Goal: Task Accomplishment & Management: Manage account settings

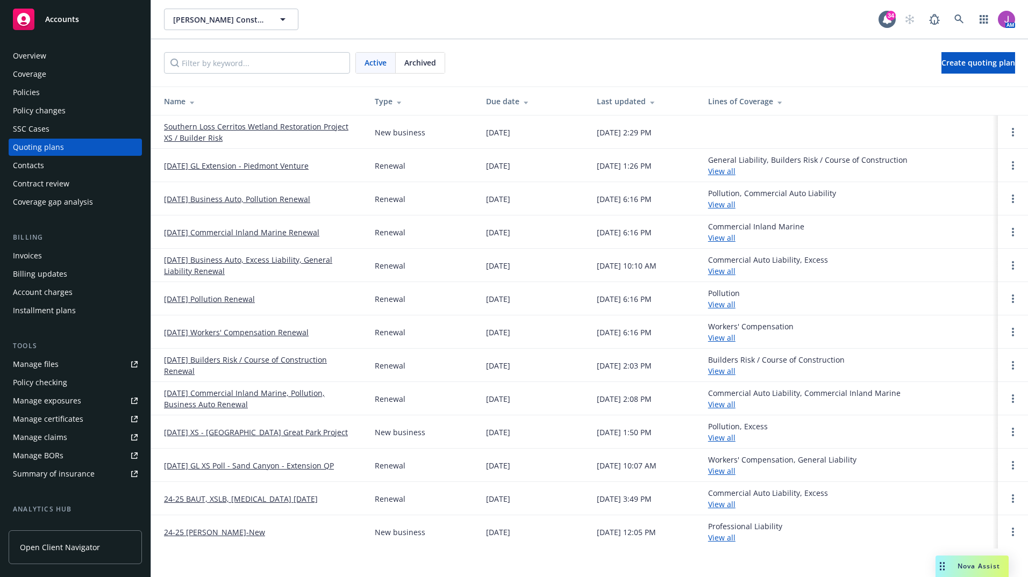
click at [240, 201] on link "[DATE] Business Auto, Pollution Renewal" at bounding box center [237, 199] width 146 height 11
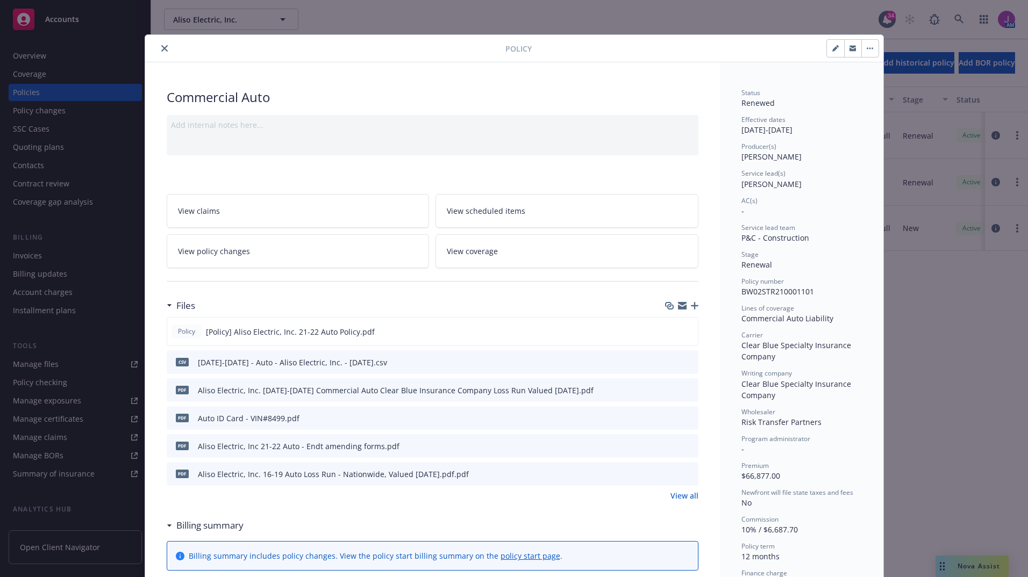
click at [166, 46] on button "close" at bounding box center [164, 48] width 13 height 13
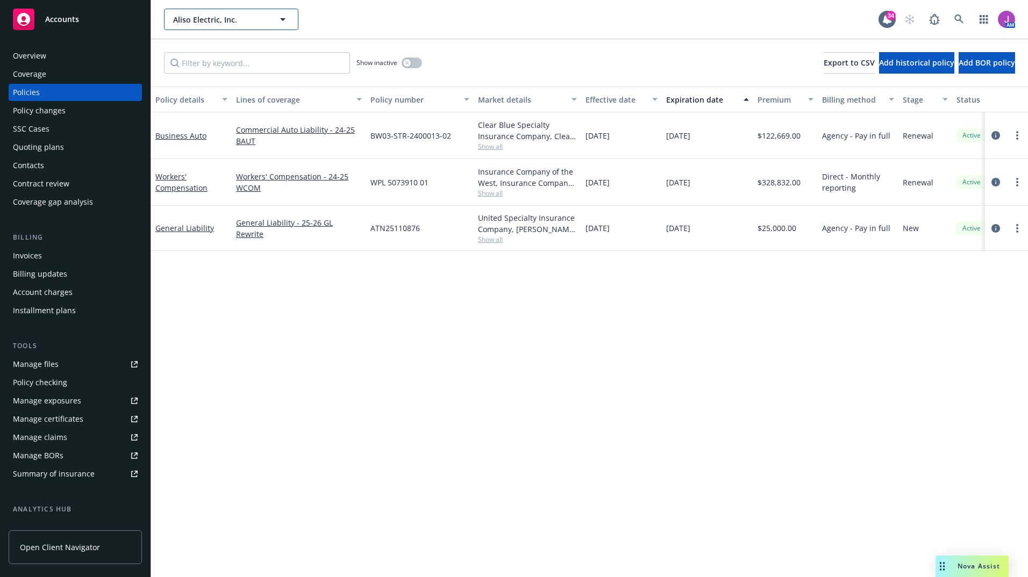
click at [196, 25] on button "Aliso Electric, Inc." at bounding box center [231, 20] width 134 height 22
type input "b"
click at [253, 16] on span "Aliso Electric, Inc." at bounding box center [219, 19] width 93 height 11
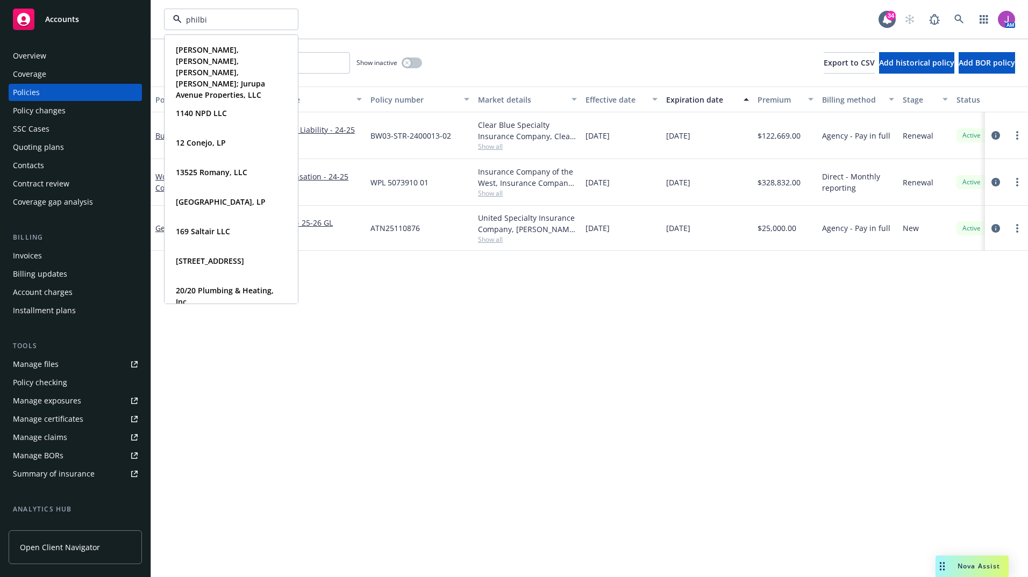
type input "philbin"
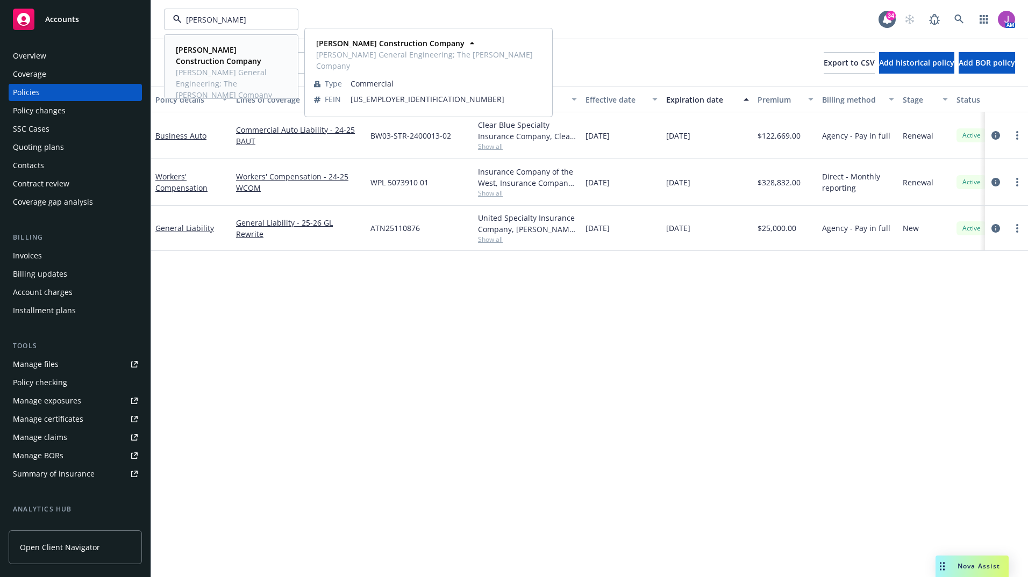
click at [189, 76] on span "Philbin General Engineering; The Philbin Company" at bounding box center [230, 84] width 109 height 34
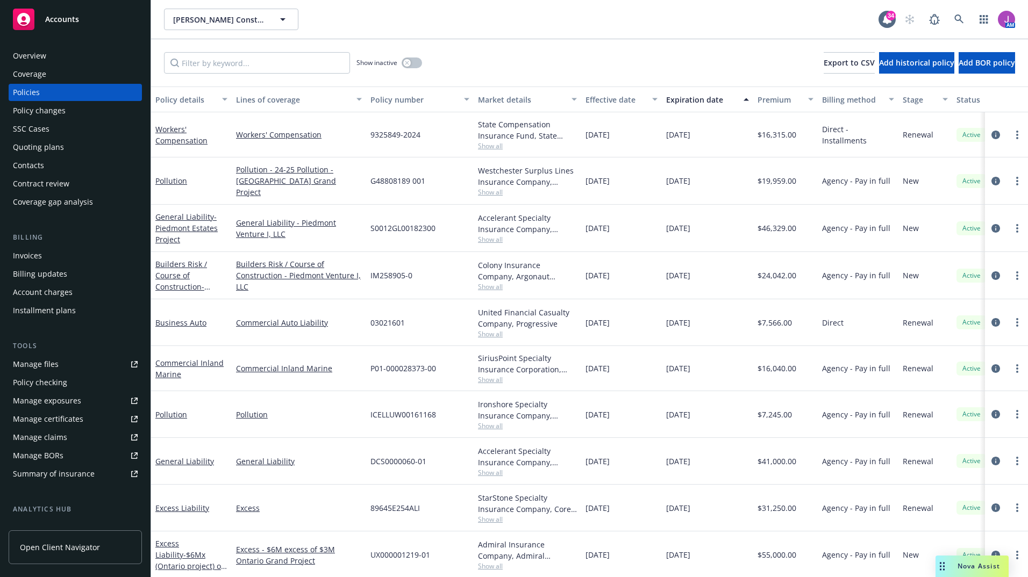
click at [44, 146] on div "Quoting plans" at bounding box center [38, 147] width 51 height 17
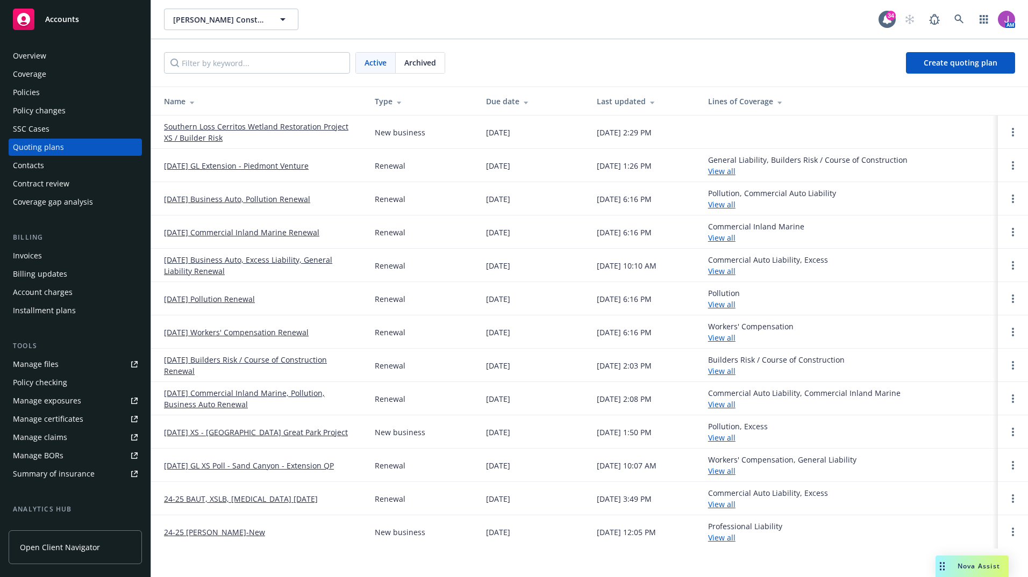
click at [232, 202] on link "12/20/25 Business Auto, Pollution Renewal" at bounding box center [237, 199] width 146 height 11
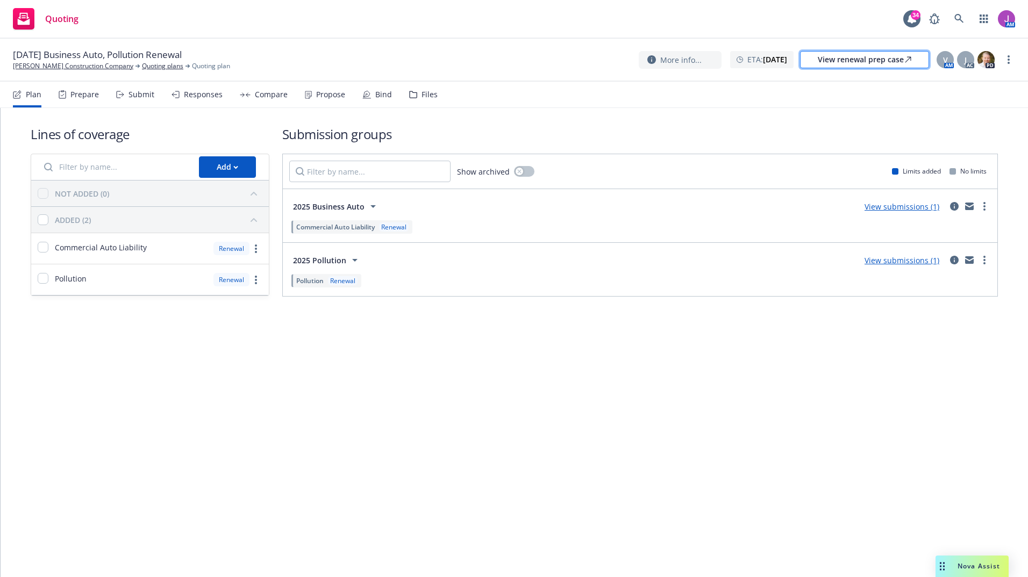
click at [847, 62] on div "View renewal prep case" at bounding box center [865, 60] width 94 height 16
click at [66, 65] on link "[PERSON_NAME] Construction Company" at bounding box center [73, 66] width 120 height 10
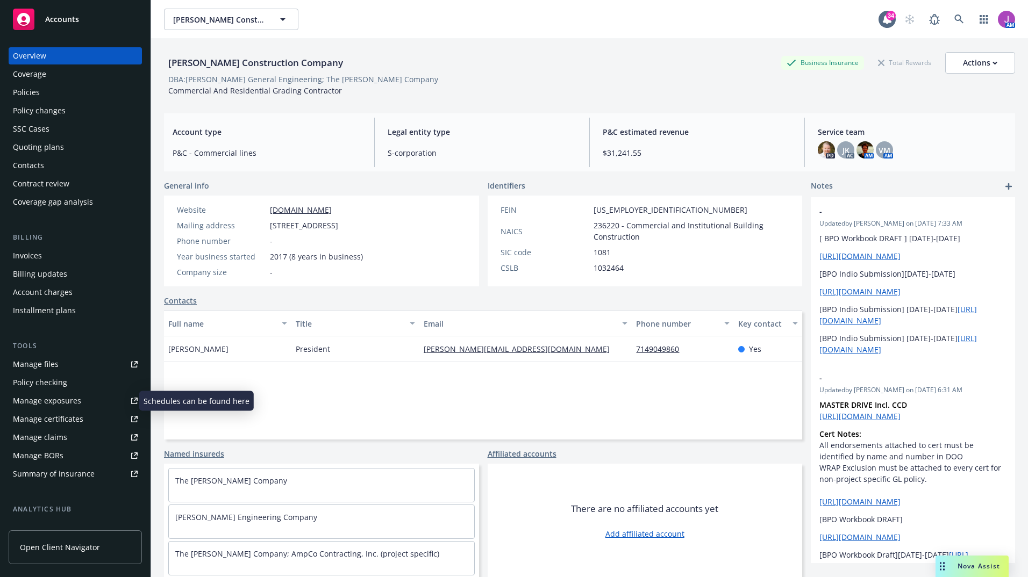
click at [39, 404] on div "Manage exposures" at bounding box center [47, 400] width 68 height 17
click at [26, 104] on div "Policy changes" at bounding box center [39, 110] width 53 height 17
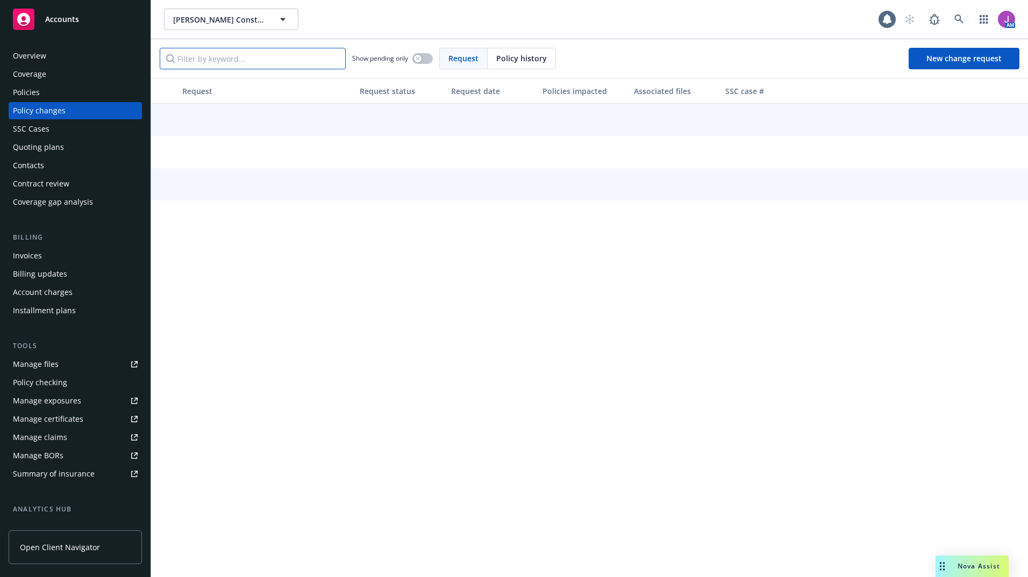
click at [248, 50] on input "Filter by keyword..." at bounding box center [253, 59] width 186 height 22
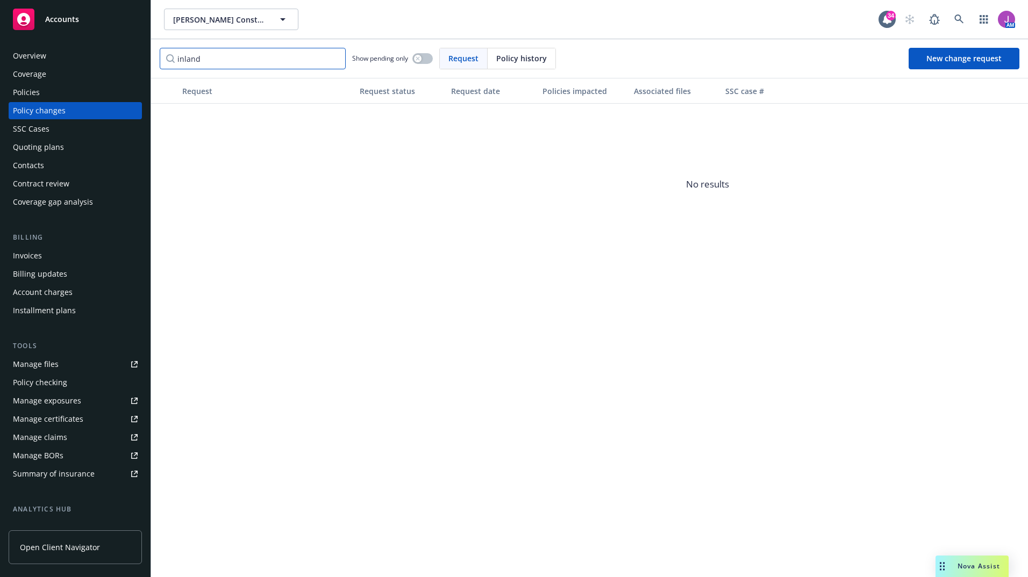
type input "inland"
click at [38, 94] on div "Policies" at bounding box center [26, 92] width 27 height 17
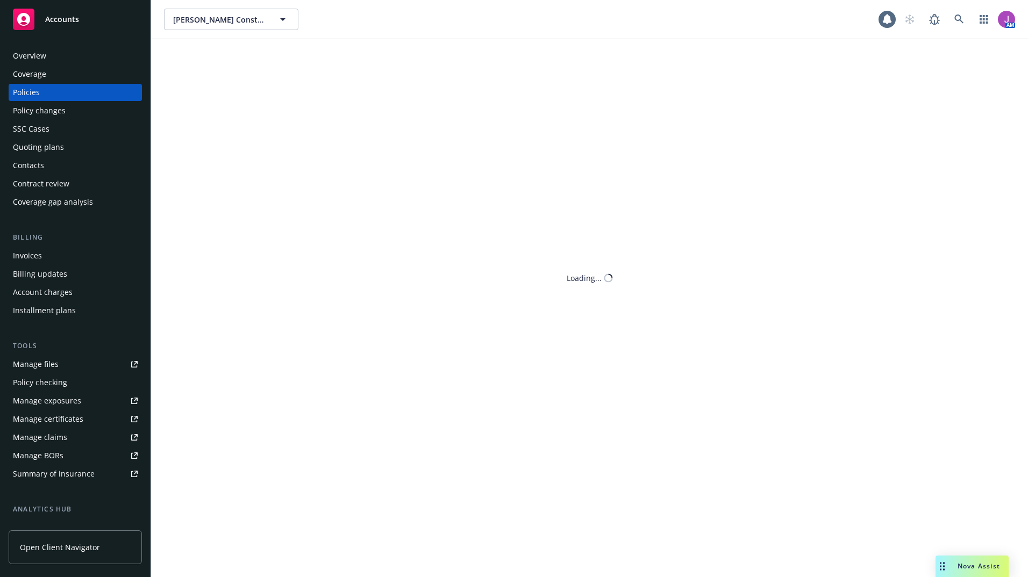
click at [254, 55] on div "Philbin Construction Company Philbin Construction Company AM Loading..." at bounding box center [589, 288] width 877 height 577
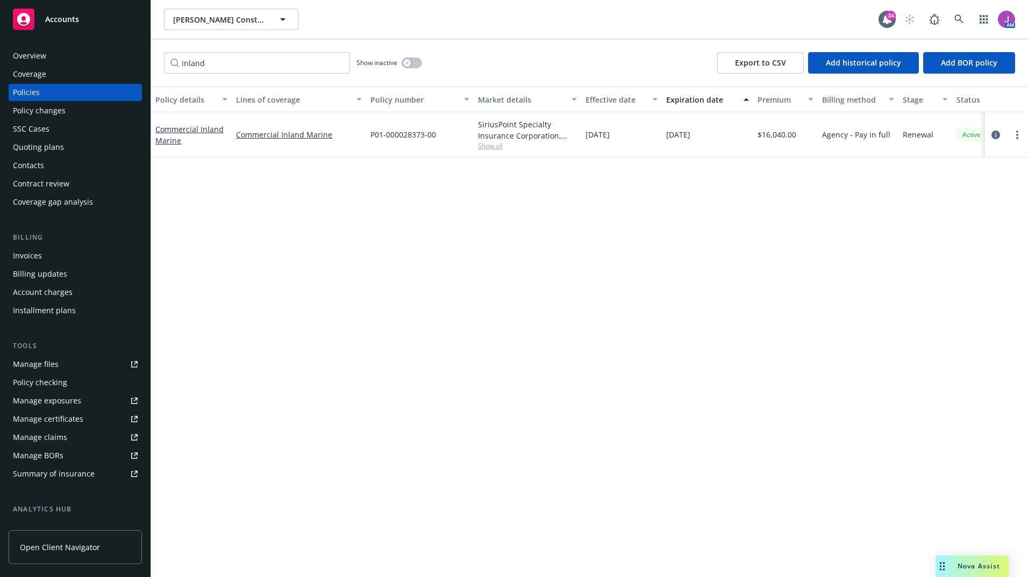
type input "inland"
click at [483, 148] on span "Show all" at bounding box center [527, 145] width 99 height 9
click at [297, 249] on div "Policy details Lines of coverage Policy number Market details Effective date Ex…" at bounding box center [589, 332] width 877 height 491
click at [192, 132] on link "Commercial Inland Marine" at bounding box center [189, 135] width 68 height 22
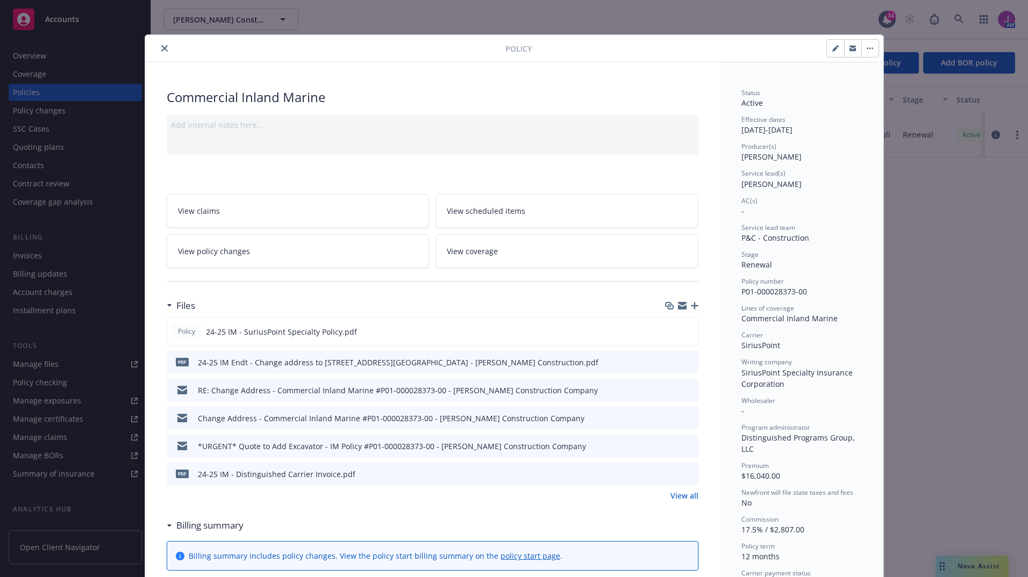
click at [226, 260] on link "View policy changes" at bounding box center [298, 251] width 263 height 34
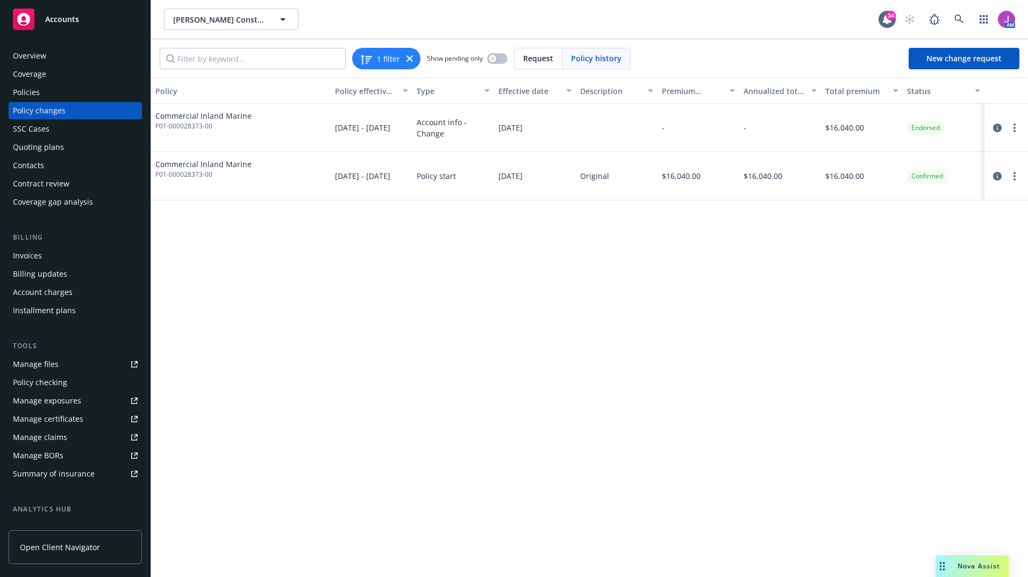
click at [59, 89] on div "Policies" at bounding box center [75, 92] width 125 height 17
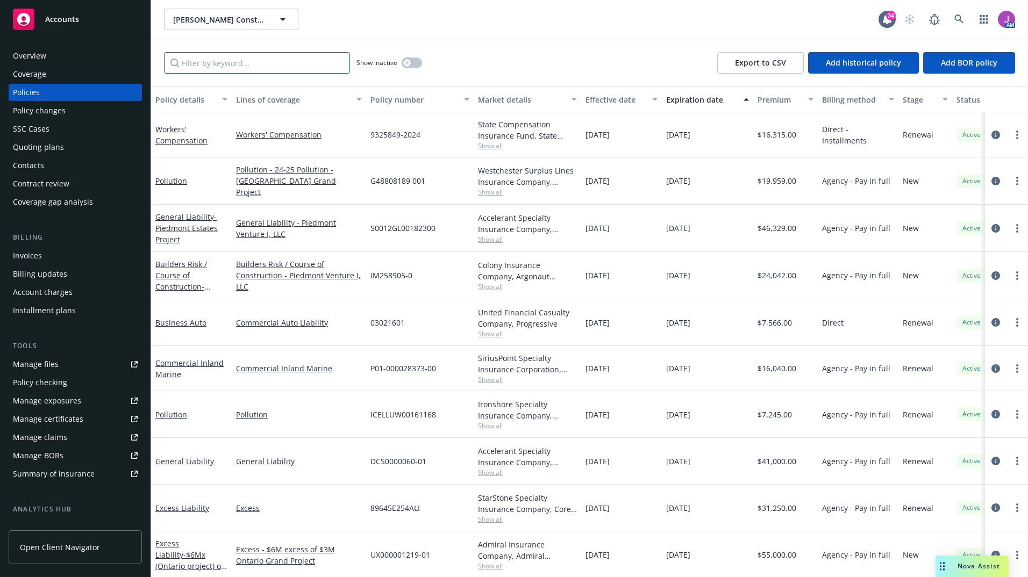
click at [244, 62] on input "Filter by keyword..." at bounding box center [257, 63] width 186 height 22
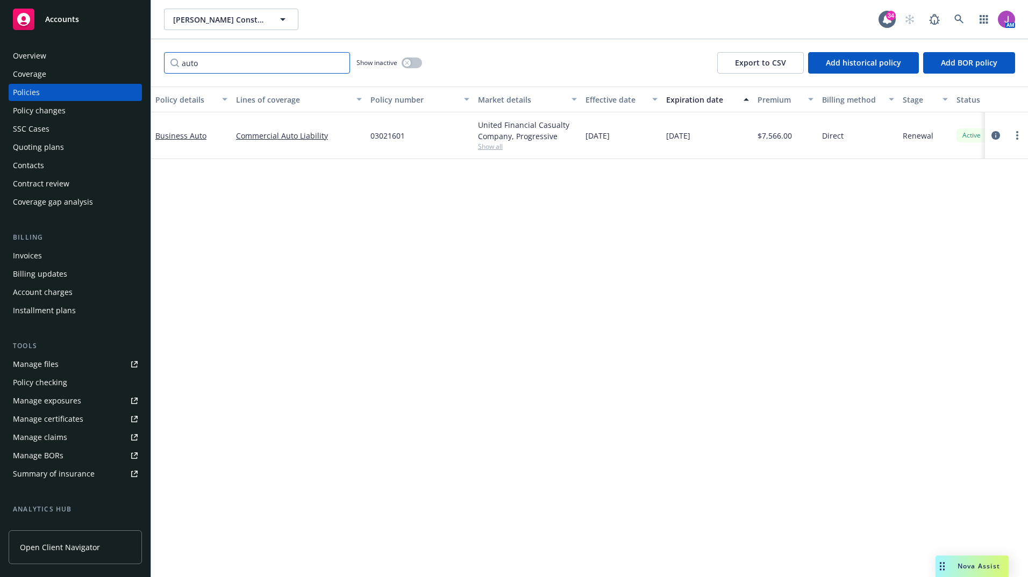
type input "auto"
click at [491, 146] on span "Show all" at bounding box center [527, 146] width 99 height 9
click at [233, 290] on div "Policy details Lines of coverage Policy number Market details Effective date Ex…" at bounding box center [589, 332] width 877 height 491
click at [28, 51] on div "Overview" at bounding box center [29, 55] width 33 height 17
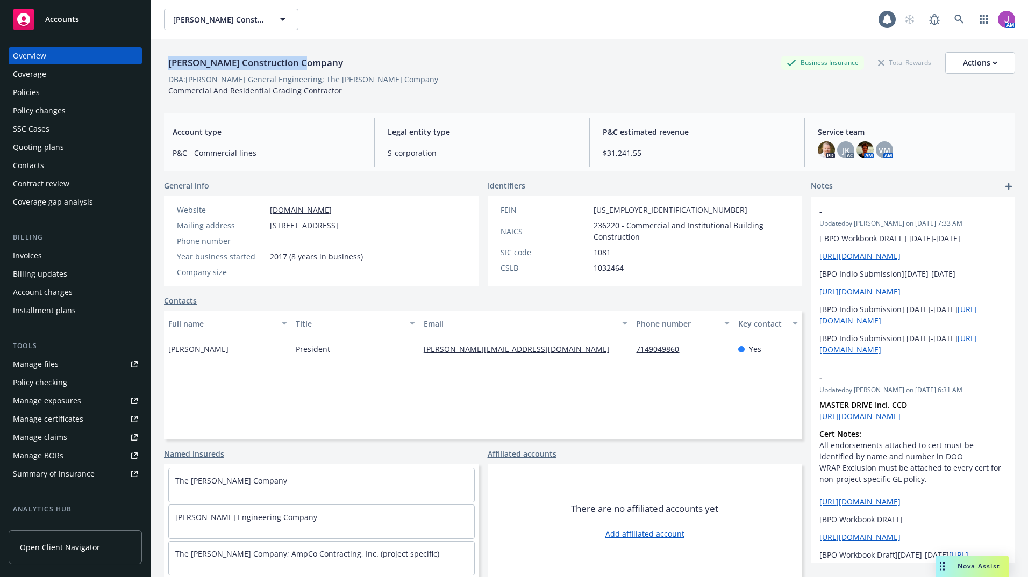
drag, startPoint x: 158, startPoint y: 62, endPoint x: 363, endPoint y: 69, distance: 205.0
click at [362, 69] on div "Philbin Construction Company Business Insurance Total Rewards Actions DBA: Phil…" at bounding box center [589, 327] width 877 height 577
copy div "[PERSON_NAME] Construction Company"
click at [30, 94] on div "Policies" at bounding box center [26, 92] width 27 height 17
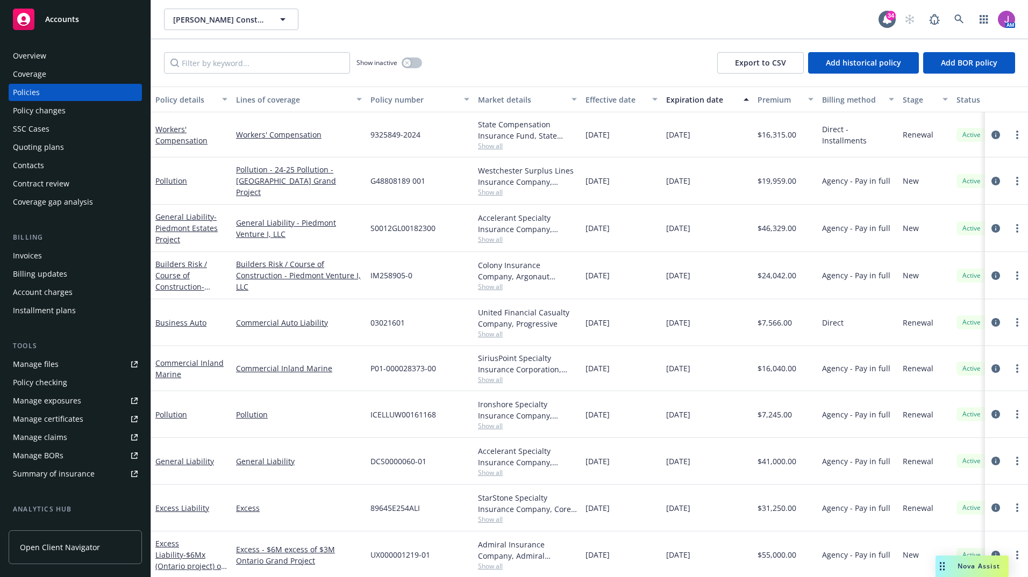
click at [67, 137] on div "SSC Cases" at bounding box center [75, 128] width 125 height 17
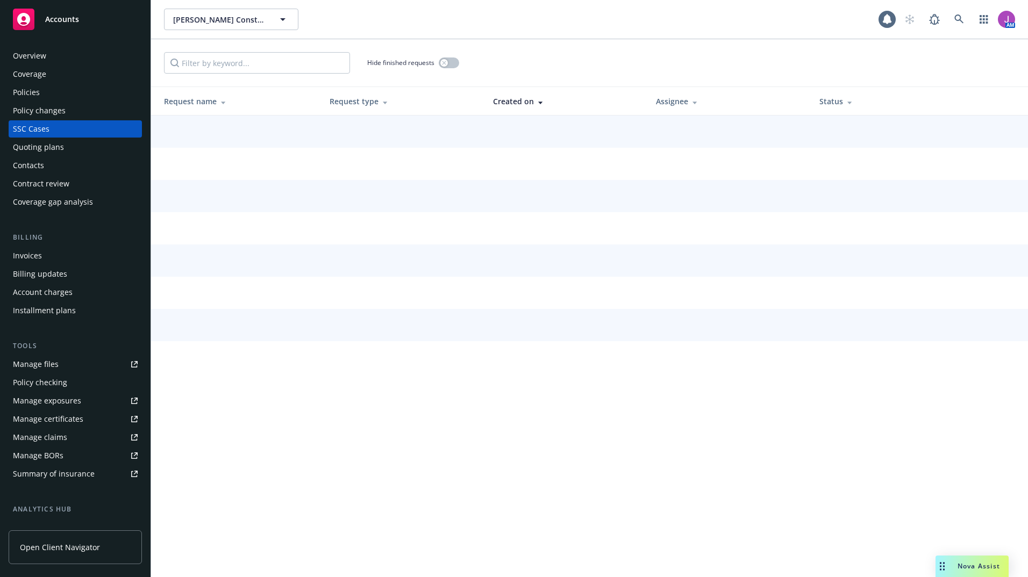
click at [64, 151] on div "Quoting plans" at bounding box center [75, 147] width 125 height 17
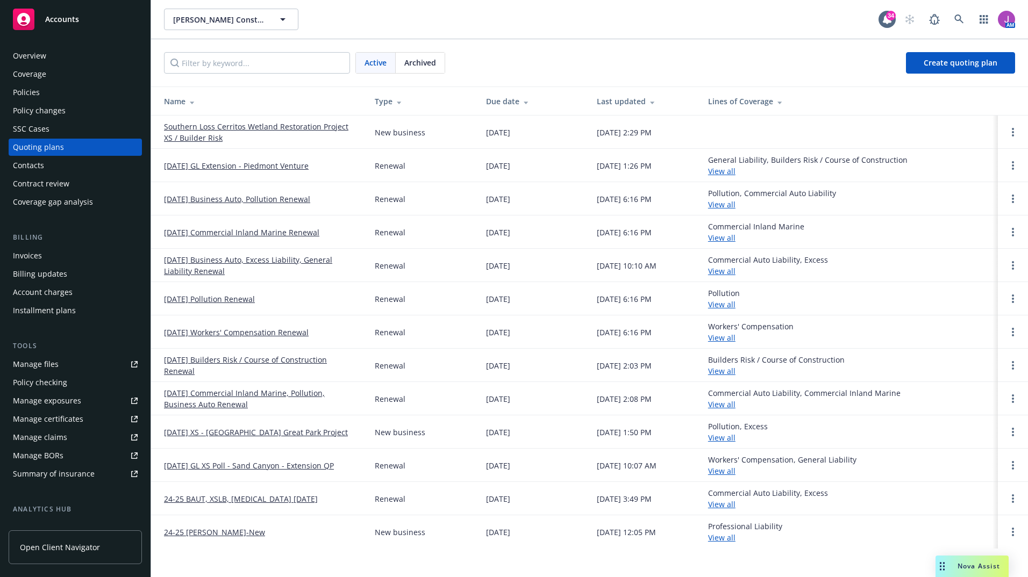
click at [412, 63] on span "Archived" at bounding box center [420, 62] width 32 height 11
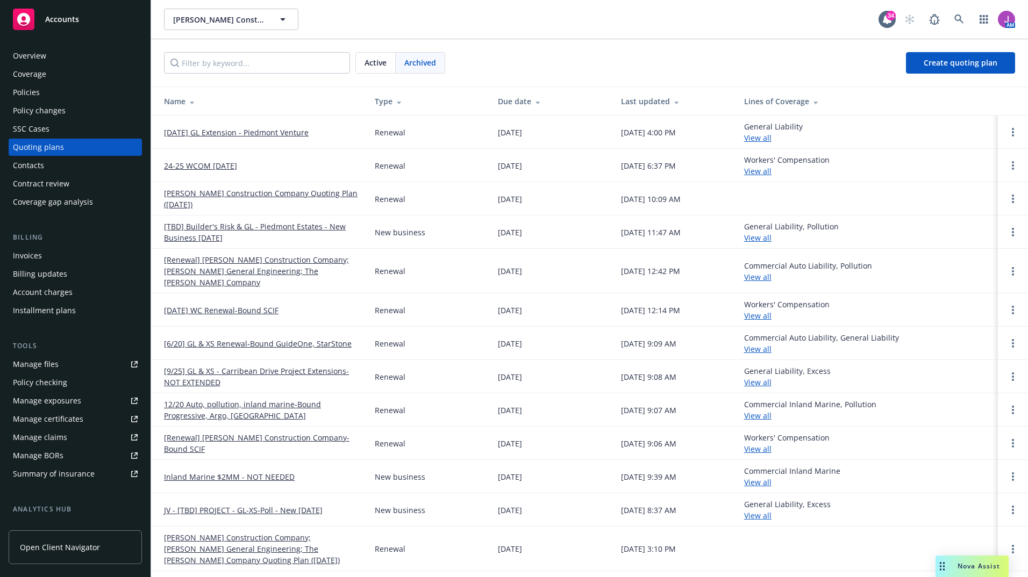
click at [366, 69] on div "Active" at bounding box center [376, 63] width 40 height 20
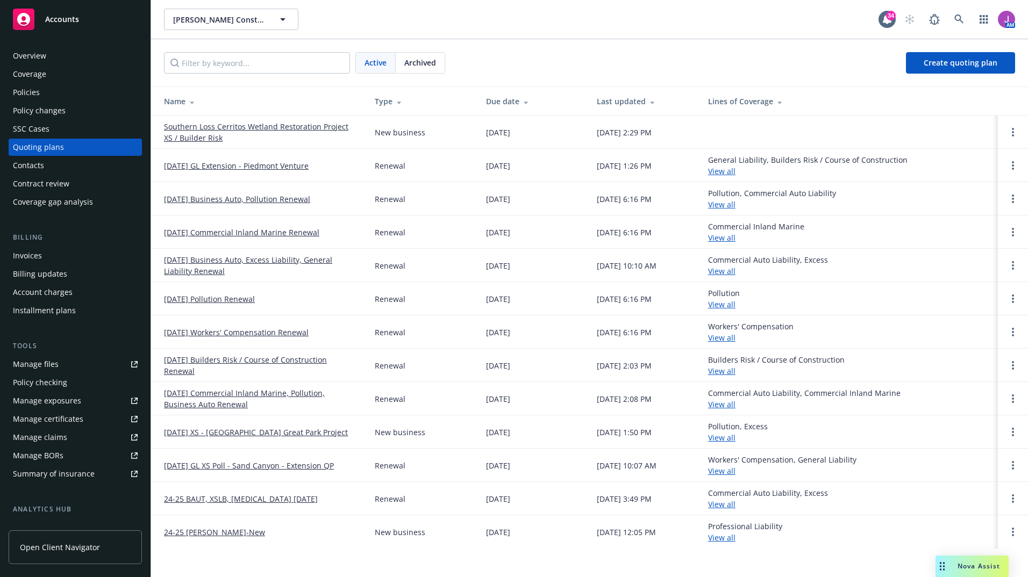
click at [228, 393] on link "12/20/24 Commercial Inland Marine, Pollution, Business Auto Renewal" at bounding box center [261, 399] width 194 height 23
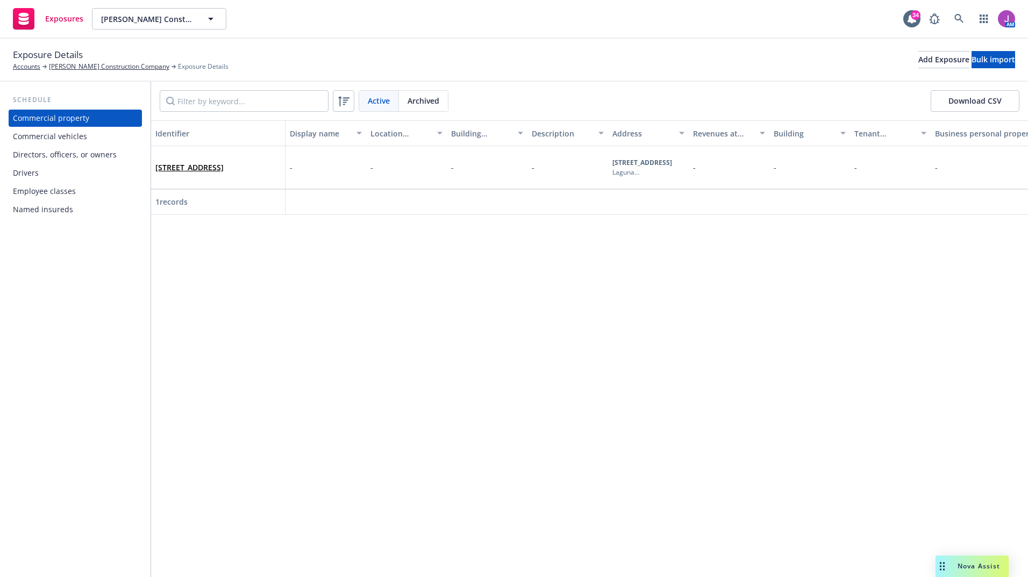
click at [41, 170] on div "Drivers" at bounding box center [75, 173] width 125 height 17
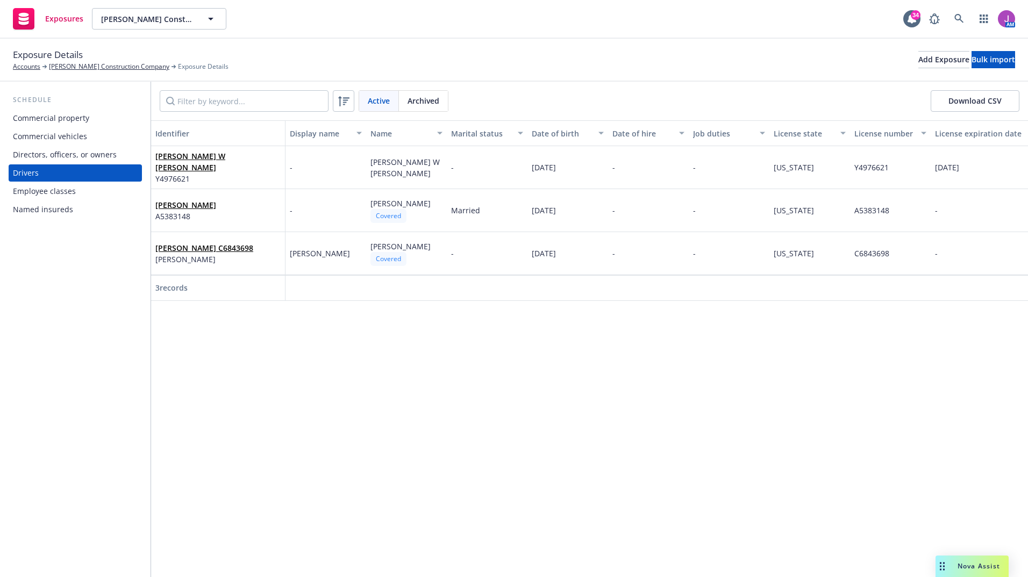
click at [255, 169] on div "[PERSON_NAME] W [PERSON_NAME] Y4976621" at bounding box center [217, 168] width 125 height 30
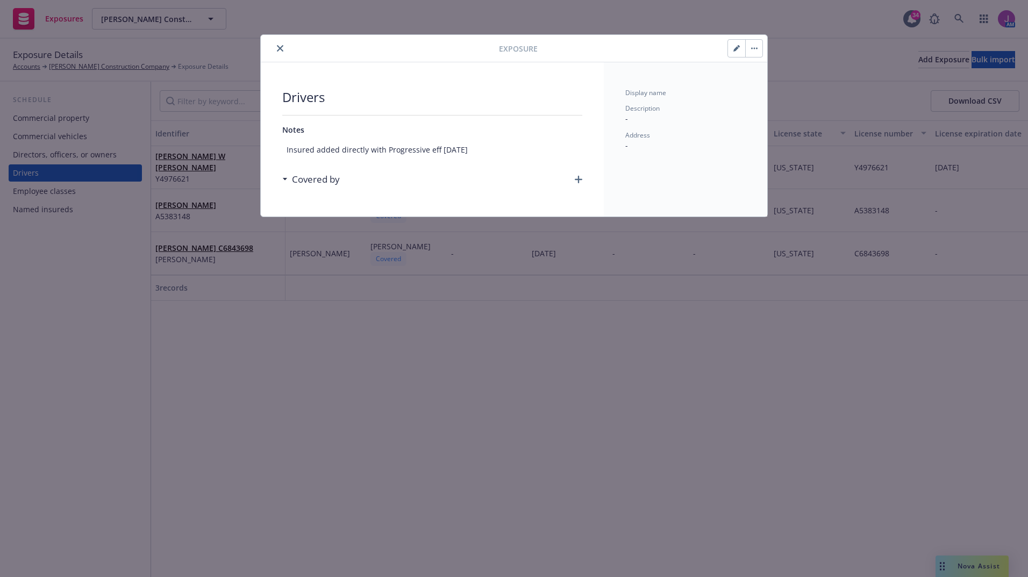
click at [735, 44] on button "button" at bounding box center [736, 48] width 17 height 17
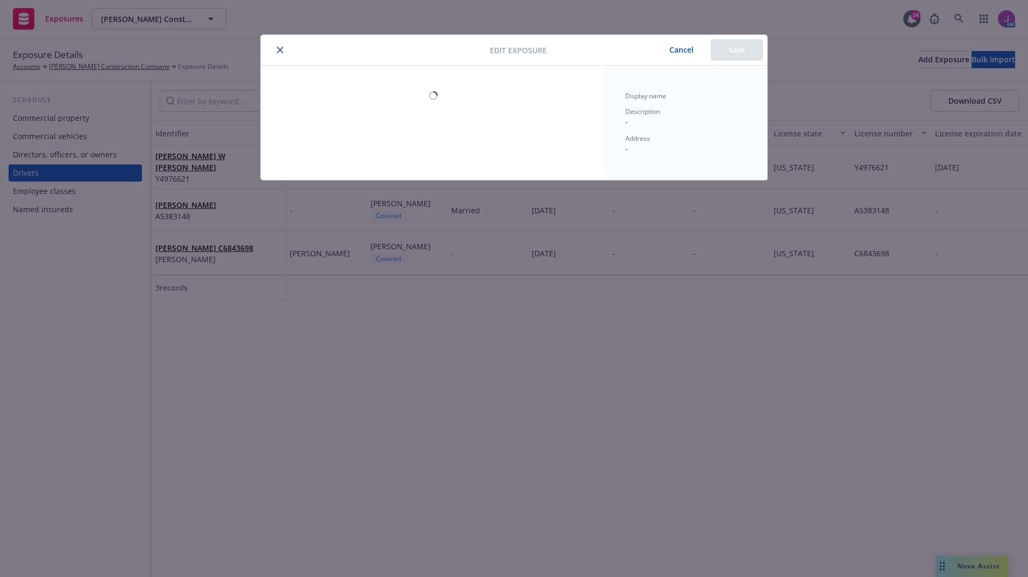
select select "CA"
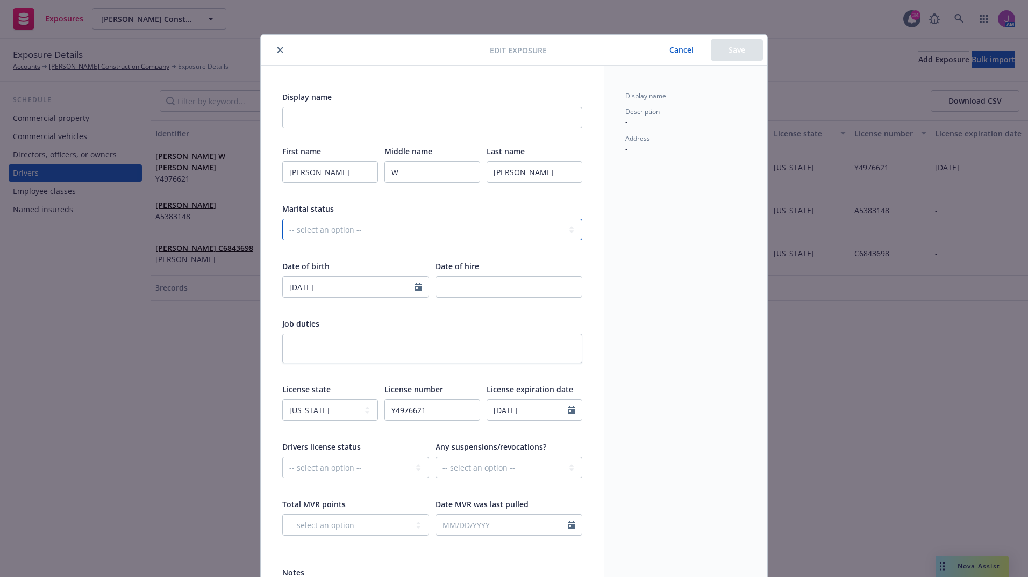
click at [333, 232] on select "-- select an option -- Married Single Unknown" at bounding box center [432, 230] width 300 height 22
select select "SINGLE"
click at [282, 219] on select "-- select an option -- Married Single Unknown" at bounding box center [432, 230] width 300 height 22
click at [731, 53] on button "Save" at bounding box center [737, 50] width 52 height 22
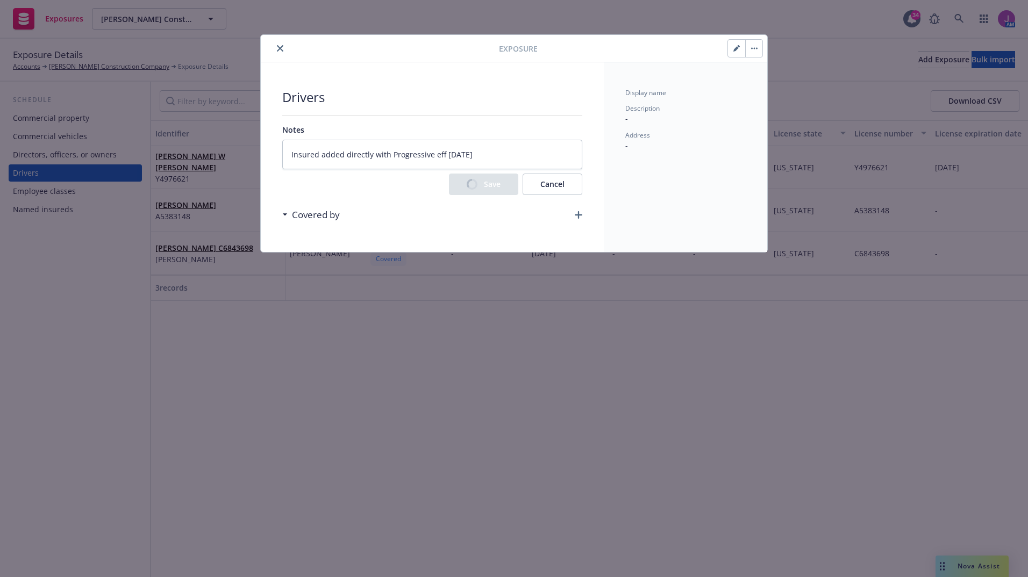
type textarea "x"
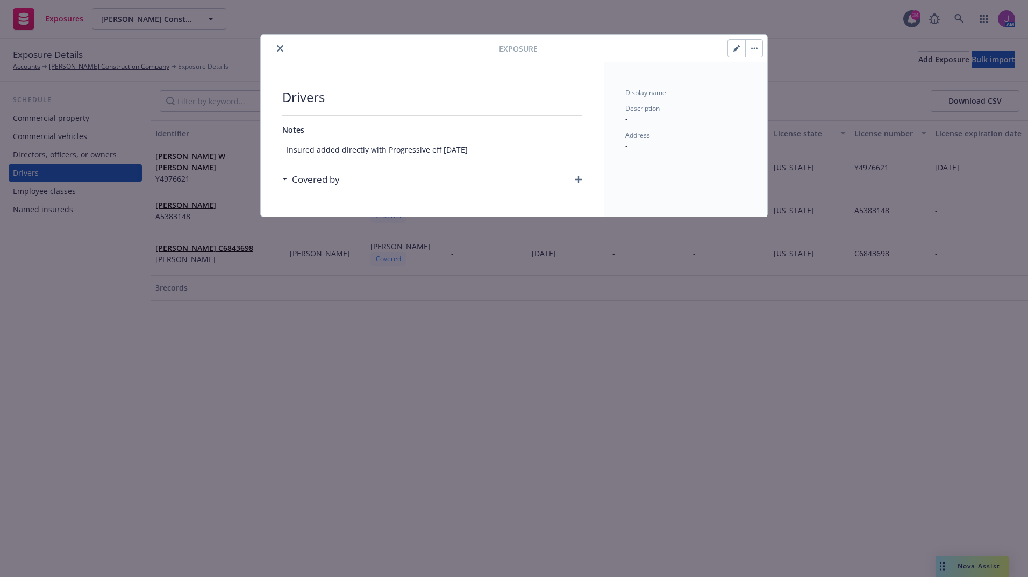
click at [277, 47] on icon "close" at bounding box center [280, 48] width 6 height 6
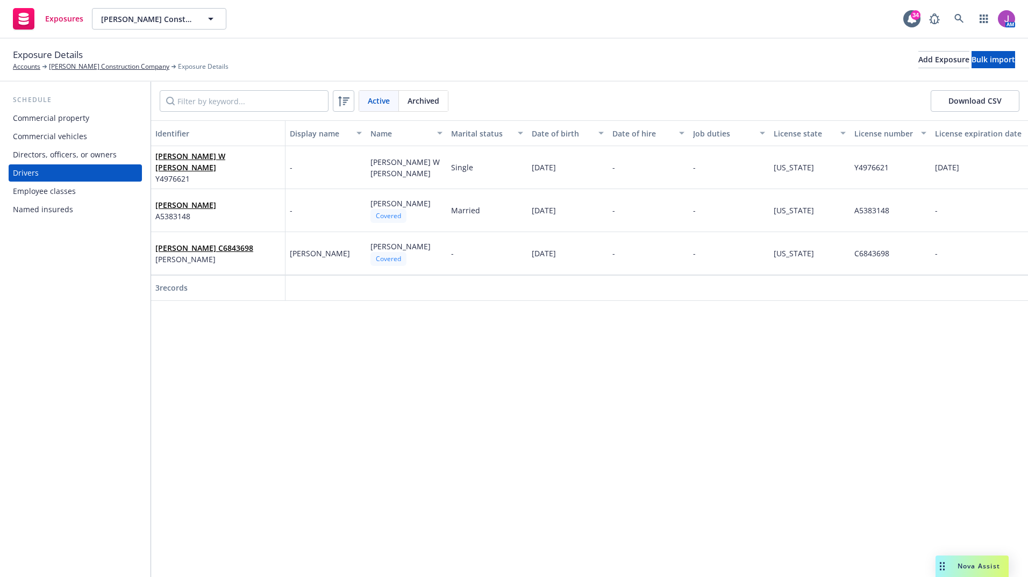
click at [214, 222] on div "[PERSON_NAME] A5383148" at bounding box center [217, 211] width 125 height 30
click at [226, 258] on span "[PERSON_NAME]" at bounding box center [204, 259] width 98 height 11
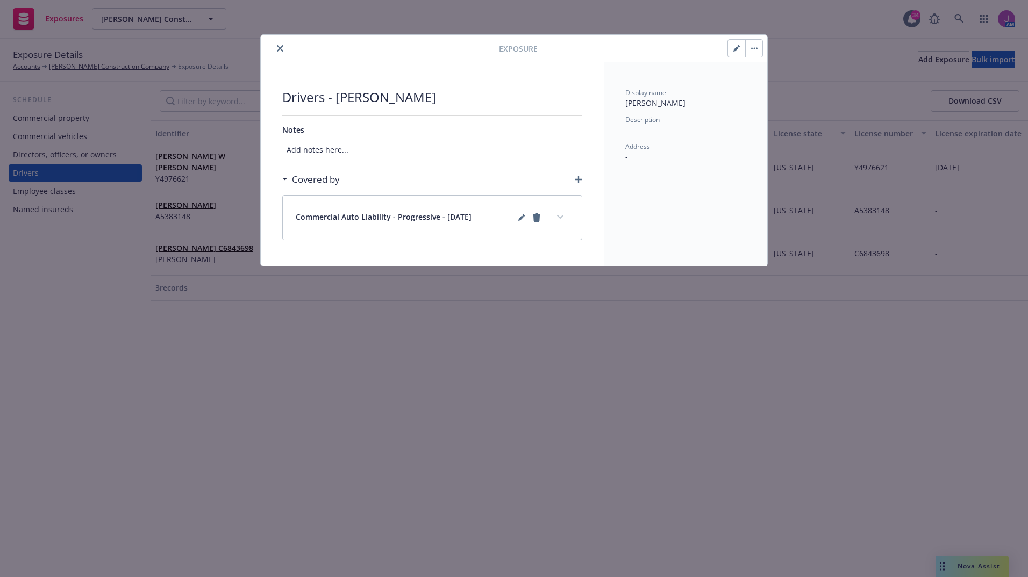
click at [739, 48] on icon "button" at bounding box center [736, 48] width 6 height 6
select select "CA"
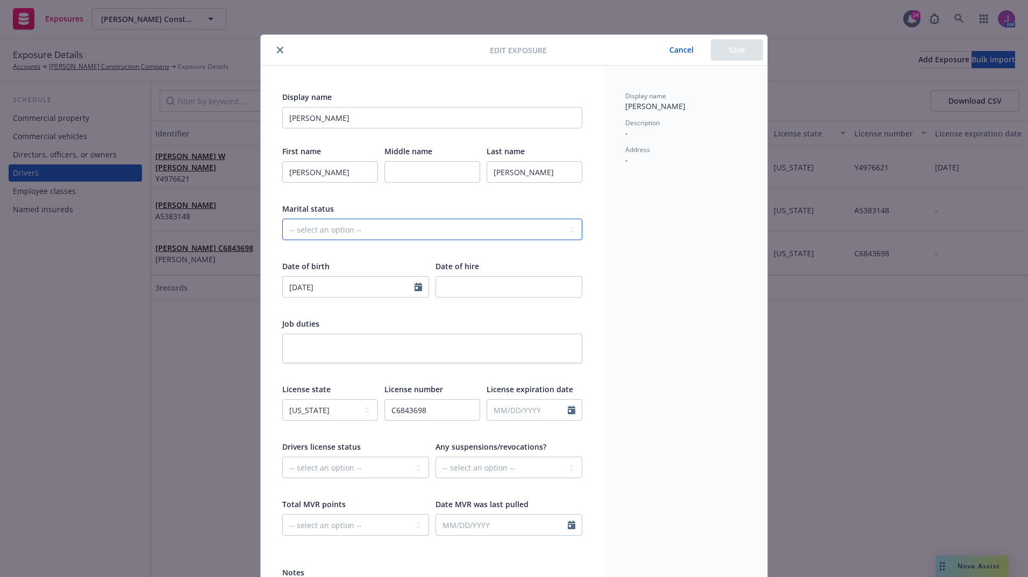
click at [319, 230] on select "-- select an option -- Married Single Unknown" at bounding box center [432, 230] width 300 height 22
select select "MARRIED"
click at [282, 219] on select "-- select an option -- Married Single Unknown" at bounding box center [432, 230] width 300 height 22
click at [721, 58] on button "Save" at bounding box center [737, 50] width 52 height 22
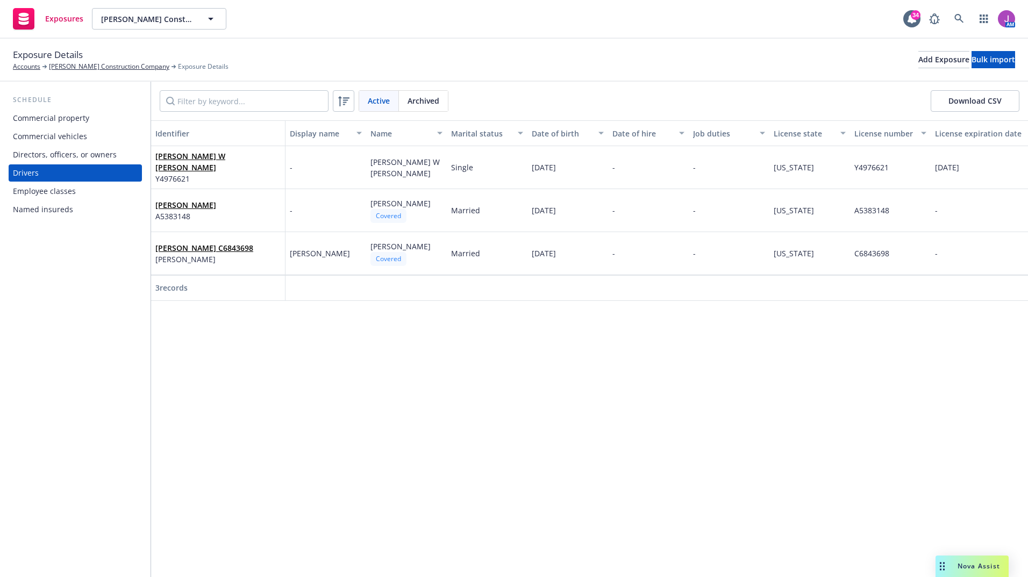
drag, startPoint x: 42, startPoint y: 136, endPoint x: 57, endPoint y: 130, distance: 15.9
click at [42, 136] on div "Commercial vehicles" at bounding box center [50, 136] width 74 height 17
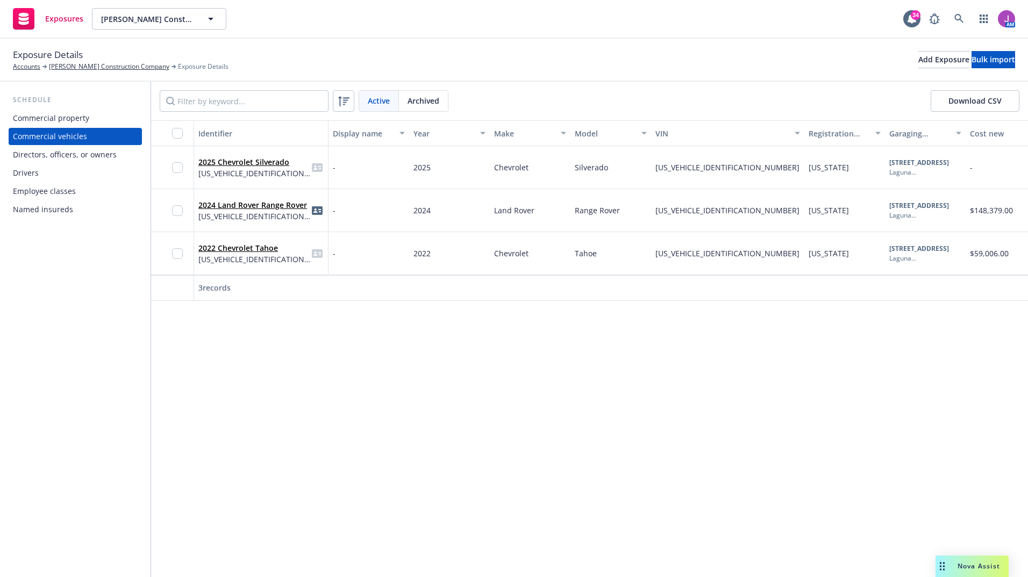
click at [261, 183] on div "2025 Chevrolet Silverado 2GC4KNEY7S1109683" at bounding box center [261, 167] width 134 height 43
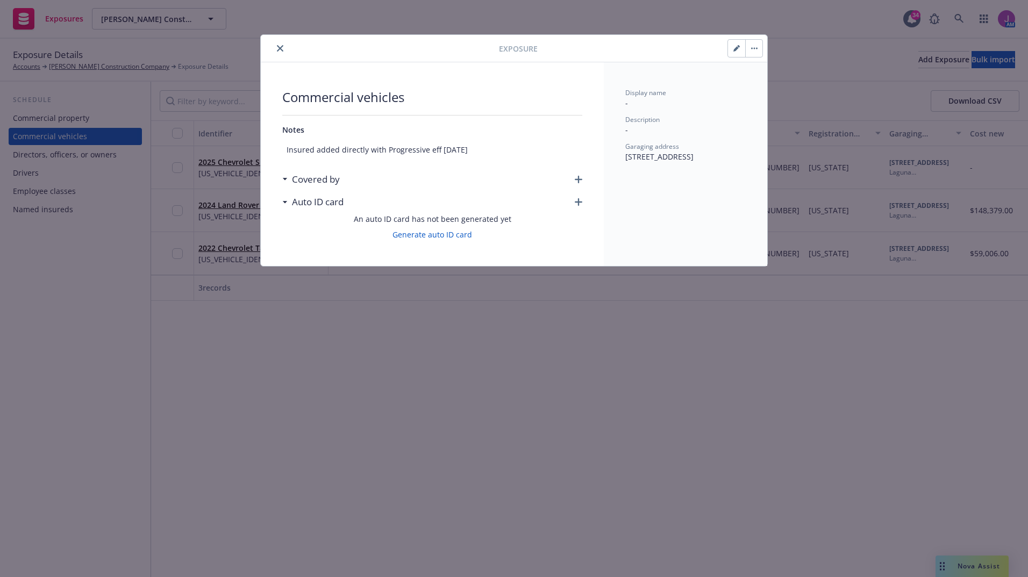
click at [737, 52] on button "button" at bounding box center [736, 48] width 17 height 17
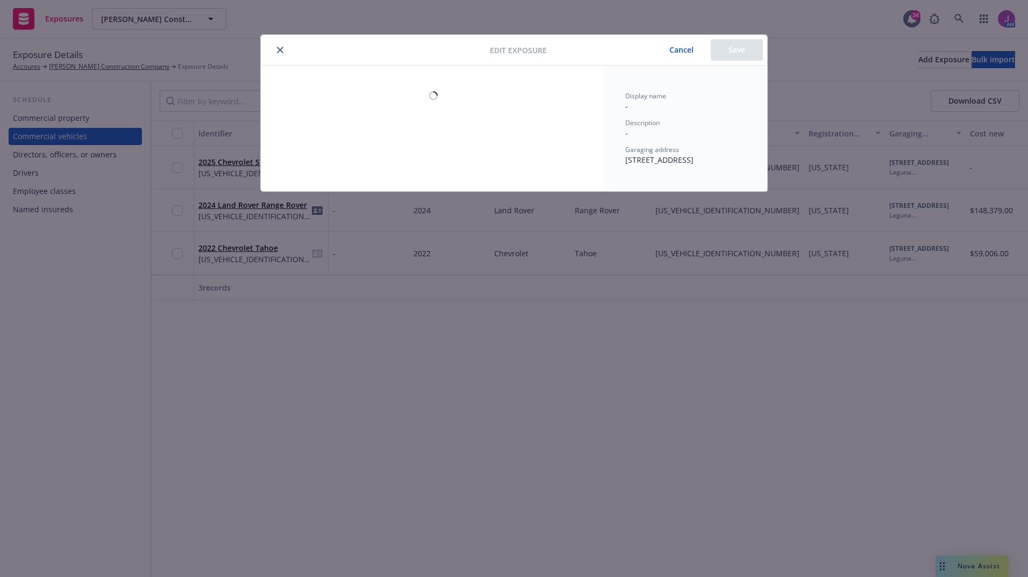
type textarea "x"
select select "CA"
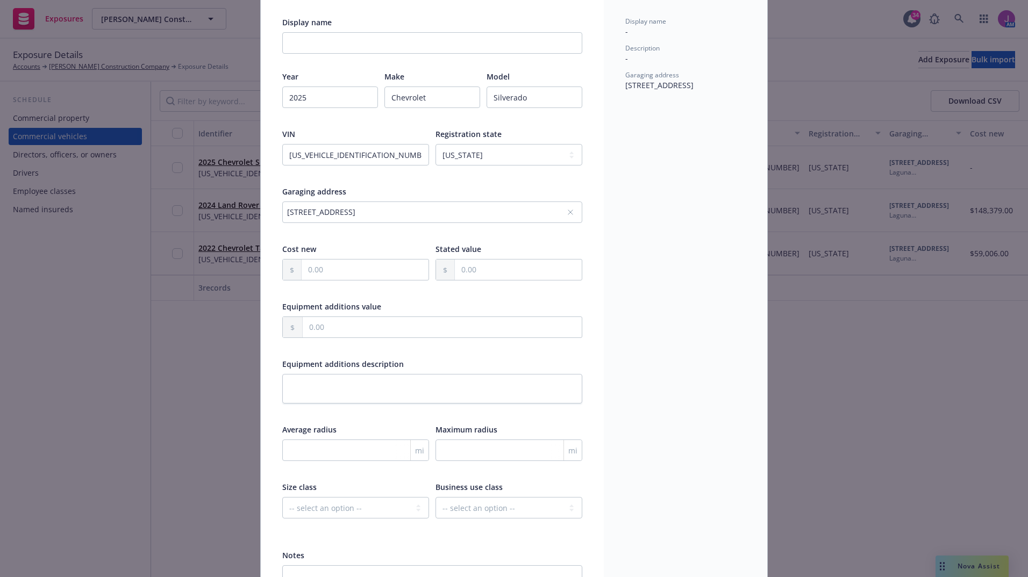
scroll to position [153, 0]
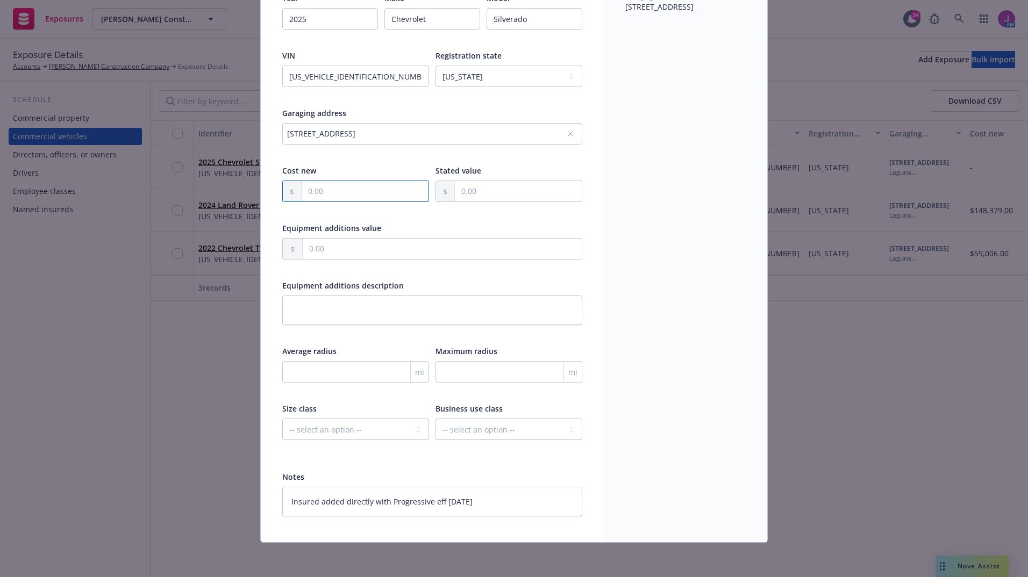
click at [324, 195] on input "text" at bounding box center [365, 191] width 127 height 20
paste input "83,000.00"
type textarea "x"
type input "83,000.00"
type textarea "x"
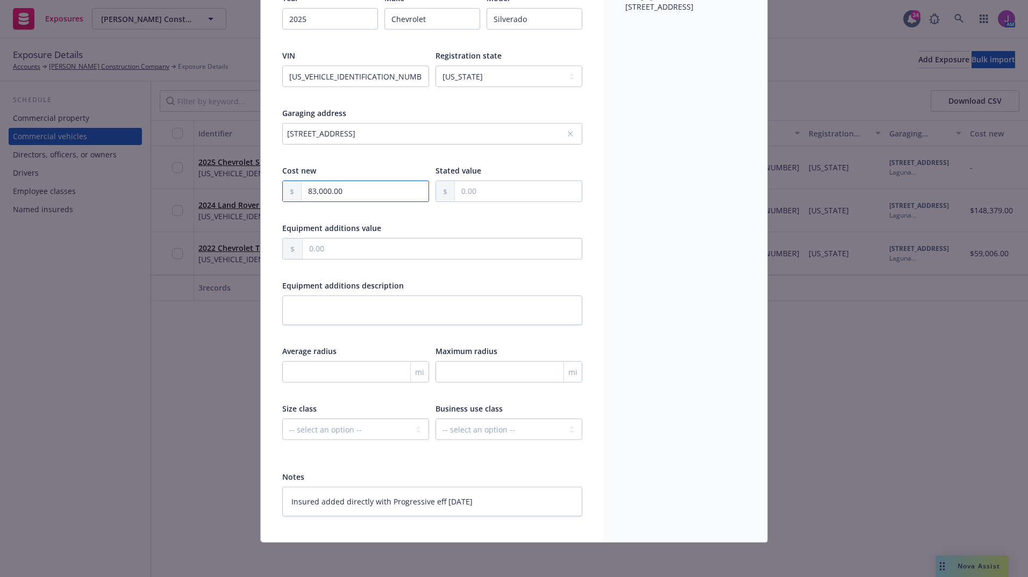
type input "83,000.00"
click at [647, 220] on div "Display name - Description - Garaging address 28202 Cabot Rd Ste 300 Laguna Nig…" at bounding box center [685, 227] width 163 height 630
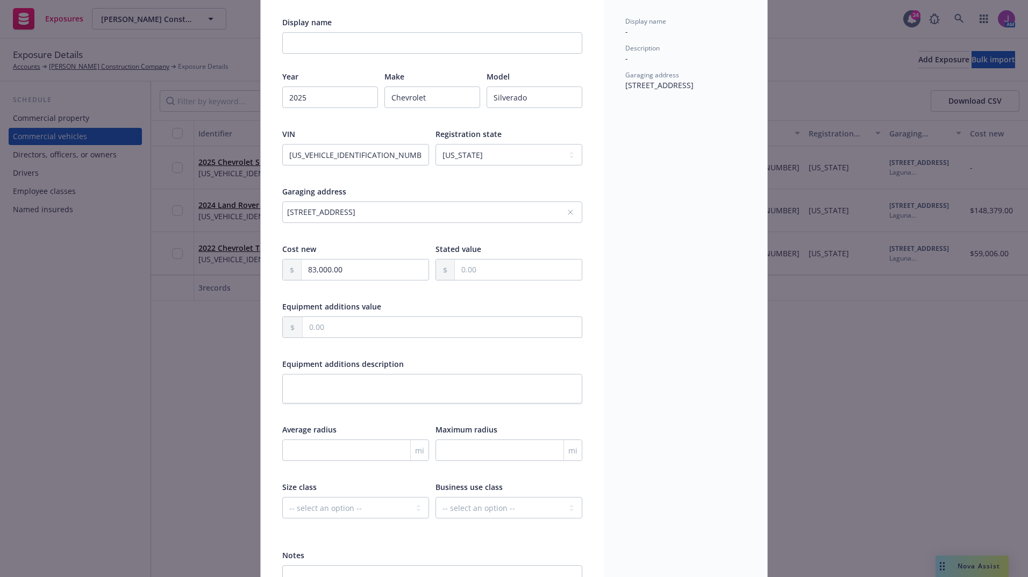
scroll to position [0, 0]
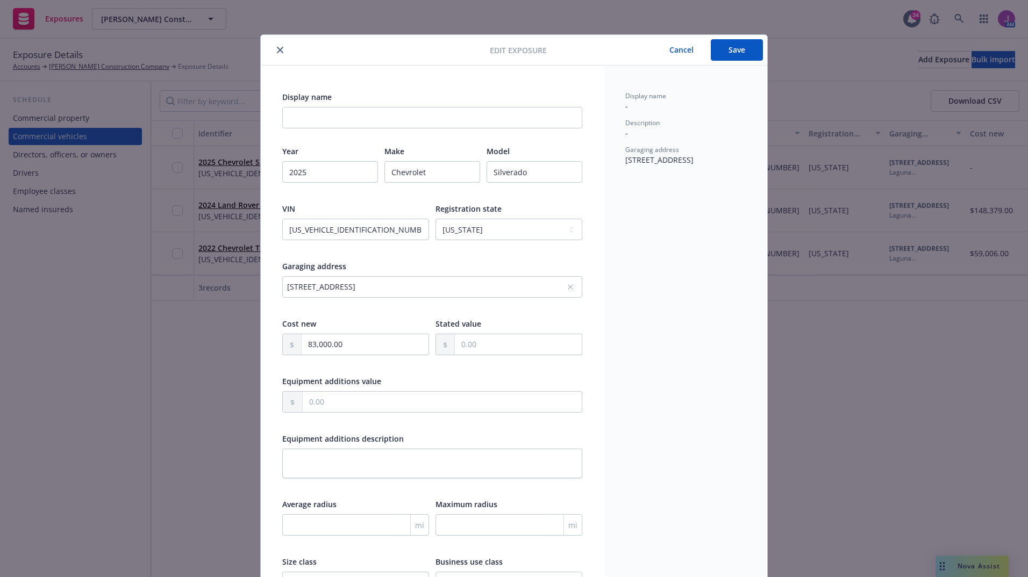
click at [725, 50] on button "Save" at bounding box center [737, 50] width 52 height 22
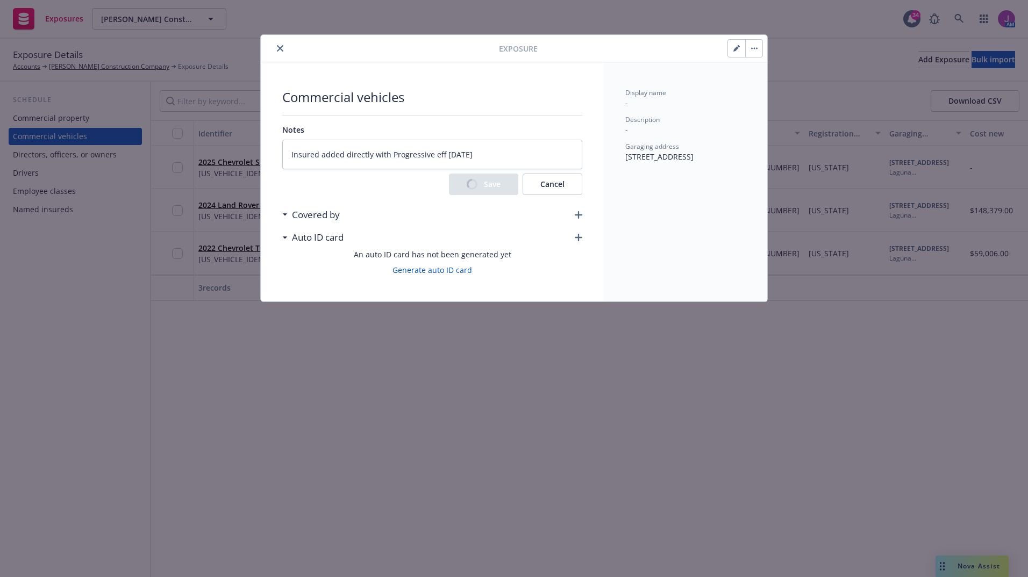
type textarea "x"
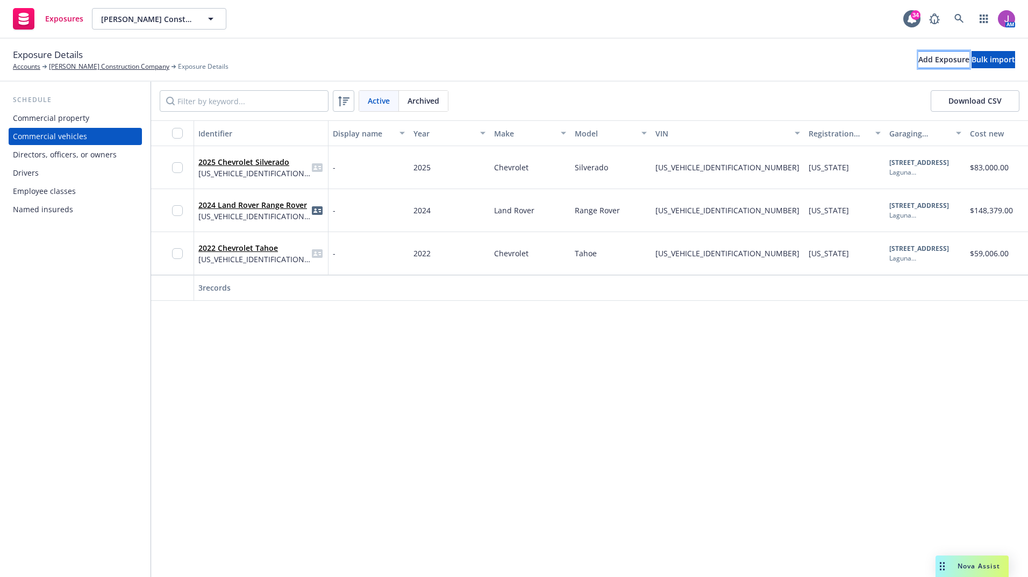
click at [918, 60] on div "Add Exposure" at bounding box center [943, 60] width 51 height 16
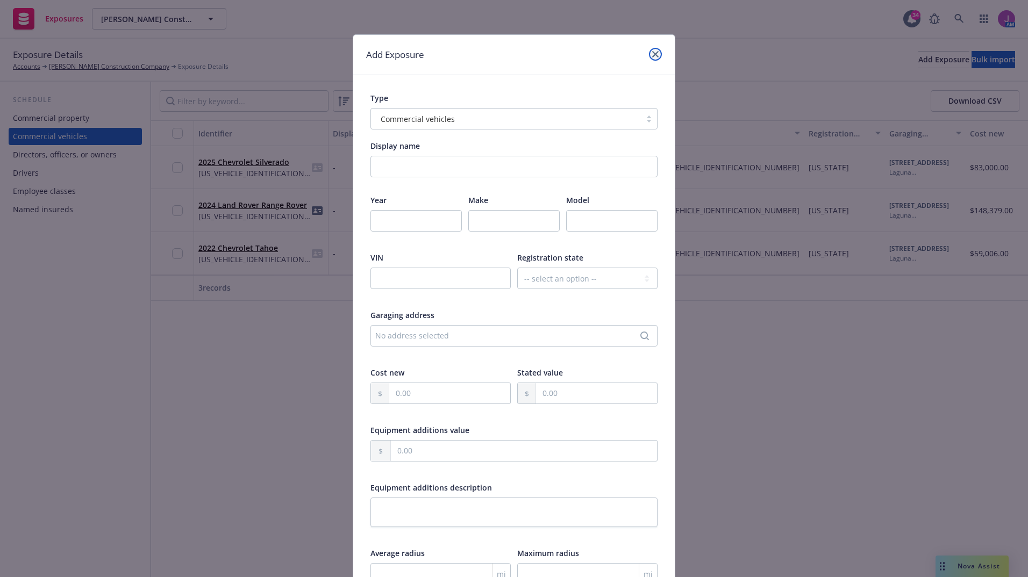
click at [654, 52] on icon "close" at bounding box center [655, 54] width 6 height 6
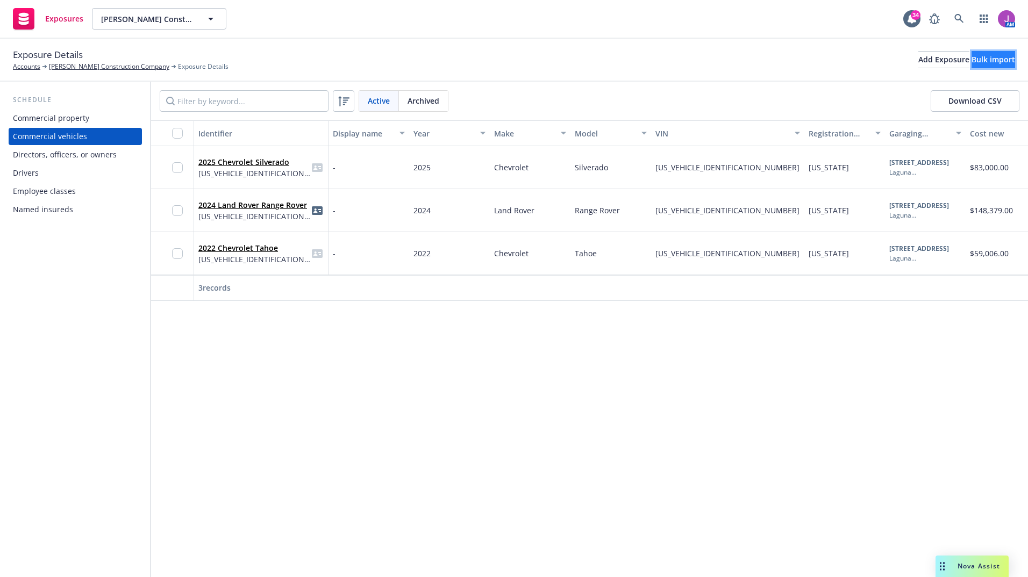
click at [971, 54] on div "Bulk import" at bounding box center [993, 60] width 44 height 16
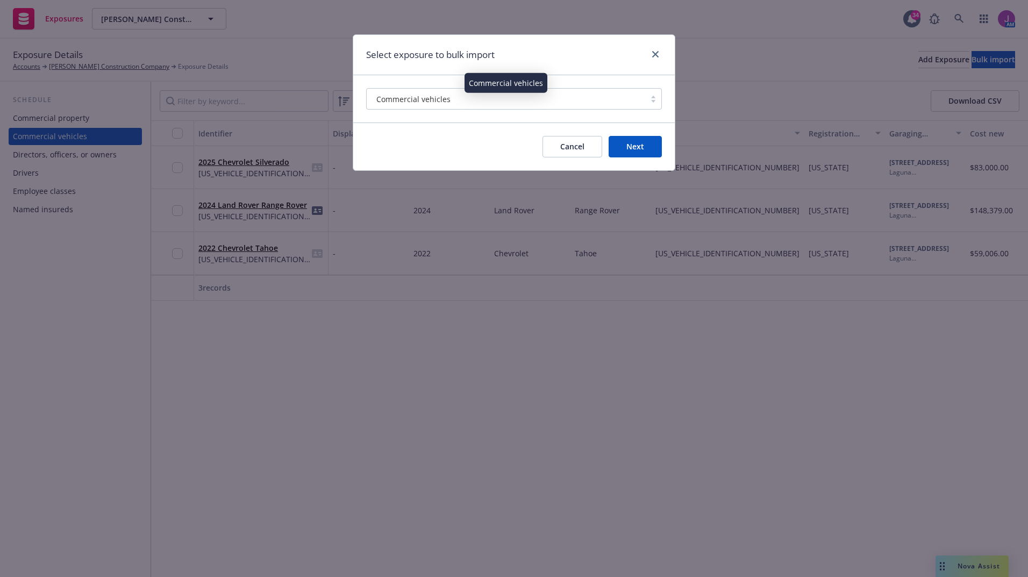
click at [414, 101] on span "Commercial vehicles" at bounding box center [413, 99] width 74 height 11
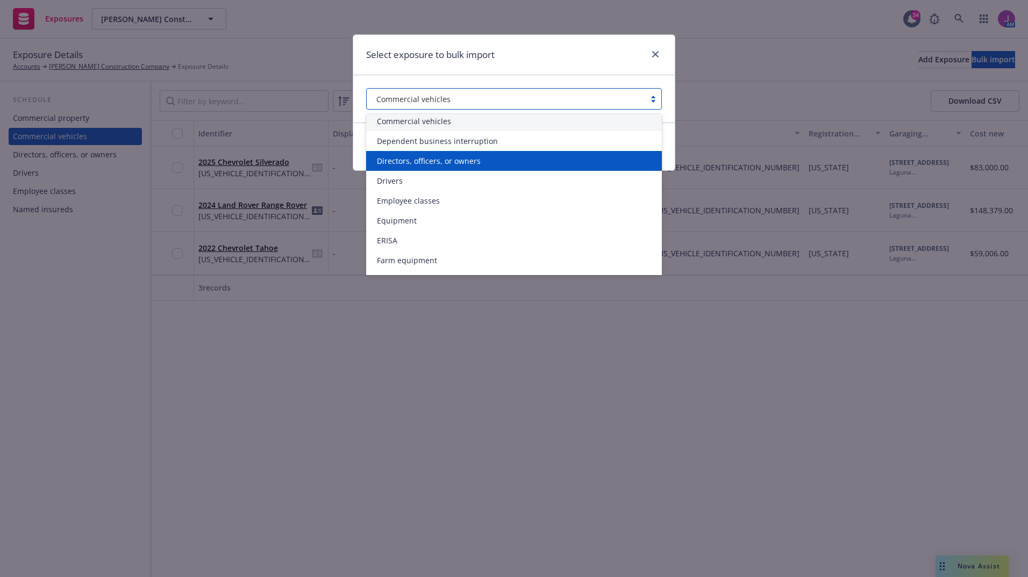
scroll to position [161, 0]
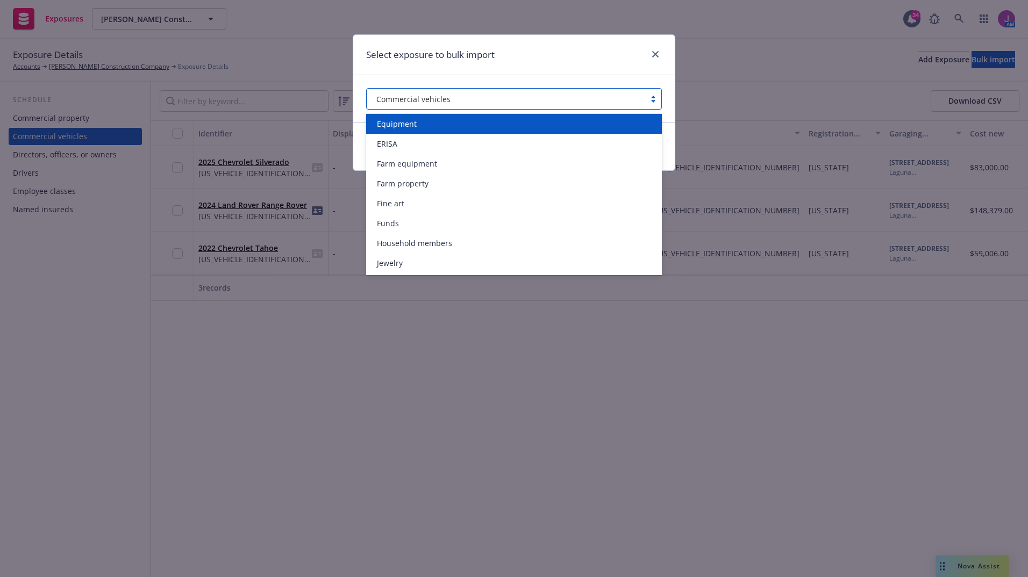
click at [396, 125] on span "Equipment" at bounding box center [397, 123] width 40 height 11
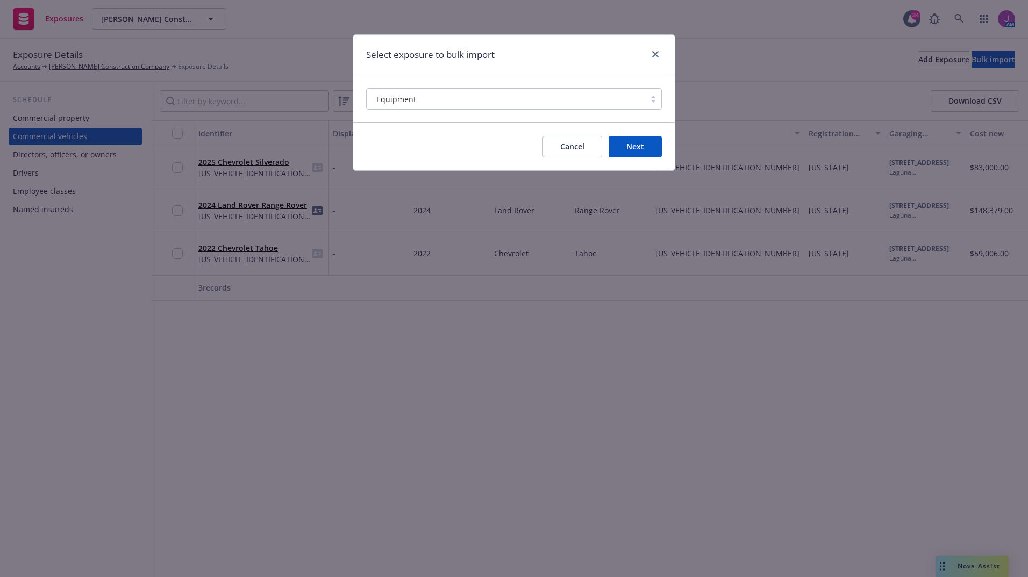
click at [618, 147] on button "Next" at bounding box center [635, 147] width 53 height 22
click at [652, 59] on link "close" at bounding box center [655, 54] width 13 height 13
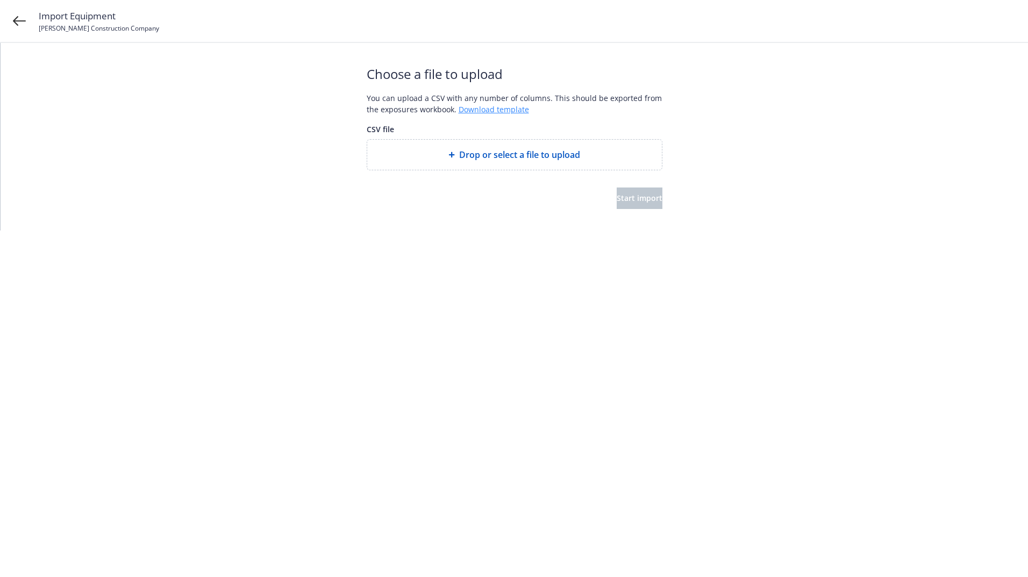
click at [488, 108] on link "Download template" at bounding box center [494, 109] width 70 height 10
click at [516, 162] on div "Drop or select a file to upload" at bounding box center [514, 155] width 295 height 30
click at [620, 204] on button "Start import" at bounding box center [640, 199] width 46 height 22
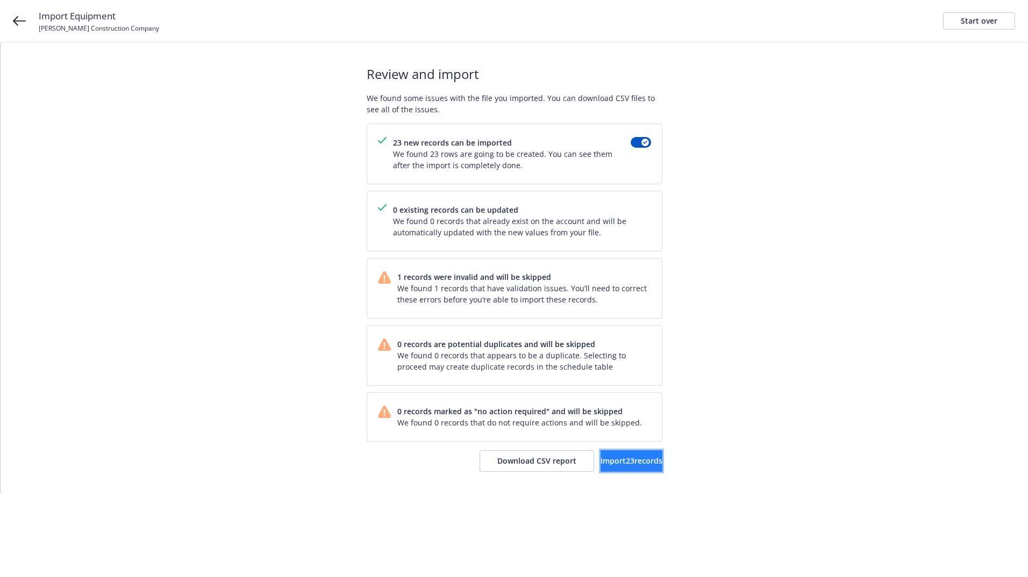
click at [602, 465] on span "Import 23 records" at bounding box center [632, 461] width 62 height 10
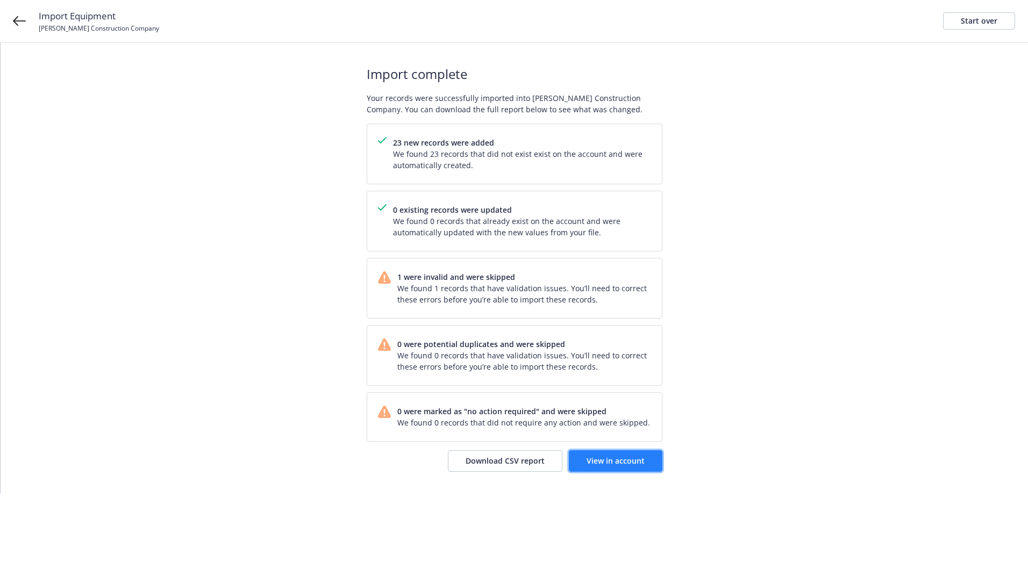
click at [629, 465] on span "View in account" at bounding box center [616, 461] width 58 height 10
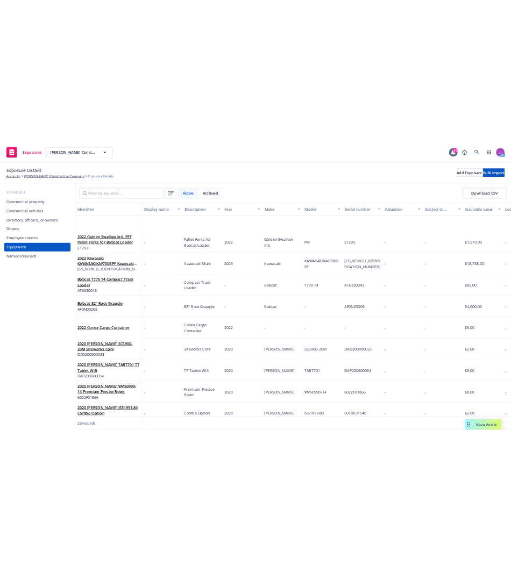
scroll to position [592, 0]
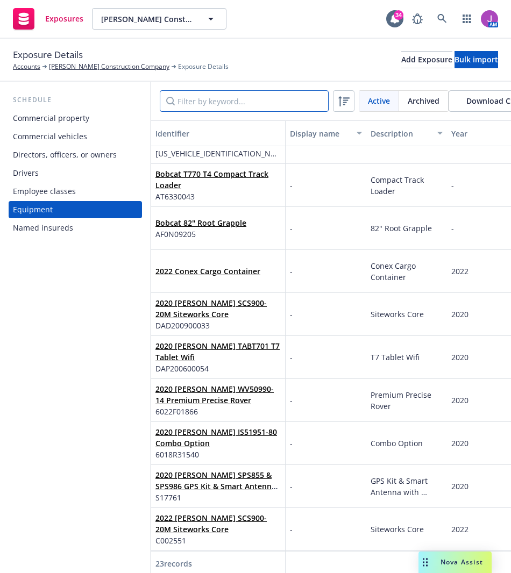
click at [223, 99] on input "Filter by keyword..." at bounding box center [244, 101] width 169 height 22
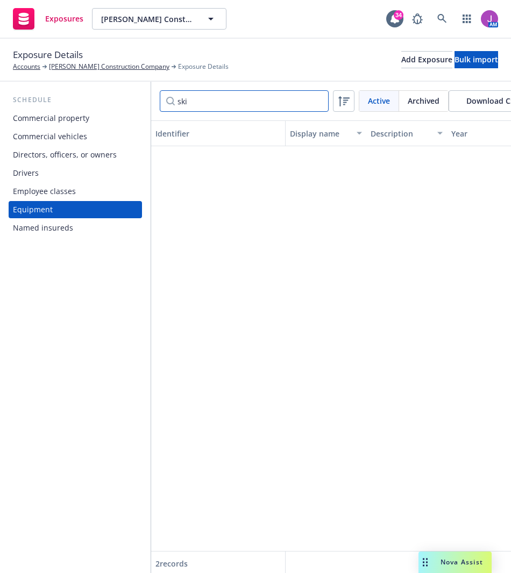
scroll to position [0, 0]
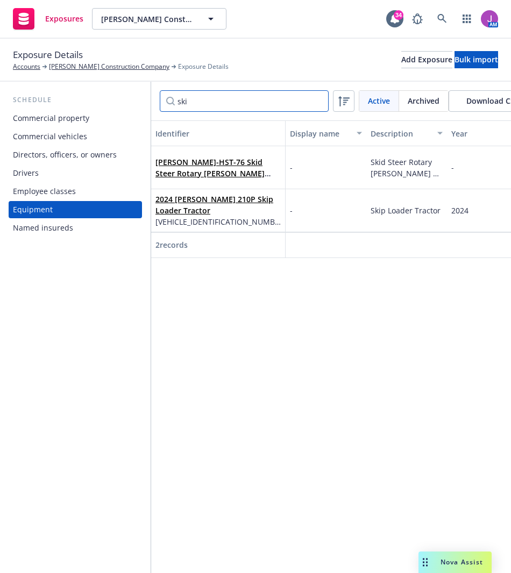
type input "skid"
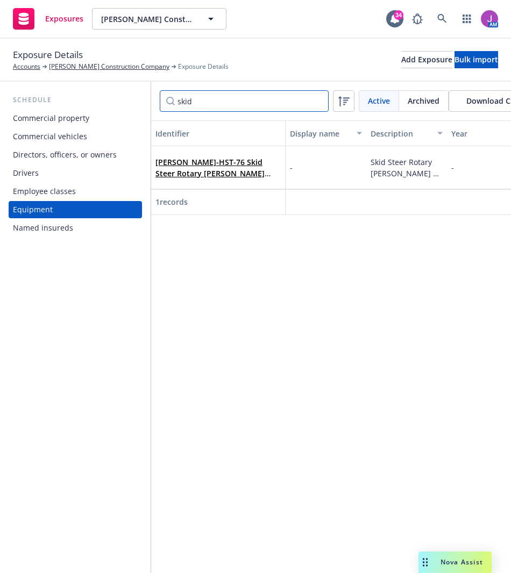
drag, startPoint x: 175, startPoint y: 92, endPoint x: 127, endPoint y: 91, distance: 47.9
click at [129, 91] on div "Schedule Commercial property Commercial vehicles Directors, officers, or owners…" at bounding box center [255, 327] width 511 height 491
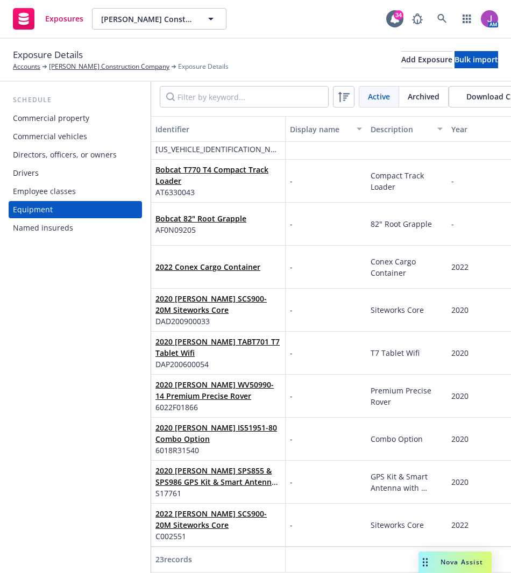
scroll to position [12, 0]
click at [200, 94] on input "Filter by keyword..." at bounding box center [244, 97] width 169 height 22
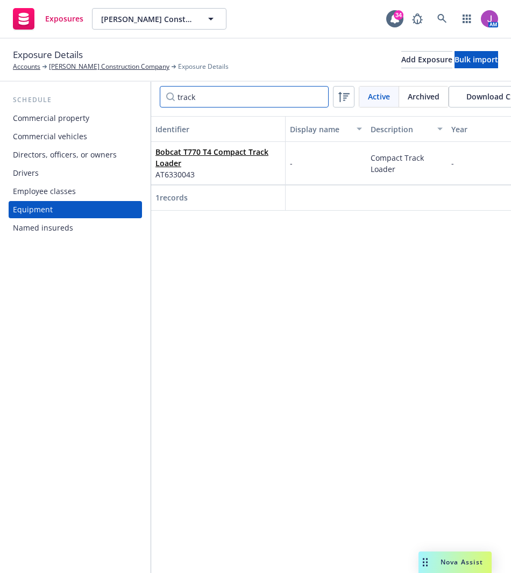
scroll to position [0, 0]
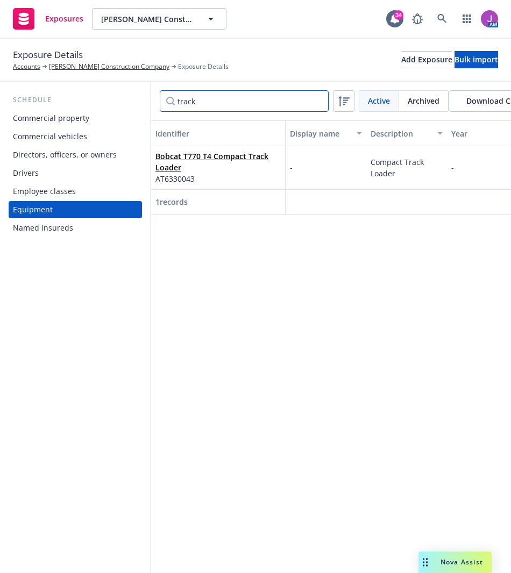
drag, startPoint x: 212, startPoint y: 91, endPoint x: 132, endPoint y: 89, distance: 80.1
click at [132, 89] on div "Schedule Commercial property Commercial vehicles Directors, officers, or owners…" at bounding box center [255, 327] width 511 height 491
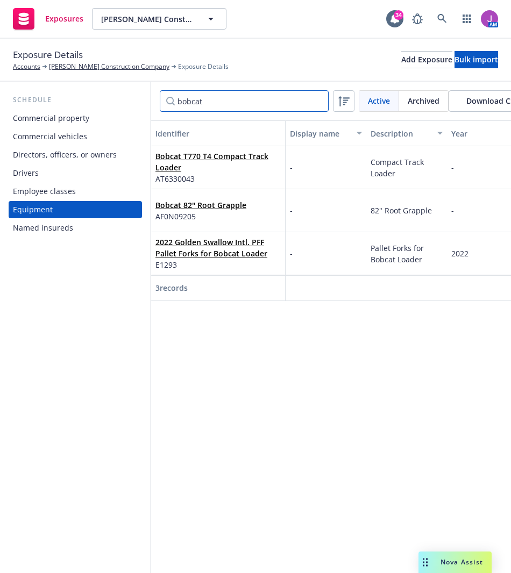
drag, startPoint x: 215, startPoint y: 97, endPoint x: 95, endPoint y: 89, distance: 120.2
click at [94, 92] on div "Schedule Commercial property Commercial vehicles Directors, officers, or owners…" at bounding box center [255, 327] width 511 height 491
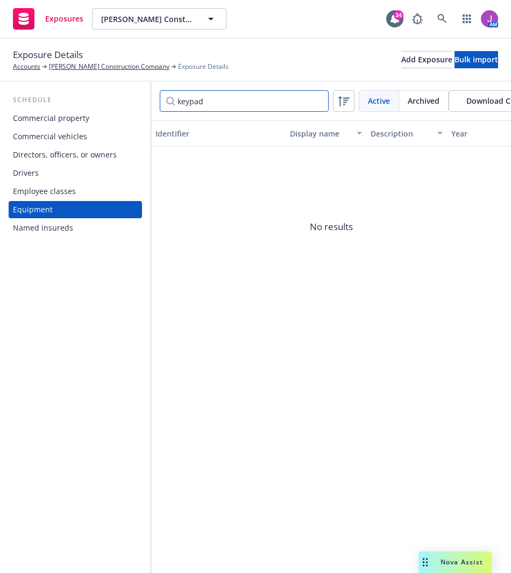
type input "keypad"
drag, startPoint x: 239, startPoint y: 99, endPoint x: 93, endPoint y: 87, distance: 146.3
click at [94, 89] on div "Schedule Commercial property Commercial vehicles Directors, officers, or owners…" at bounding box center [255, 327] width 511 height 491
paste input "TSC701"
type input "TSC701"
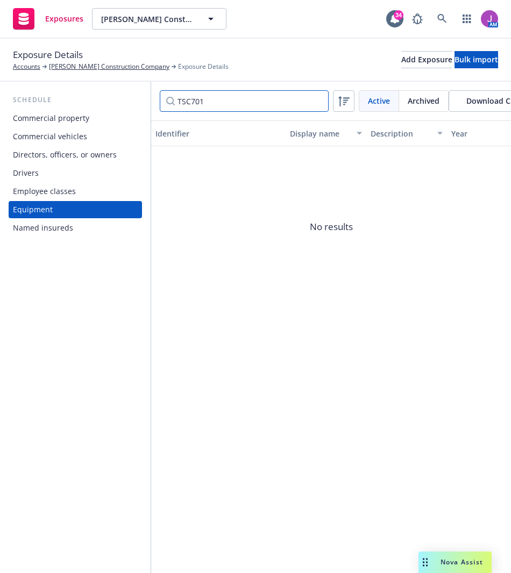
drag, startPoint x: 194, startPoint y: 92, endPoint x: 138, endPoint y: 89, distance: 56.5
click at [140, 89] on div "Schedule Commercial property Commercial vehicles Directors, officers, or owners…" at bounding box center [255, 327] width 511 height 491
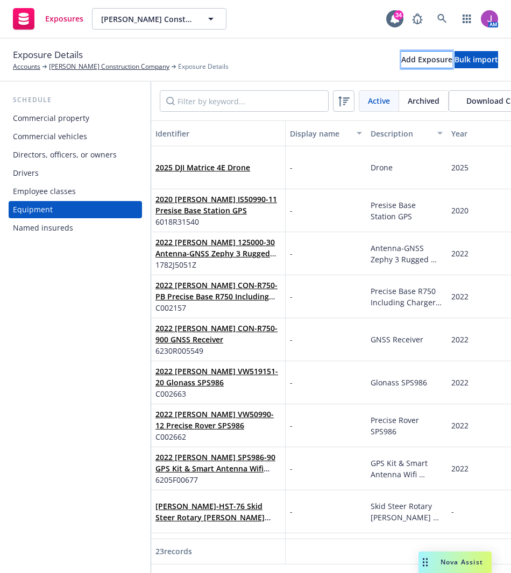
click at [401, 62] on div "Add Exposure" at bounding box center [426, 60] width 51 height 16
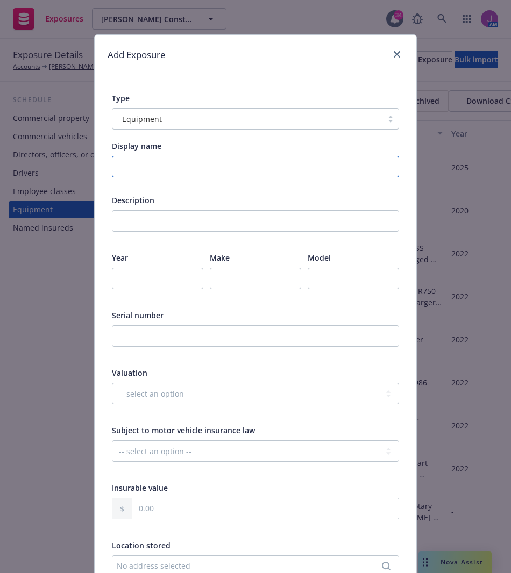
click at [155, 165] on input "Display name" at bounding box center [255, 167] width 287 height 22
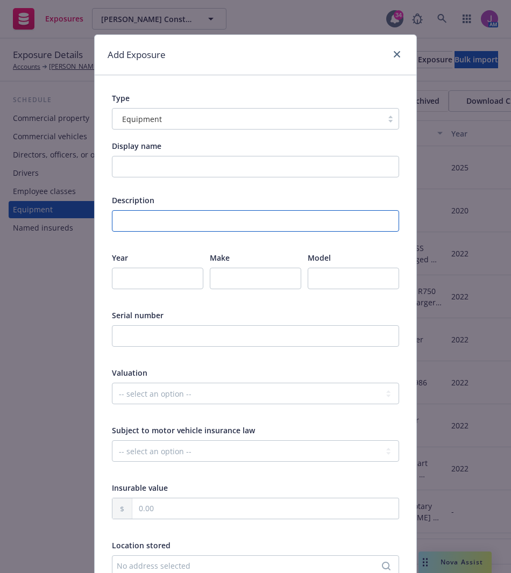
click at [141, 226] on input "text" at bounding box center [255, 221] width 287 height 22
click at [158, 217] on input "text" at bounding box center [255, 221] width 287 height 22
paste input "Keypad with Range Pole Bracket &"
type input "Keypad with Range Pole Bracket &"
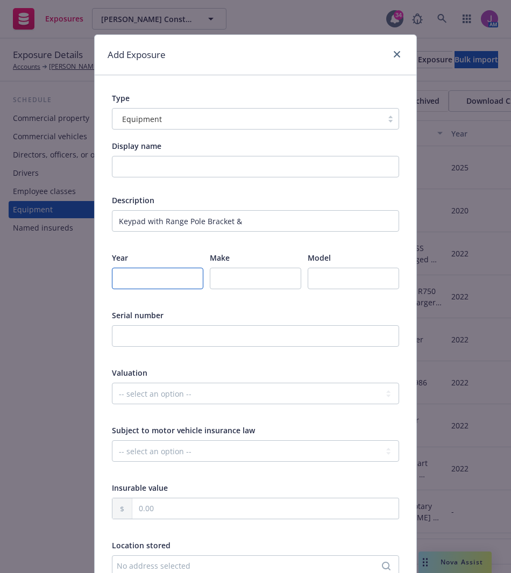
click at [161, 280] on input "number" at bounding box center [157, 279] width 91 height 22
type input "2022"
type input "Trimble"
click at [322, 275] on input "text" at bounding box center [353, 279] width 91 height 22
paste input "TSC701"
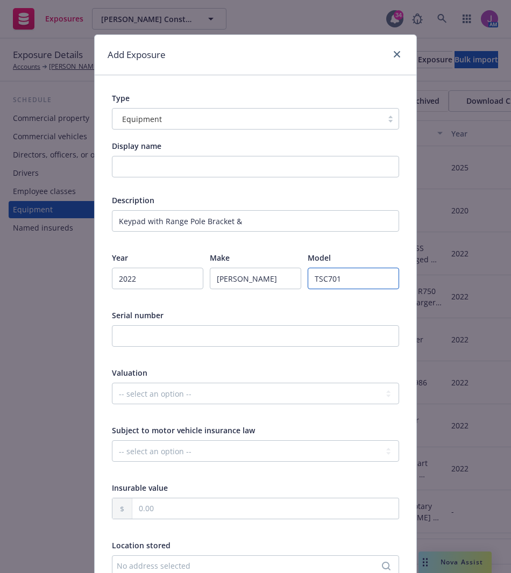
type input "TSC701"
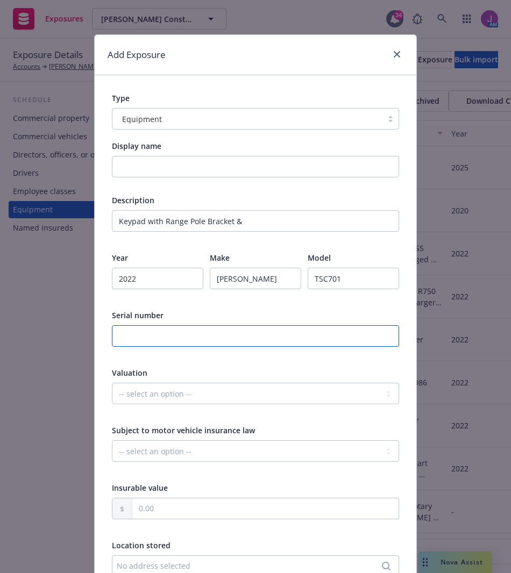
click at [160, 339] on input "text" at bounding box center [255, 336] width 287 height 22
paste input "DAD22070006"
type input "DAD22070006"
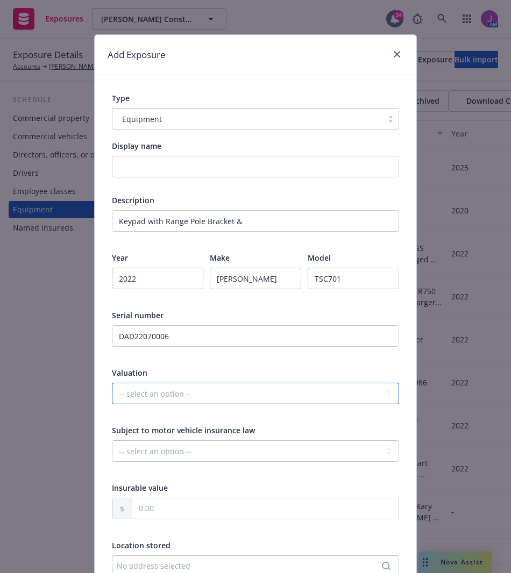
click at [137, 398] on select "-- select an option -- Agreed Amount Actual Cash Value Replacement Cost" at bounding box center [255, 394] width 287 height 22
click at [149, 359] on div at bounding box center [255, 356] width 287 height 10
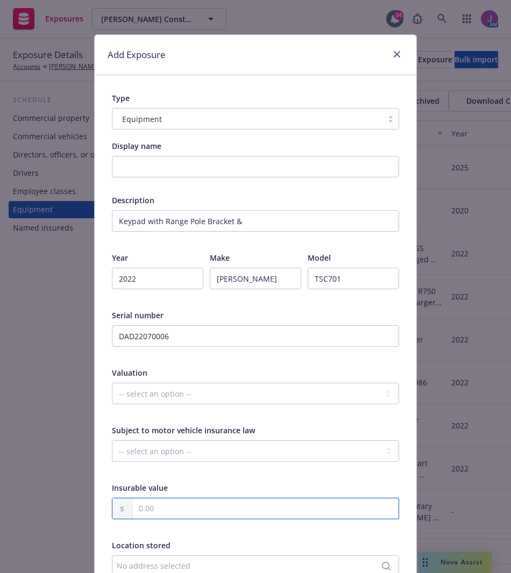
click at [140, 511] on input "text" at bounding box center [265, 508] width 266 height 20
paste input "6,184.00"
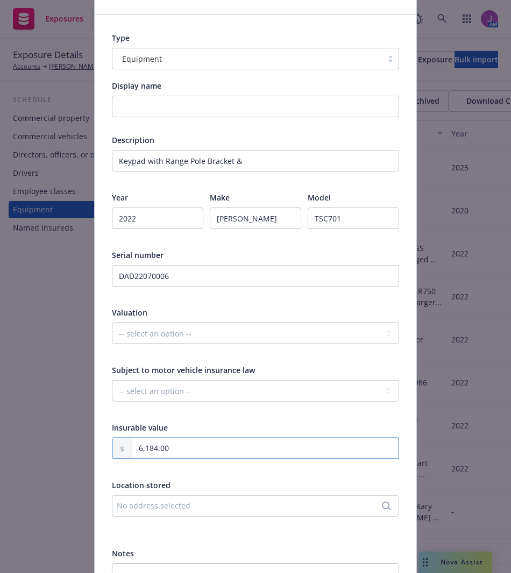
scroll to position [171, 0]
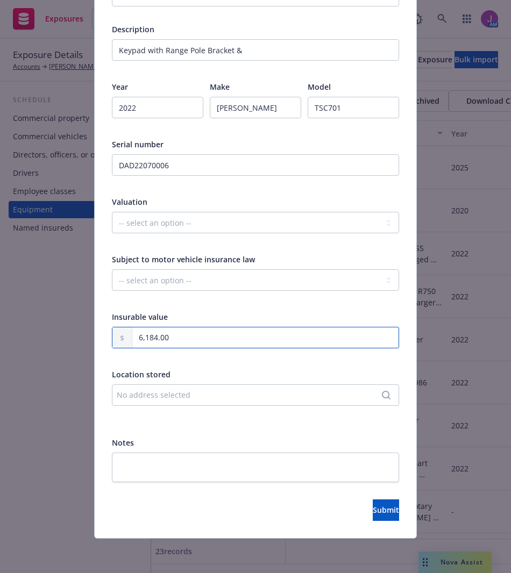
type input "6,184.00"
click at [359, 524] on div "Type Equipment Display name Description Keypad with Range Pole Bracket & Year 2…" at bounding box center [256, 221] width 322 height 634
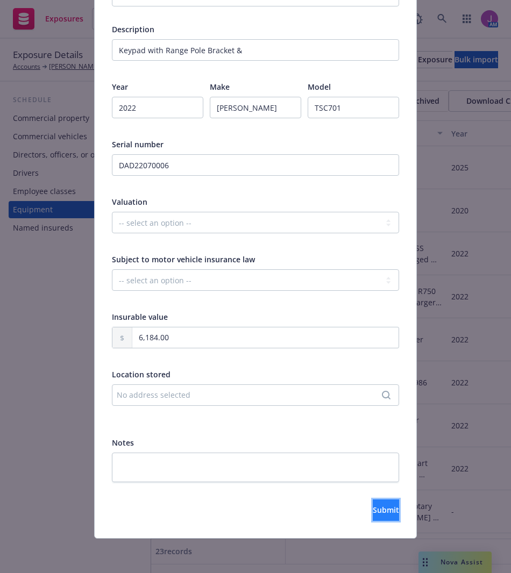
click at [373, 514] on span "Submit" at bounding box center [386, 510] width 26 height 10
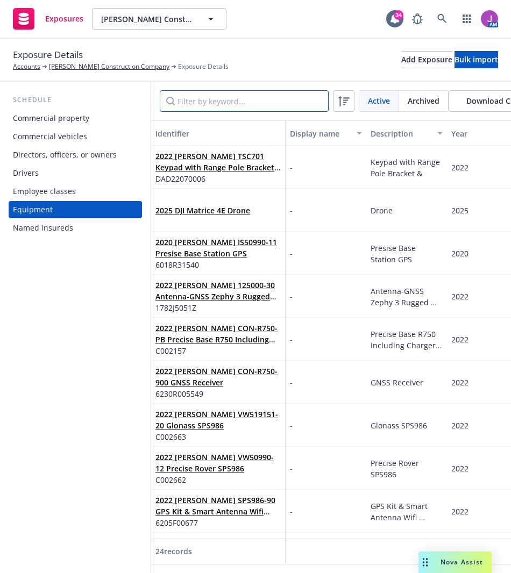
click at [217, 102] on input "Filter by keyword..." at bounding box center [244, 101] width 169 height 22
paste input "DAD22070006"
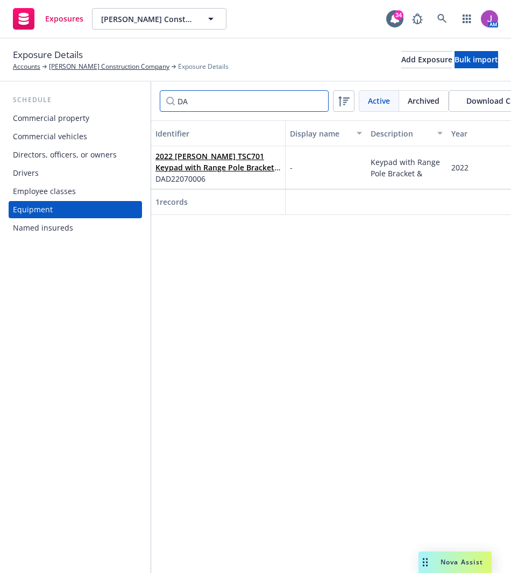
type input "D"
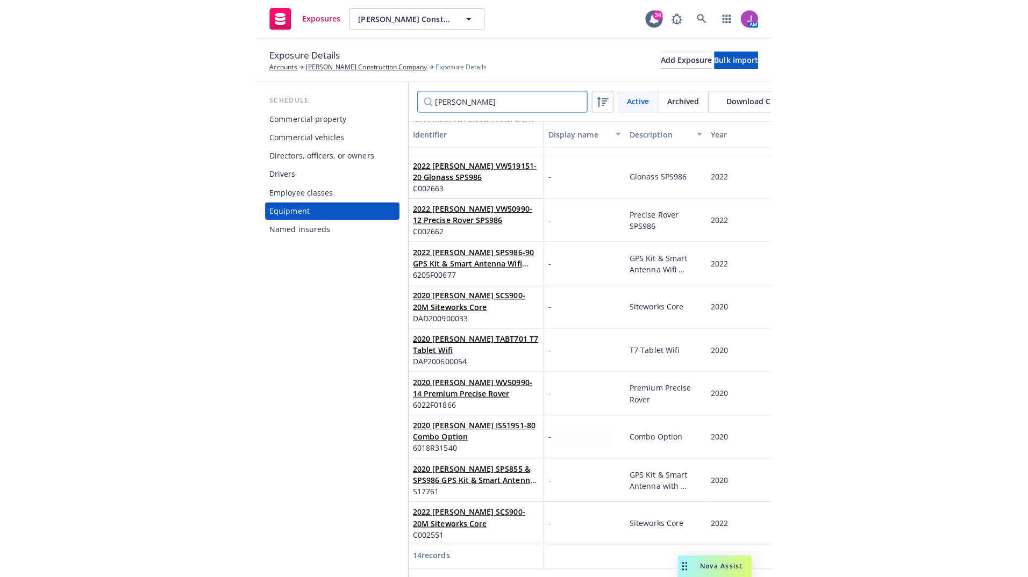
scroll to position [218, 0]
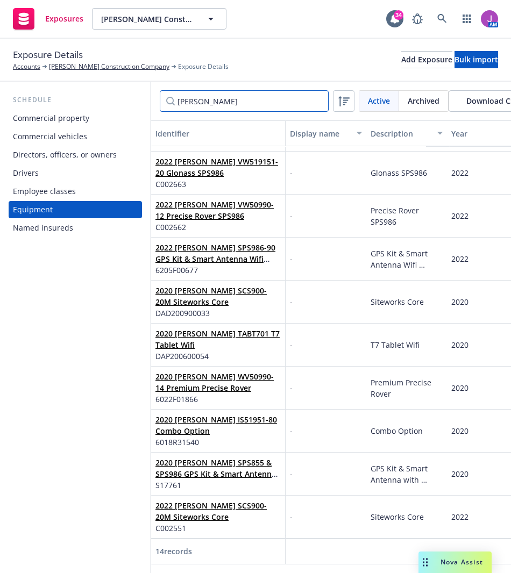
type input "Trimble"
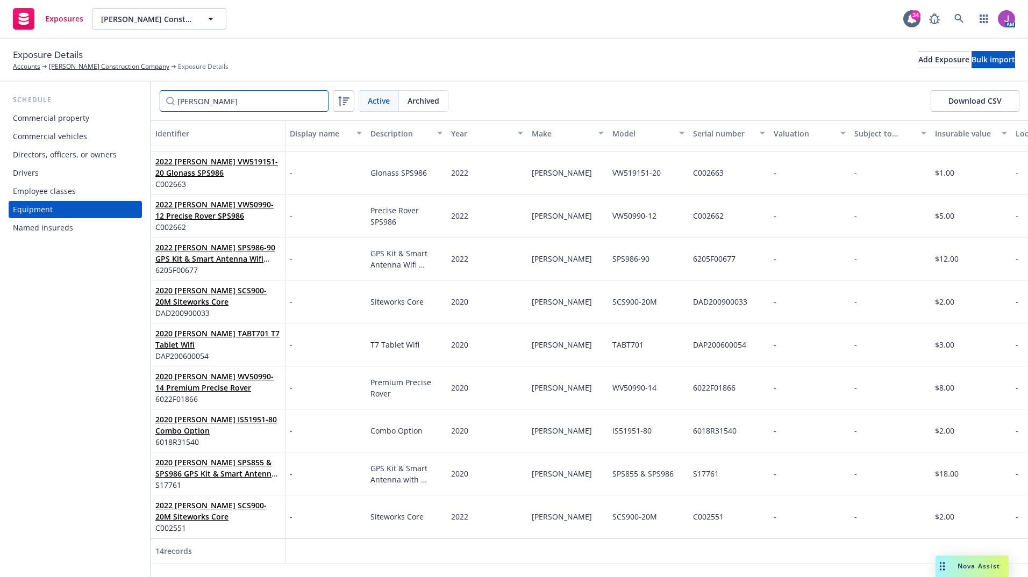
drag, startPoint x: 223, startPoint y: 109, endPoint x: 147, endPoint y: 101, distance: 75.7
click at [159, 104] on div "Trimble Active Archived Download CSV" at bounding box center [589, 101] width 877 height 39
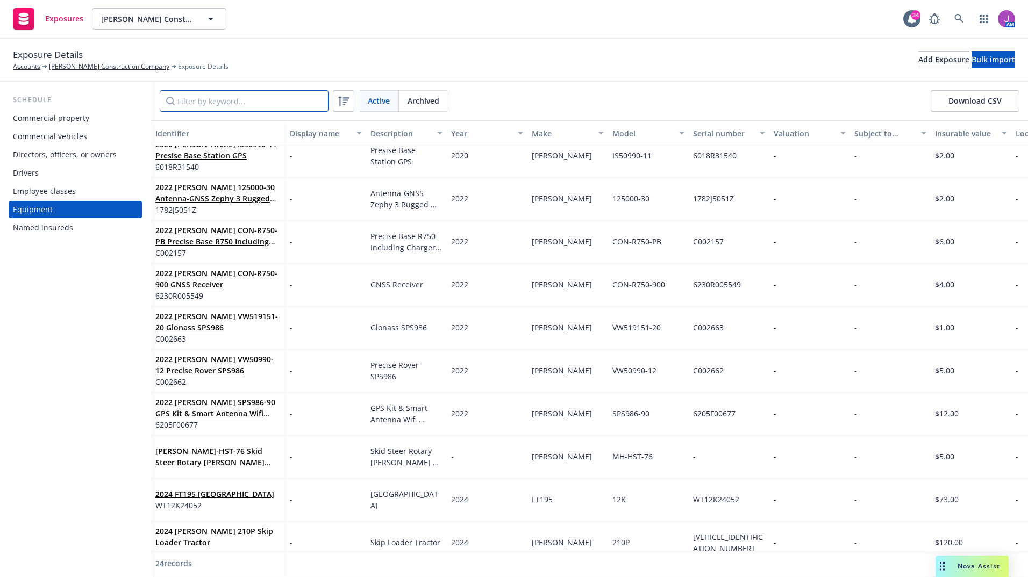
scroll to position [0, 0]
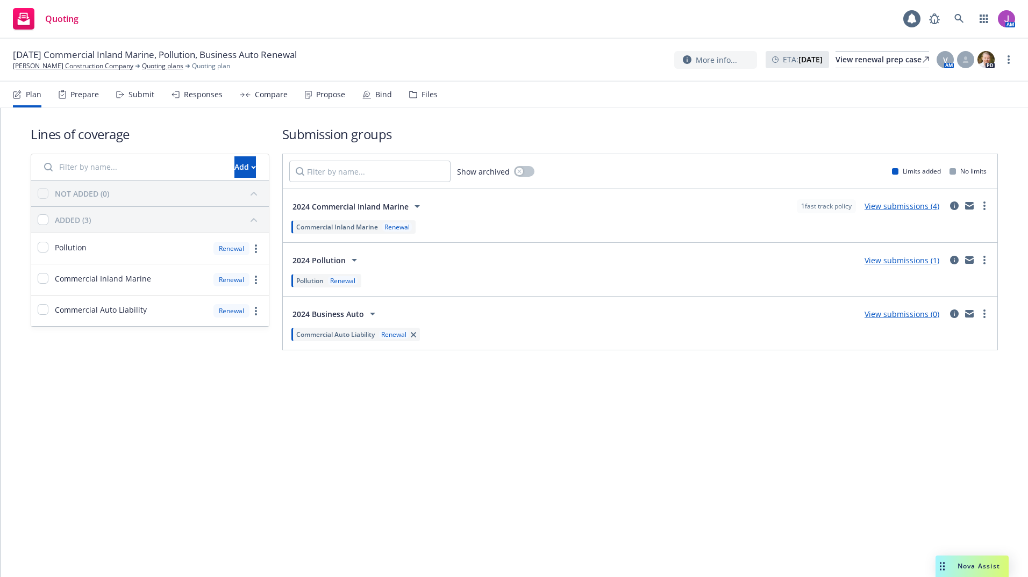
click at [409, 93] on icon at bounding box center [413, 95] width 8 height 8
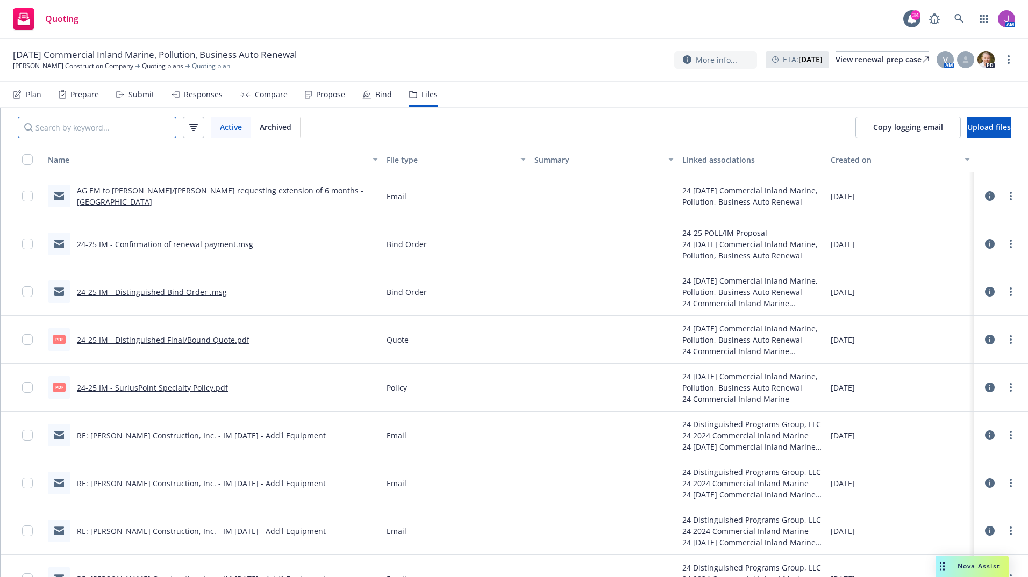
click at [146, 133] on input "Search by keyword..." at bounding box center [97, 128] width 159 height 22
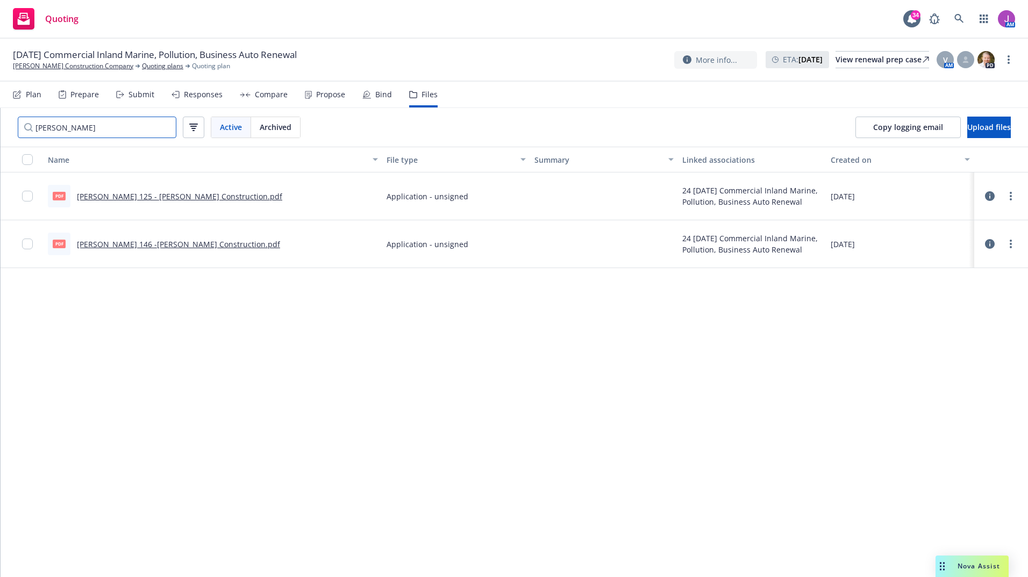
drag, startPoint x: 96, startPoint y: 128, endPoint x: 0, endPoint y: 115, distance: 96.7
click at [8, 126] on div "[PERSON_NAME] Active Archived" at bounding box center [159, 127] width 317 height 39
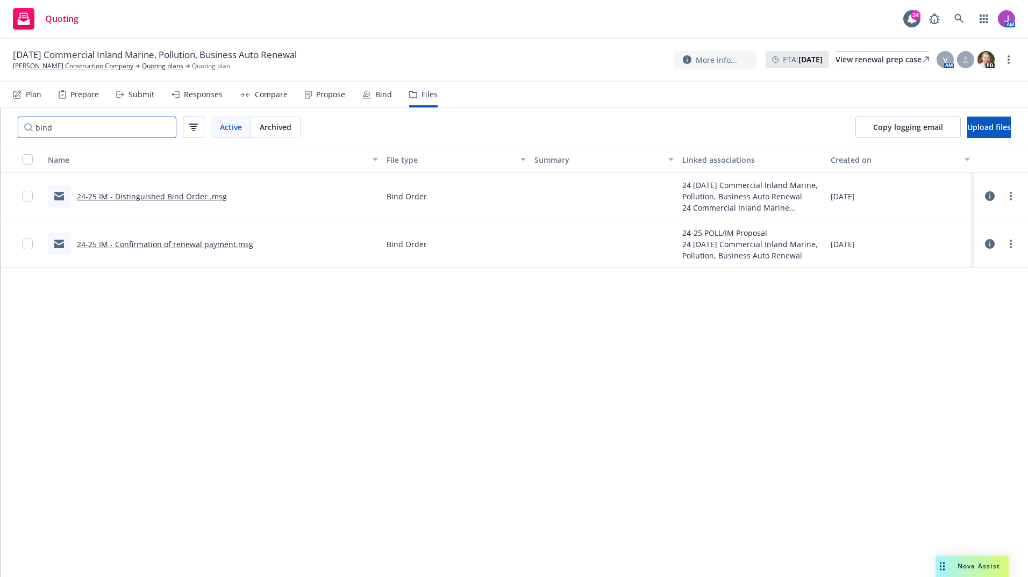
type input "bind"
click at [128, 195] on link "24-25 IM - Distinguished Bind Order .msg" at bounding box center [152, 196] width 150 height 10
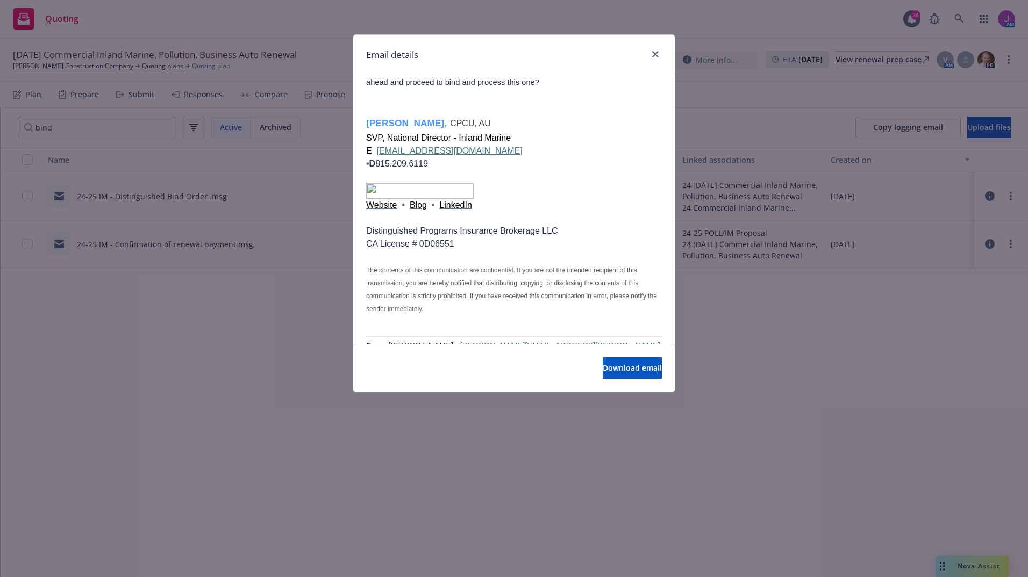
scroll to position [1083, 0]
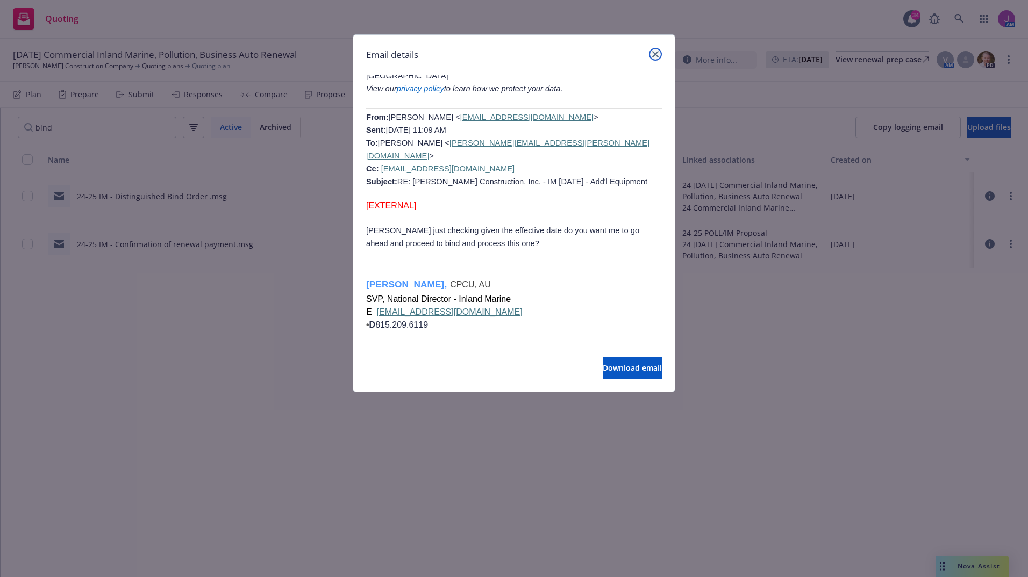
click at [655, 51] on icon "close" at bounding box center [655, 54] width 6 height 6
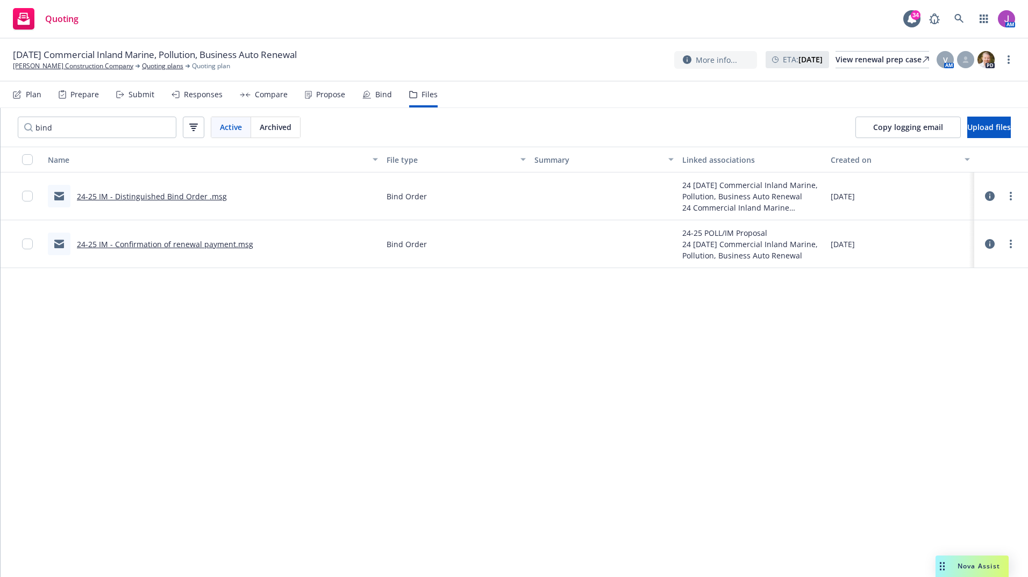
click at [161, 199] on link "24-25 IM - Distinguished Bind Order .msg" at bounding box center [152, 196] width 150 height 10
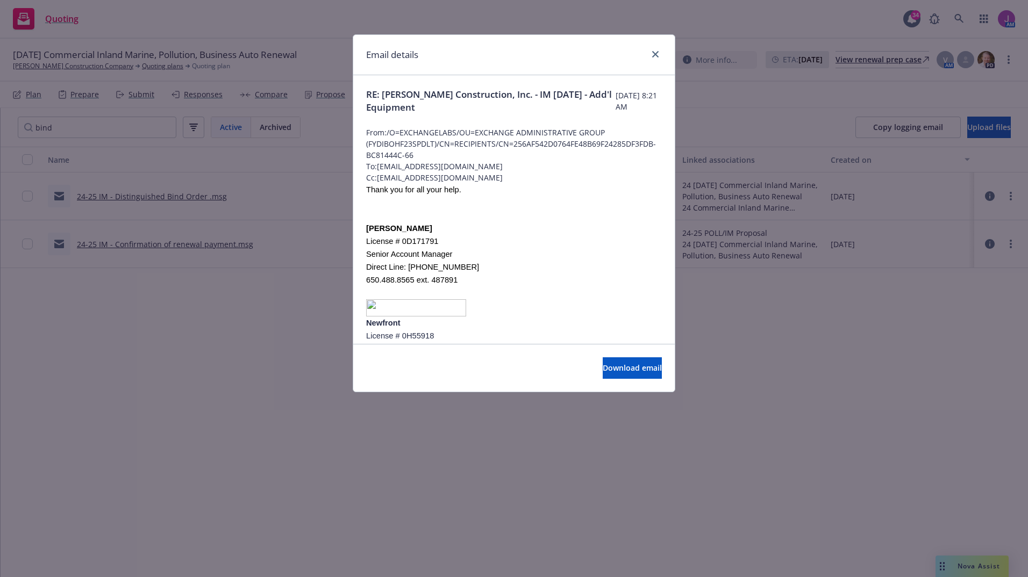
click at [613, 380] on div "Download email" at bounding box center [514, 368] width 322 height 48
click at [607, 367] on span "Download email" at bounding box center [632, 368] width 59 height 10
click at [655, 52] on icon "close" at bounding box center [655, 54] width 6 height 6
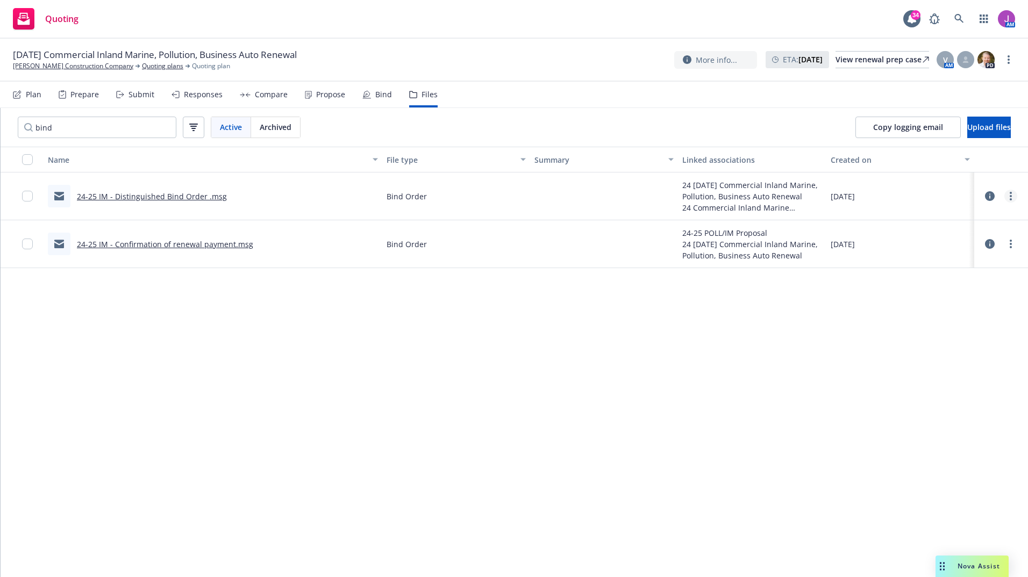
click at [1008, 198] on link "more" at bounding box center [1010, 196] width 13 height 13
click at [934, 239] on link "Download" at bounding box center [963, 240] width 107 height 22
click at [205, 197] on link "24-25 IM - Distinguished Bind Order .msg" at bounding box center [152, 196] width 150 height 10
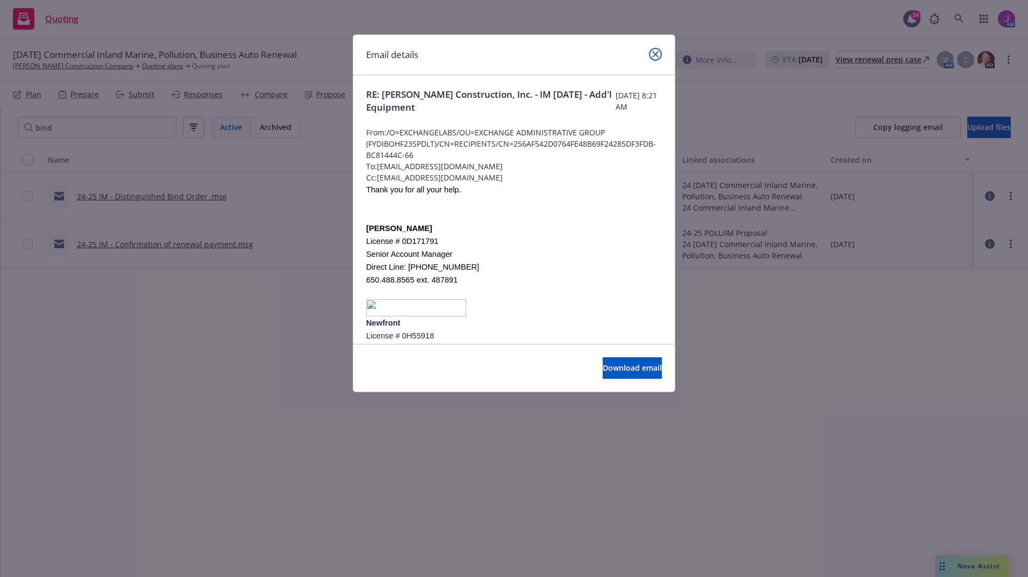
click at [656, 57] on icon "close" at bounding box center [655, 54] width 6 height 6
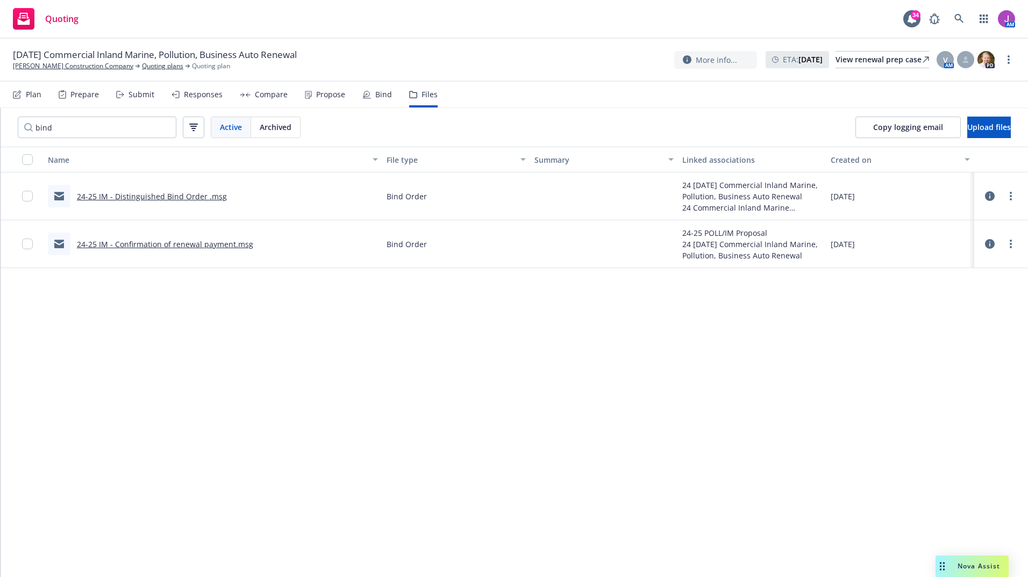
click at [151, 242] on link "24-25 IM - Confirmation of renewal payment.msg" at bounding box center [165, 244] width 176 height 10
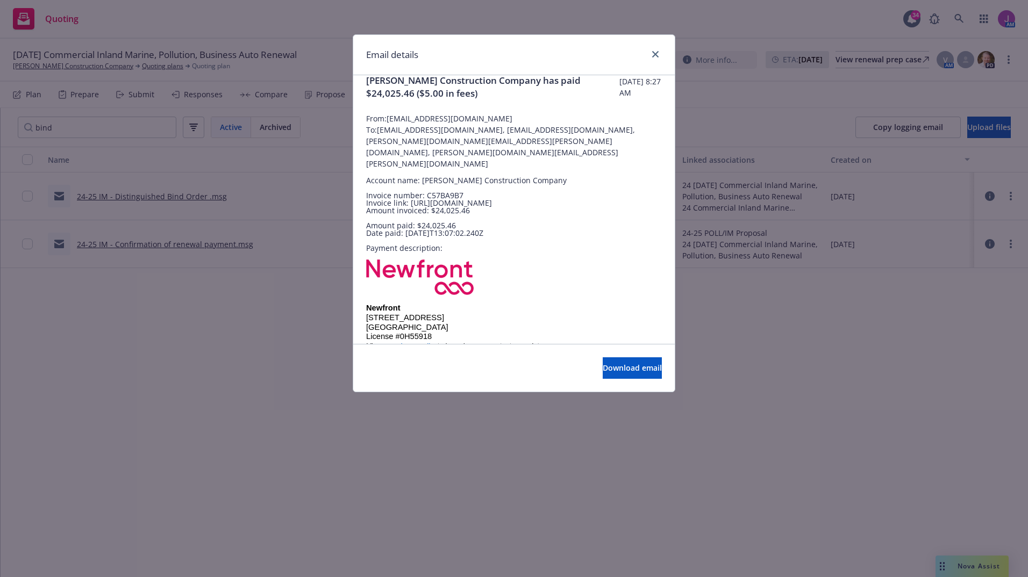
scroll to position [17, 0]
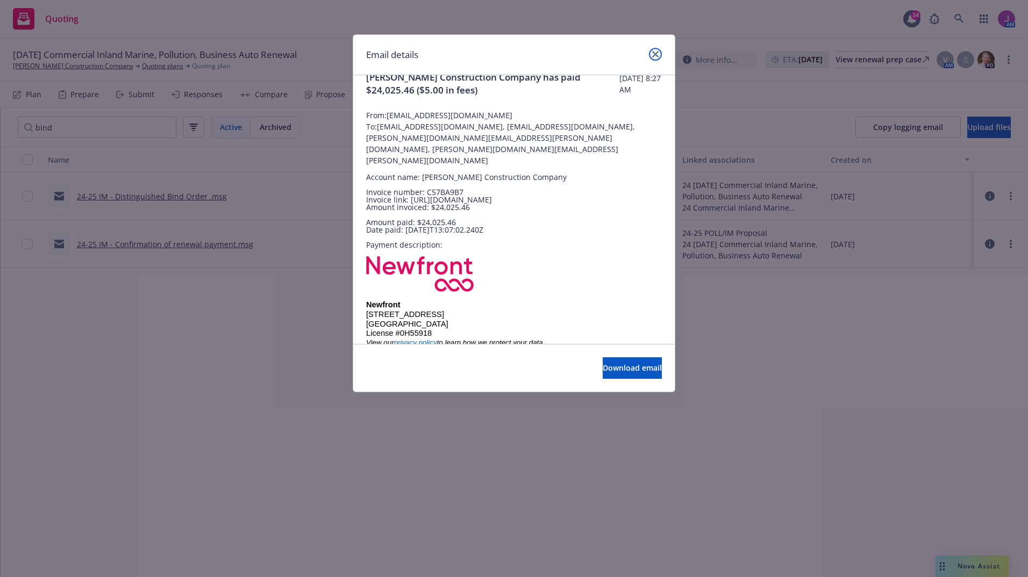
click at [657, 54] on icon "close" at bounding box center [655, 54] width 6 height 6
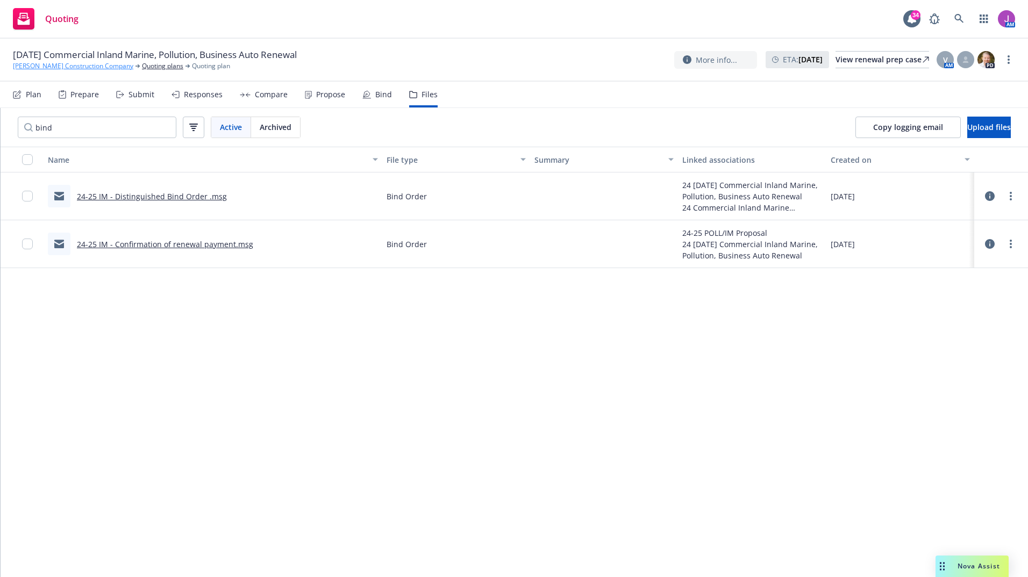
click at [77, 62] on link "[PERSON_NAME] Construction Company" at bounding box center [73, 66] width 120 height 10
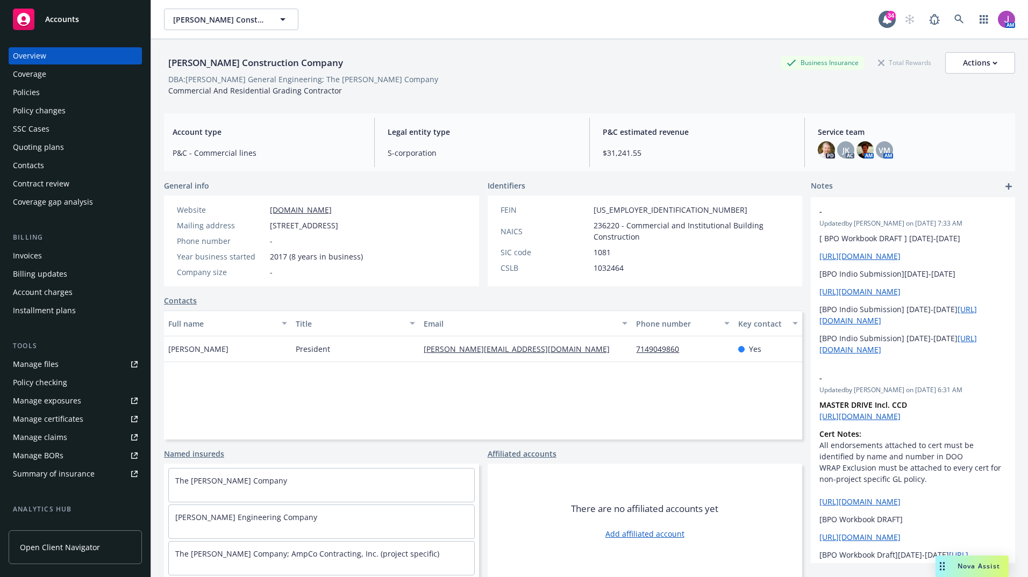
click at [36, 367] on div "Manage files" at bounding box center [36, 364] width 46 height 17
click at [24, 92] on div "Policies" at bounding box center [26, 92] width 27 height 17
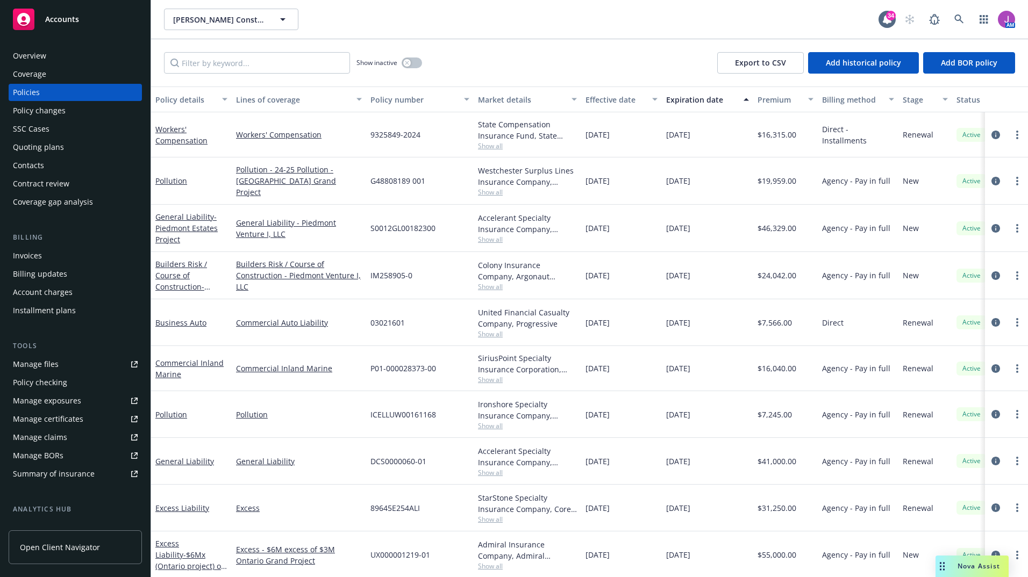
scroll to position [9, 0]
click at [33, 147] on div "Quoting plans" at bounding box center [38, 147] width 51 height 17
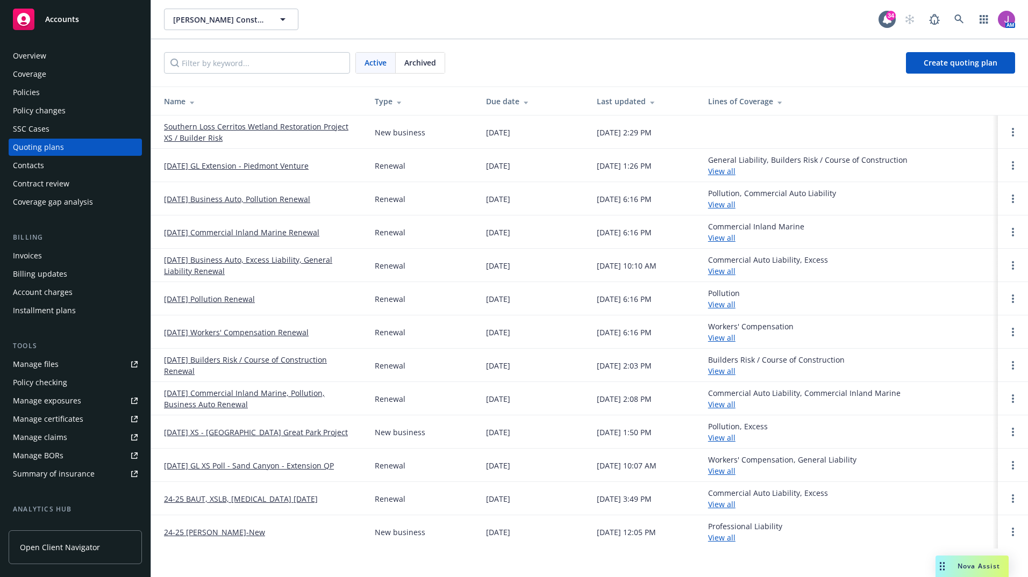
click at [240, 234] on link "[DATE] Commercial Inland Marine Renewal" at bounding box center [241, 232] width 155 height 11
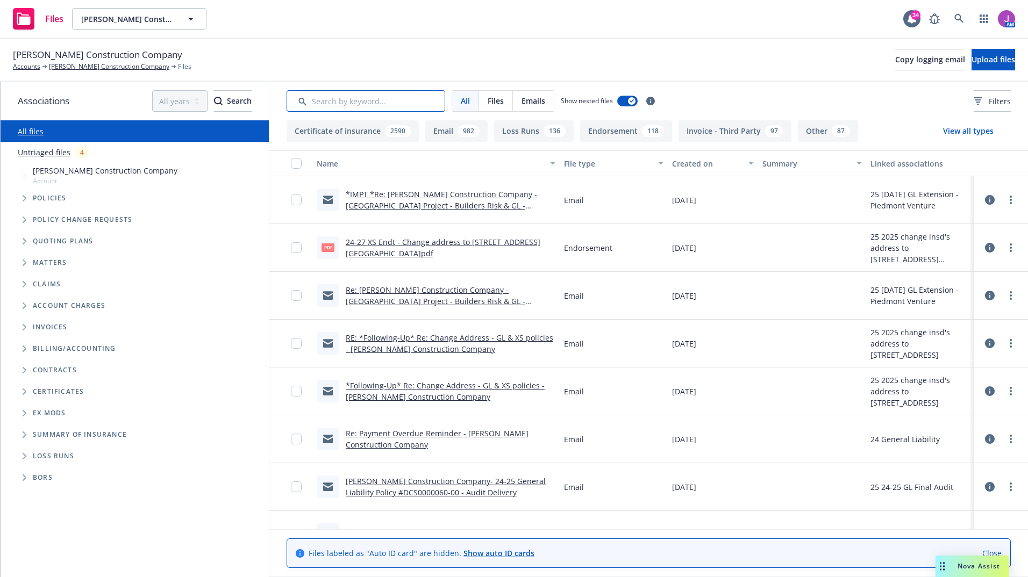
click at [359, 107] on input "Search by keyword..." at bounding box center [366, 101] width 159 height 22
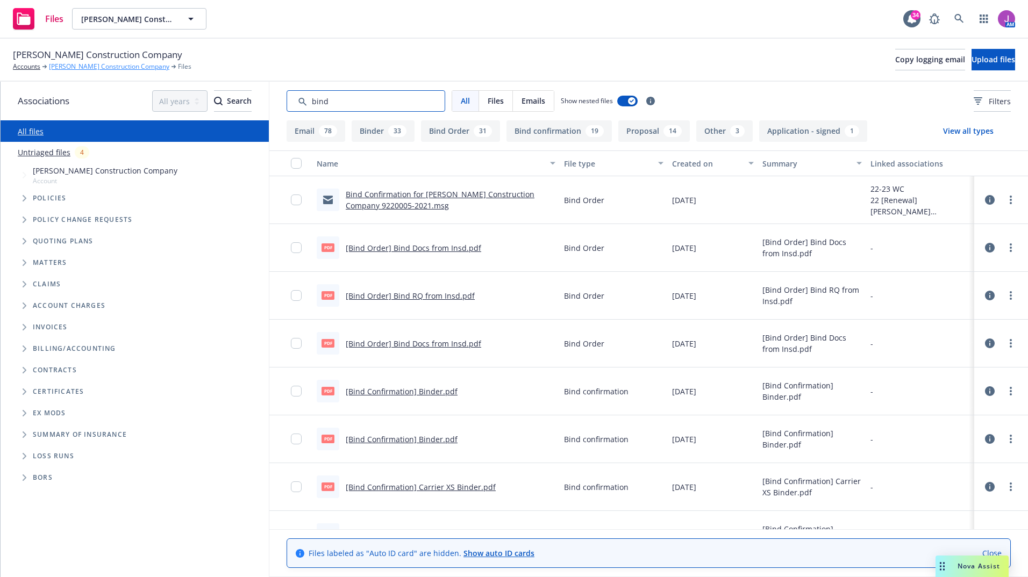
type input "bind"
click at [67, 63] on link "[PERSON_NAME] Construction Company" at bounding box center [109, 67] width 120 height 10
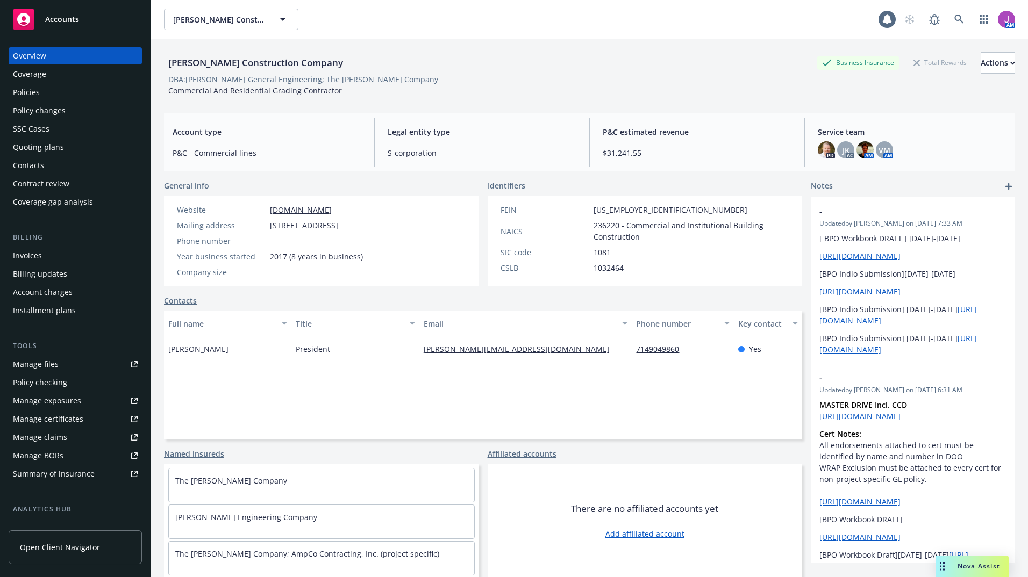
click at [36, 91] on div "Policies" at bounding box center [26, 92] width 27 height 17
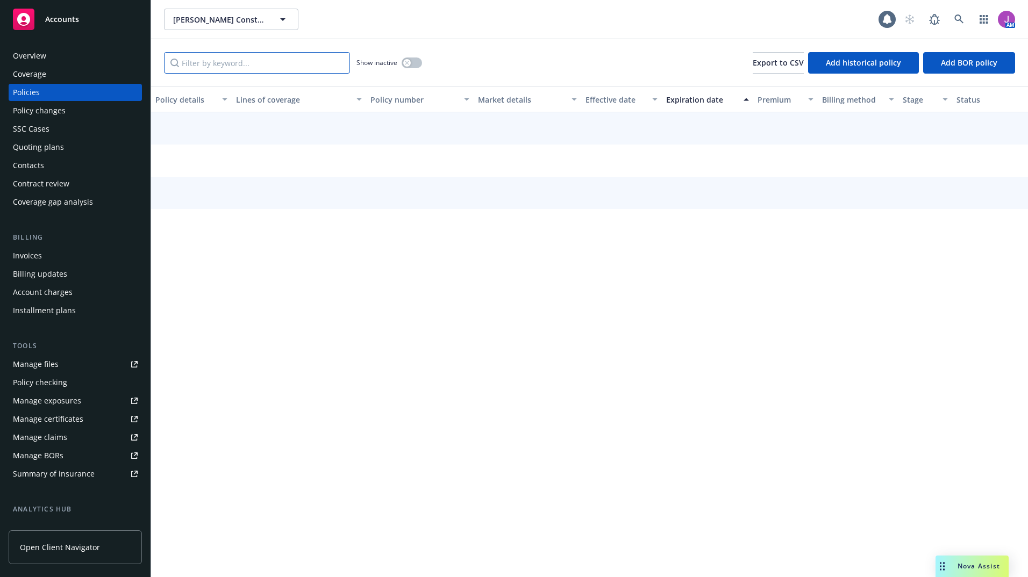
click at [242, 58] on input "Filter by keyword..." at bounding box center [257, 63] width 186 height 22
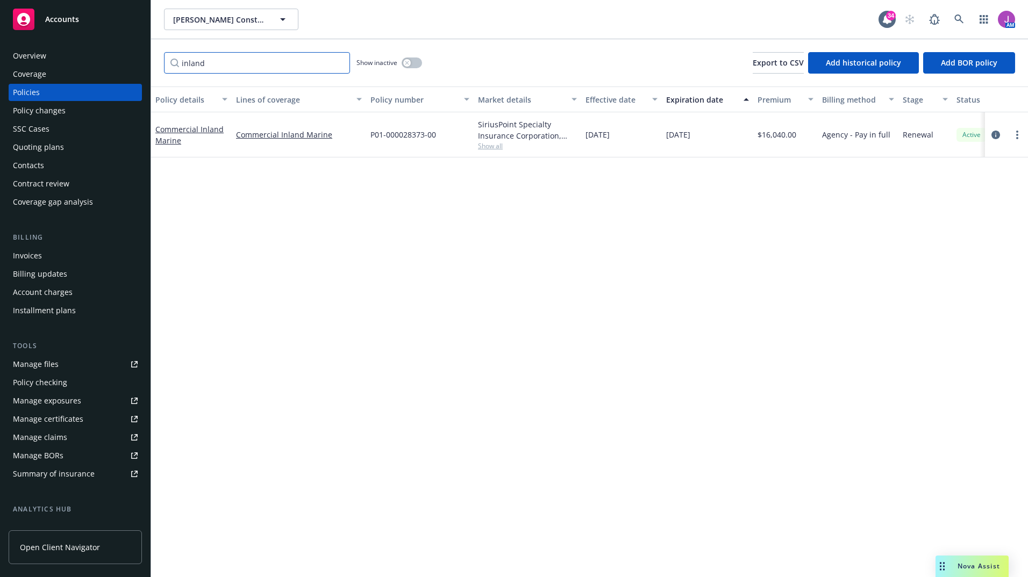
type input "inland"
click at [409, 65] on icon "button" at bounding box center [407, 63] width 4 height 4
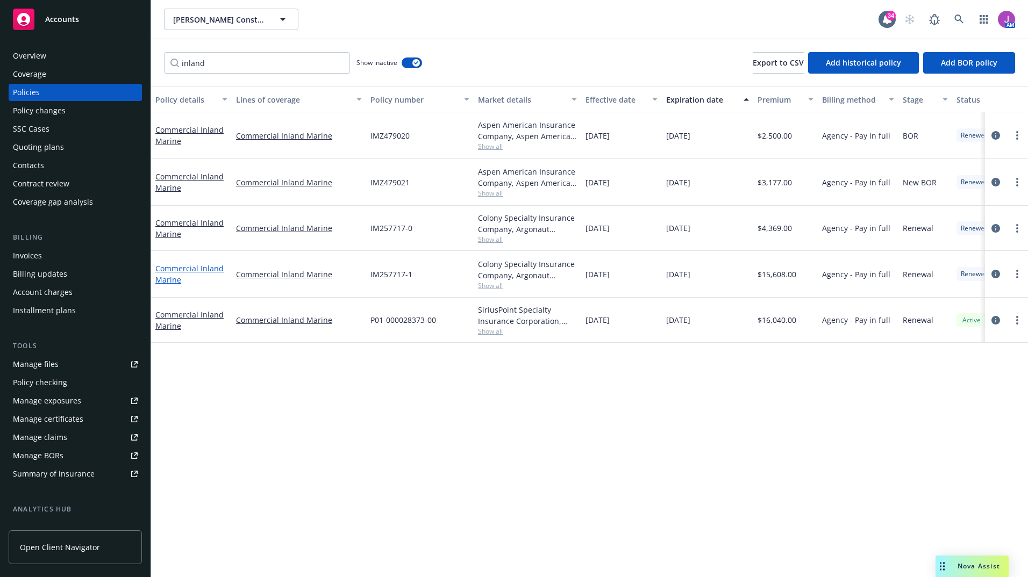
click at [202, 269] on link "Commercial Inland Marine" at bounding box center [189, 274] width 68 height 22
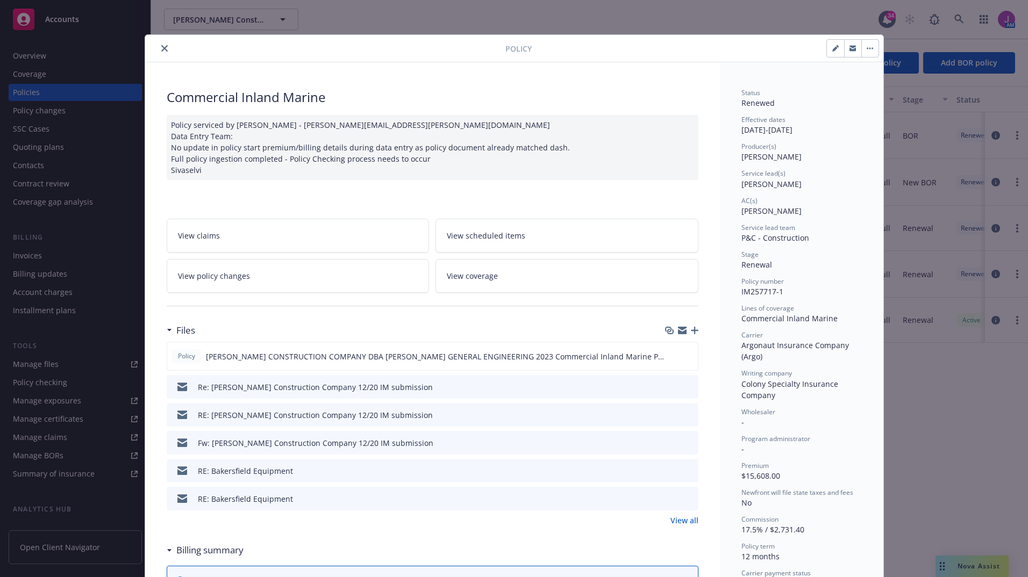
click at [684, 390] on button at bounding box center [689, 387] width 10 height 11
click at [683, 388] on icon "preview file" at bounding box center [688, 387] width 10 height 8
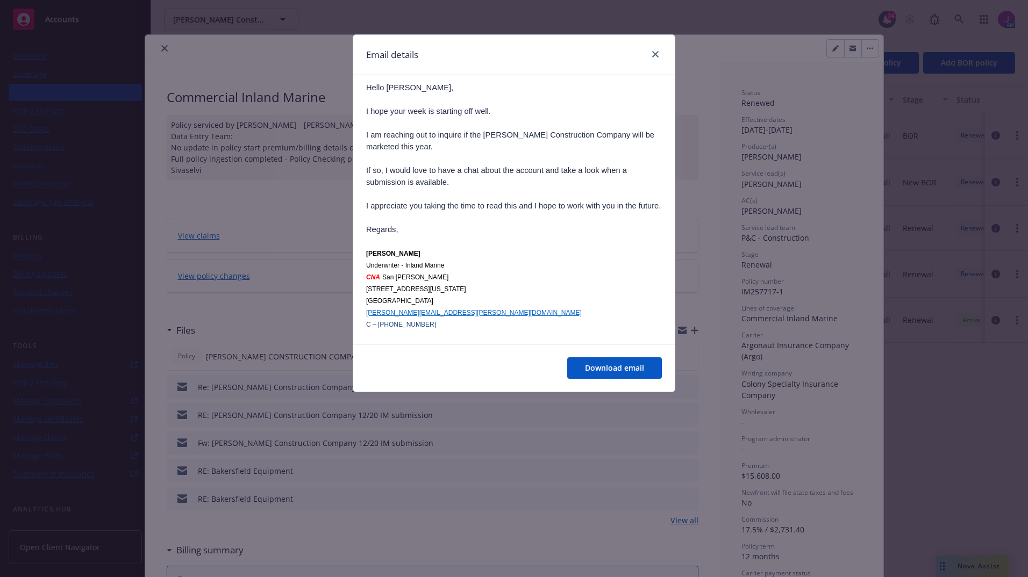
scroll to position [1274, 0]
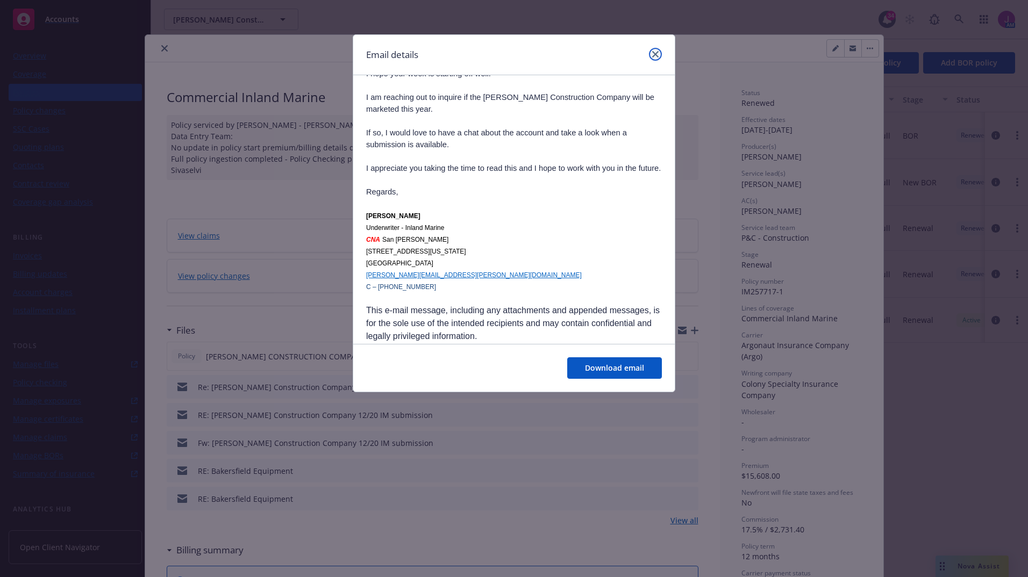
click at [655, 56] on icon "close" at bounding box center [655, 54] width 6 height 6
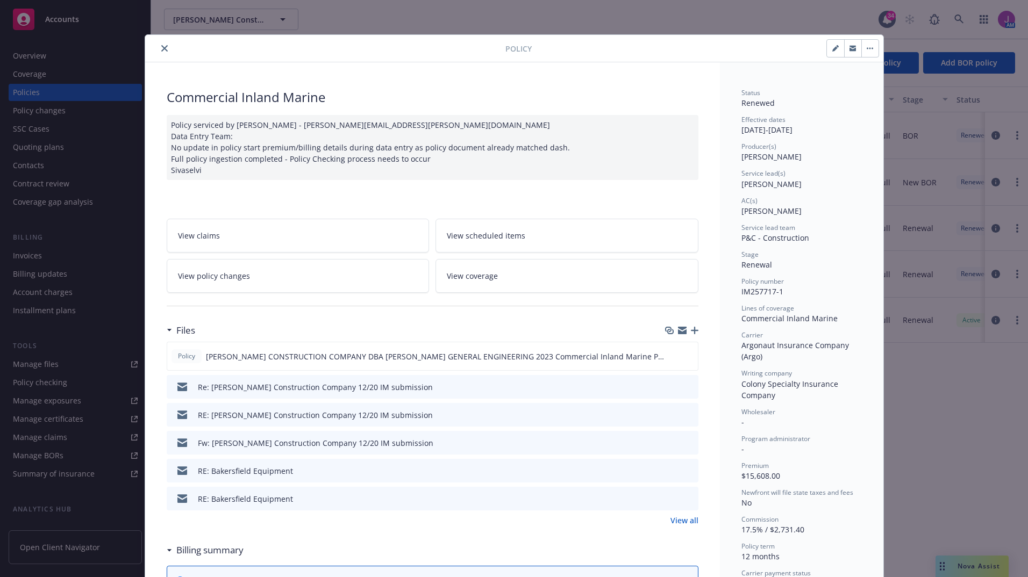
click at [682, 523] on link "View all" at bounding box center [684, 520] width 28 height 11
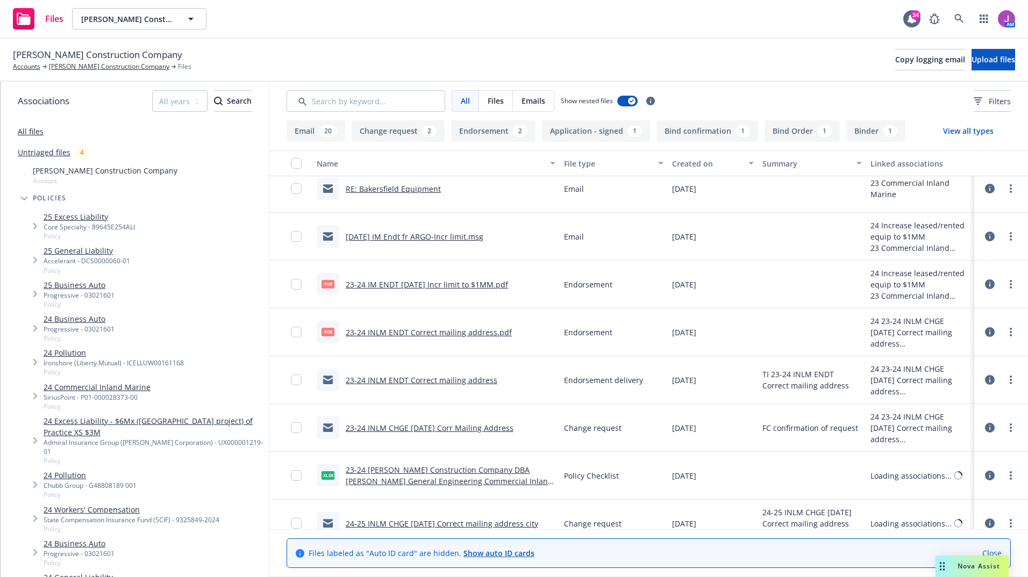
scroll to position [215, 0]
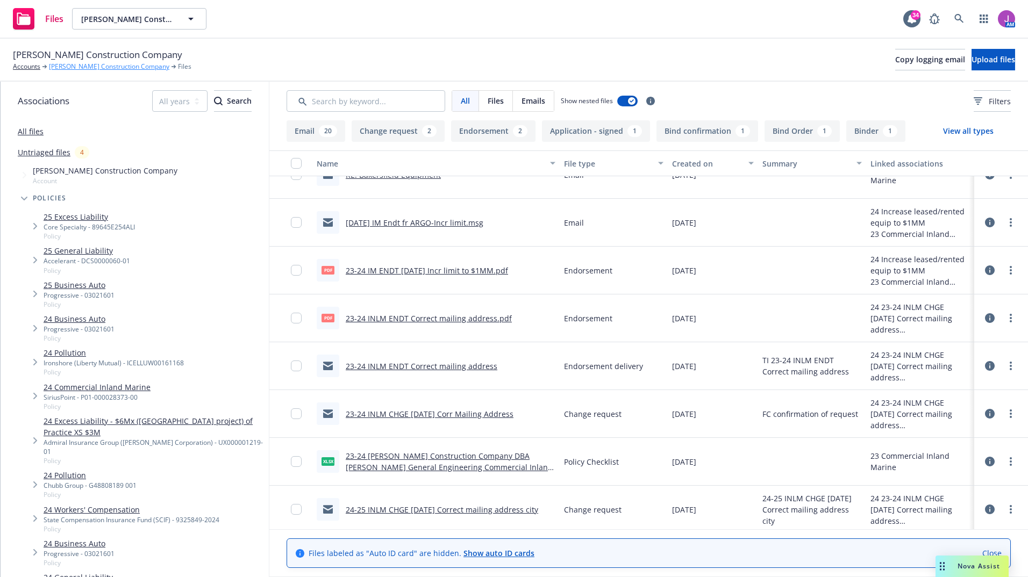
click at [84, 65] on link "[PERSON_NAME] Construction Company" at bounding box center [109, 67] width 120 height 10
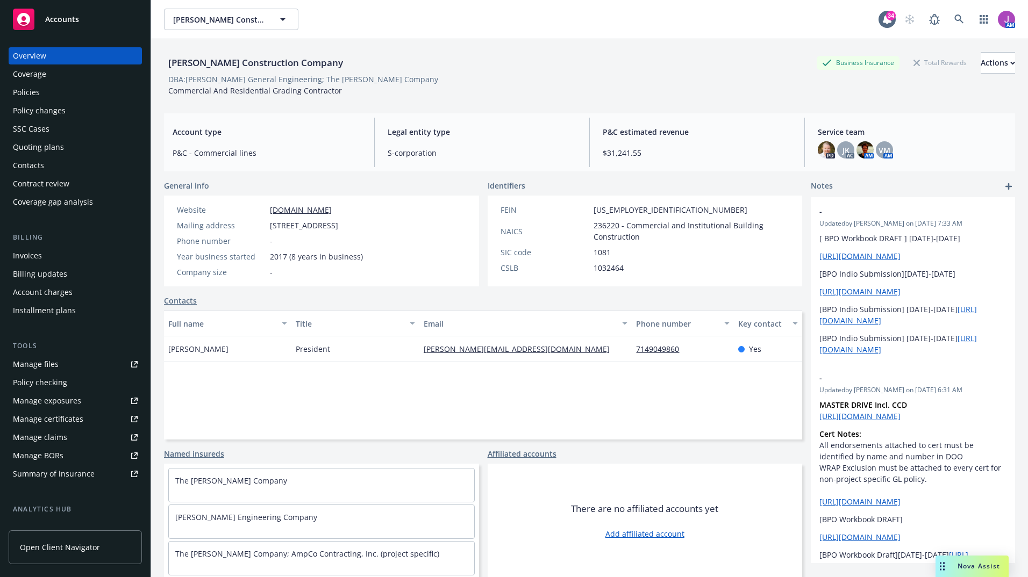
click at [41, 144] on div "Quoting plans" at bounding box center [38, 147] width 51 height 17
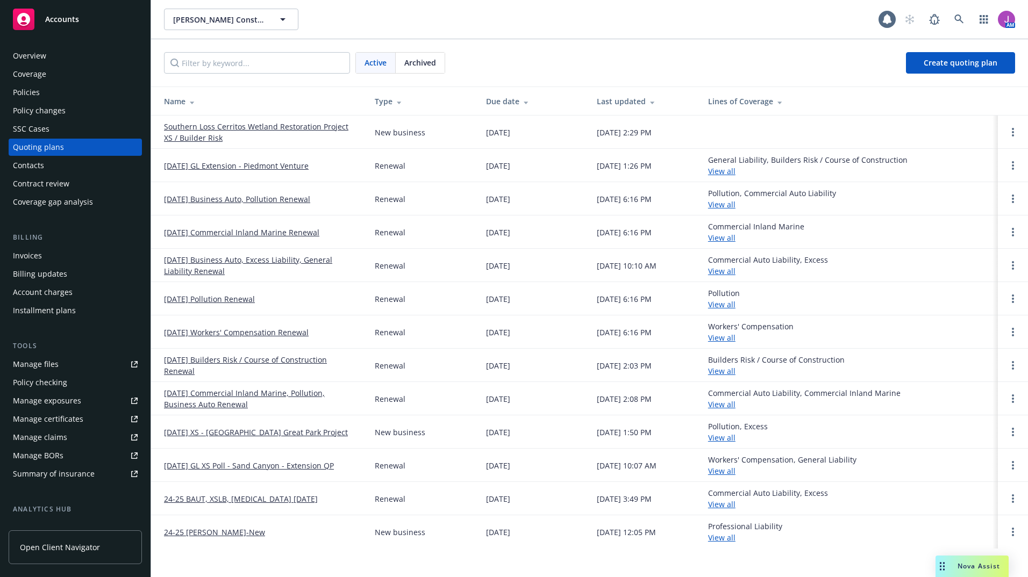
click at [437, 59] on div "Archived" at bounding box center [420, 63] width 49 height 20
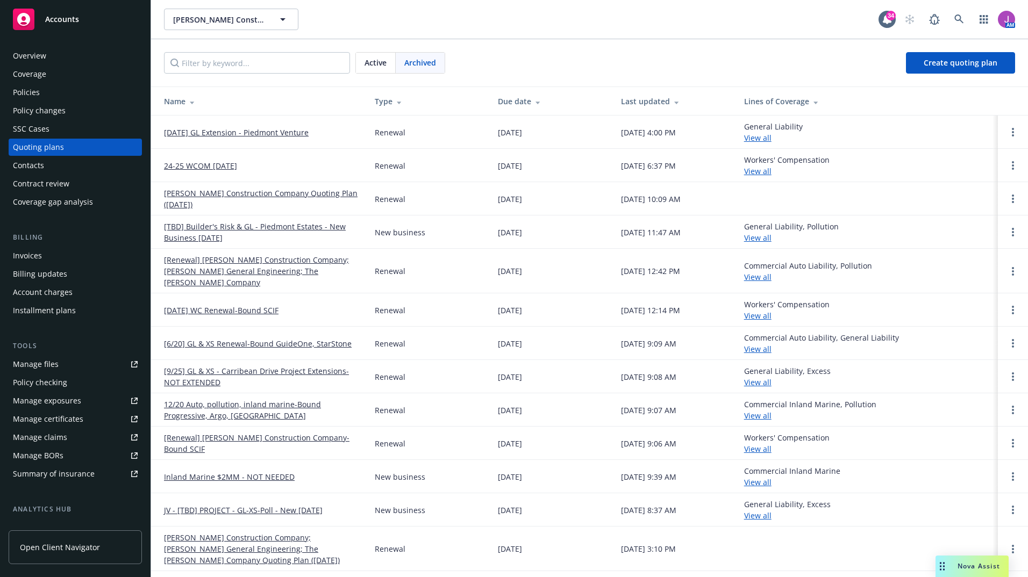
click at [378, 61] on span "Active" at bounding box center [376, 62] width 22 height 11
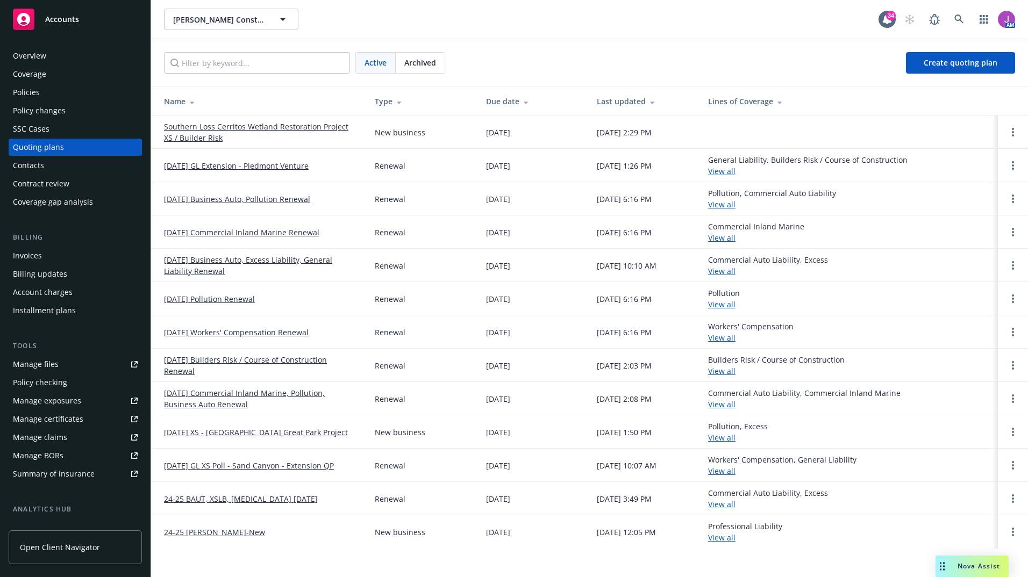
click at [217, 407] on link "[DATE] Commercial Inland Marine, Pollution, Business Auto Renewal" at bounding box center [261, 399] width 194 height 23
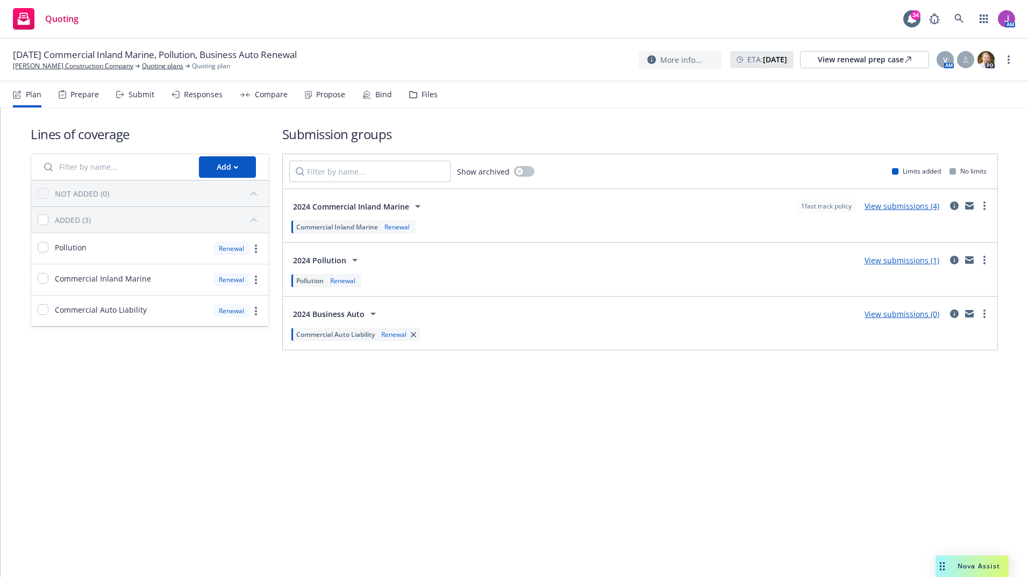
click at [901, 206] on link "View submissions (4)" at bounding box center [902, 206] width 75 height 10
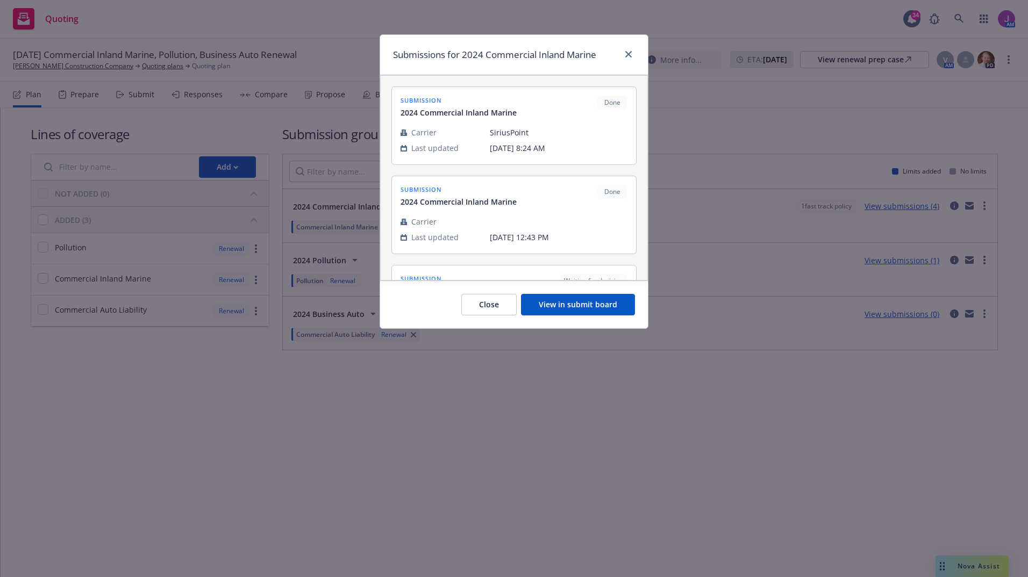
click at [596, 305] on button "View in submit board" at bounding box center [578, 305] width 114 height 22
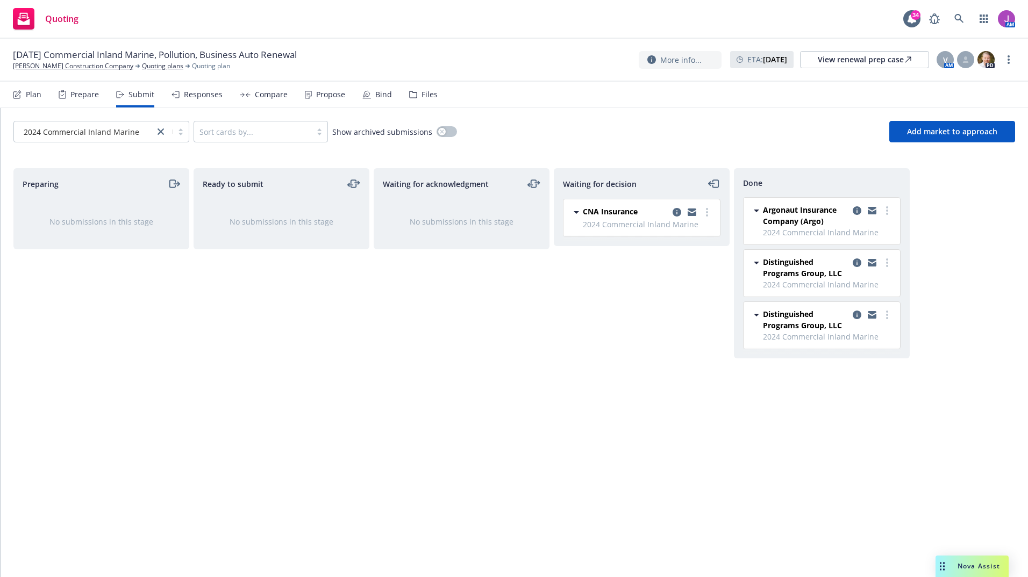
click at [754, 315] on icon at bounding box center [756, 315] width 5 height 3
click at [756, 263] on icon at bounding box center [756, 263] width 5 height 3
click at [866, 260] on link "copy logging email" at bounding box center [872, 262] width 13 height 13
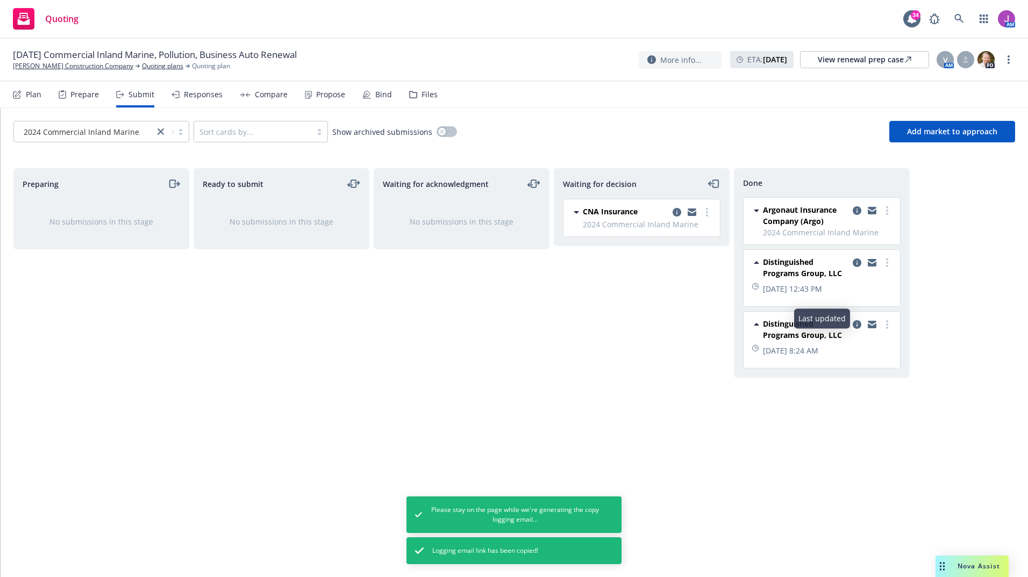
click at [619, 314] on div "Waiting for decision CNA Insurance 2024 Commercial Inland Marine [DATE] 6:29 PM" at bounding box center [642, 361] width 176 height 387
click at [760, 209] on icon at bounding box center [756, 210] width 13 height 13
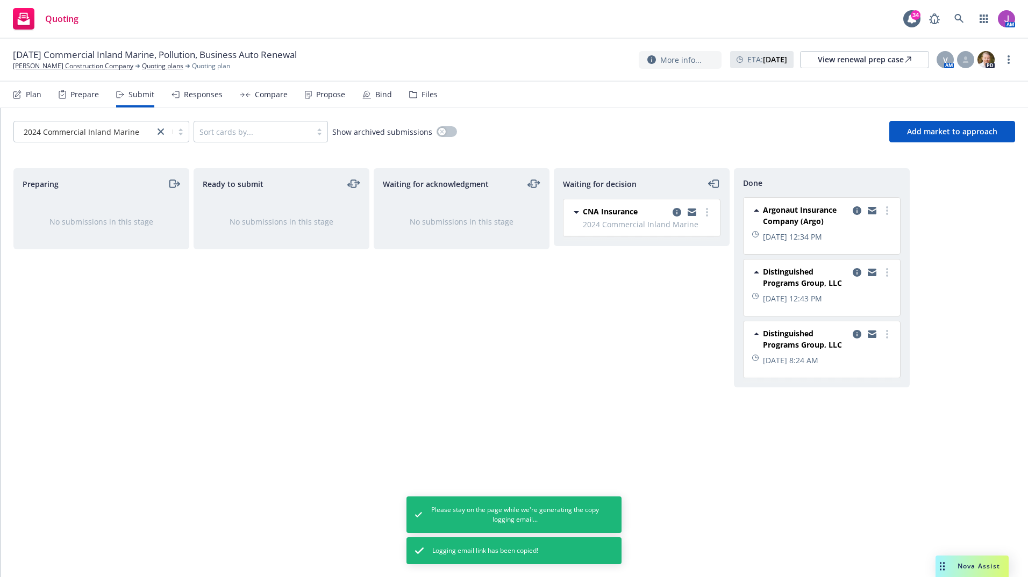
click at [847, 208] on span "Argonaut Insurance Company (Argo)" at bounding box center [805, 215] width 85 height 23
click at [860, 211] on icon "copy logging email" at bounding box center [857, 210] width 9 height 9
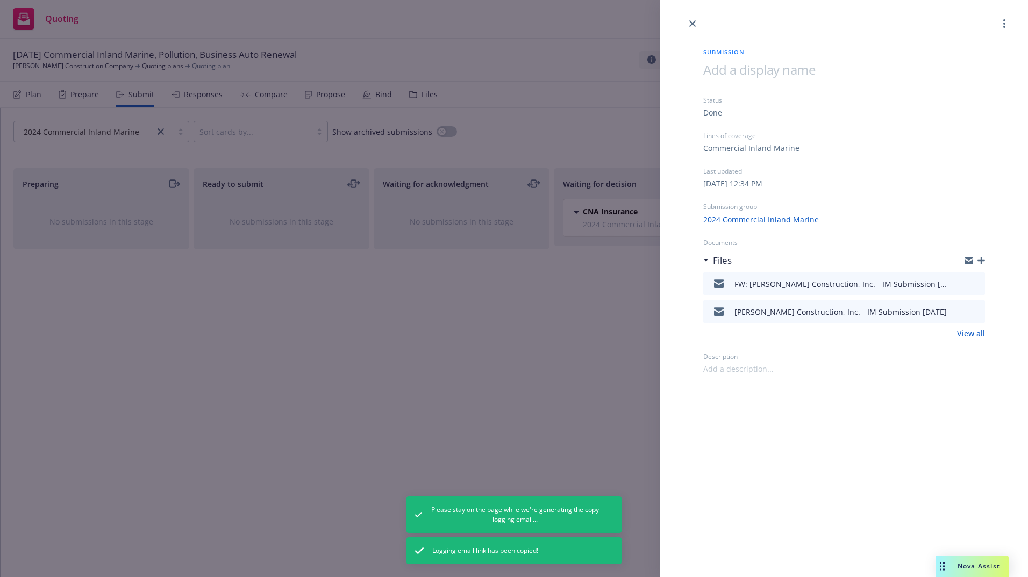
click at [972, 337] on link "View all" at bounding box center [971, 333] width 28 height 11
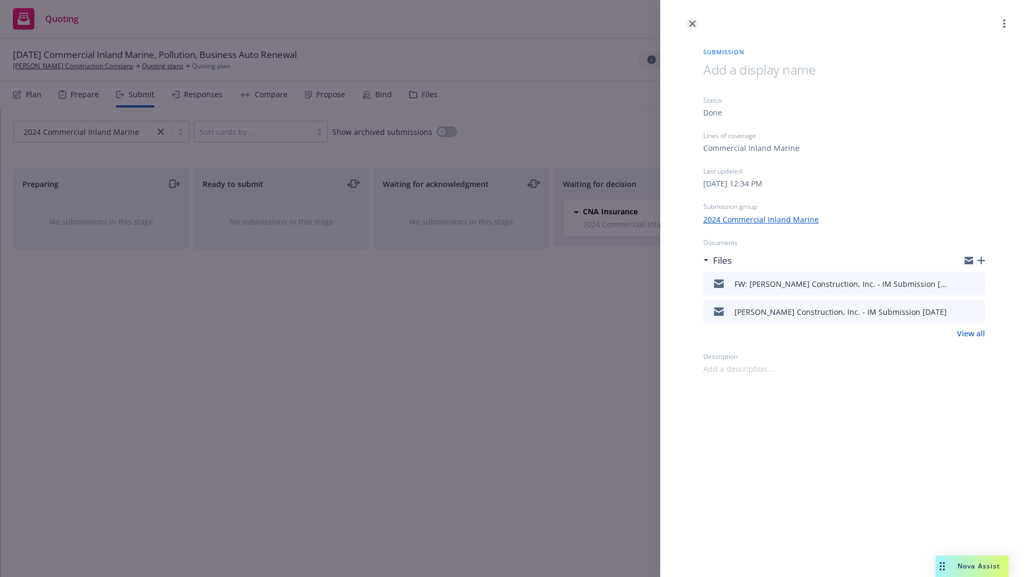
click at [687, 20] on link "close" at bounding box center [692, 23] width 13 height 13
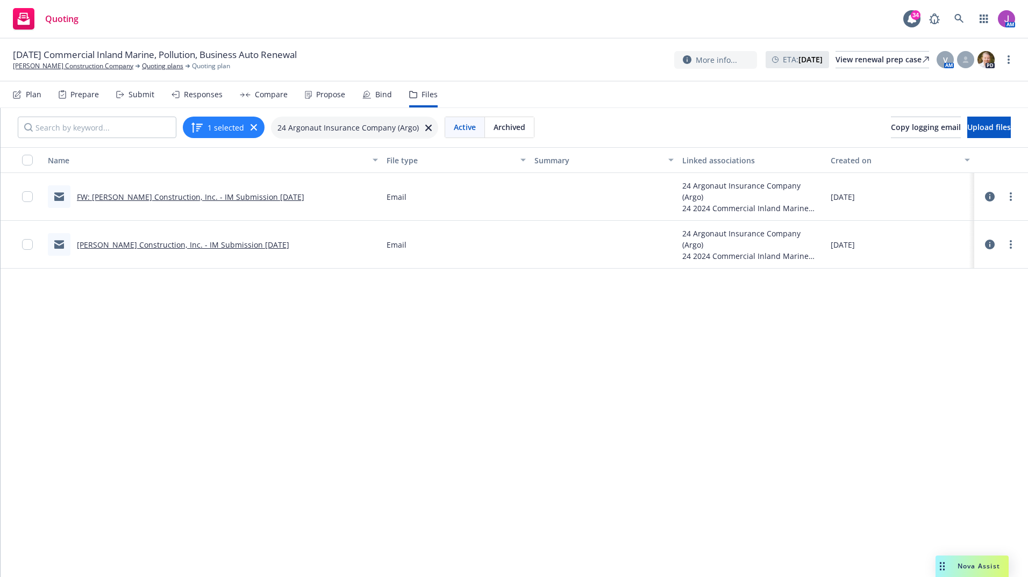
click at [197, 246] on link "[PERSON_NAME] Construction, Inc. - IM Submission [DATE]" at bounding box center [183, 245] width 212 height 10
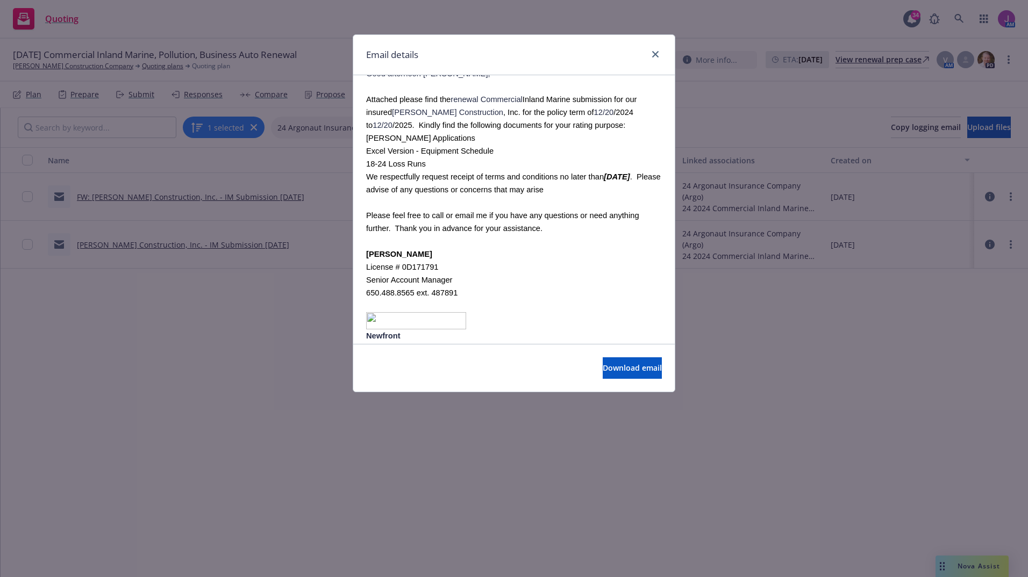
scroll to position [108, 0]
click at [604, 366] on span "Download email" at bounding box center [632, 368] width 59 height 10
click at [511, 463] on div "Email details Philbin Construction, Inc. - IM Submission 12/20/2024 Friday, Oct…" at bounding box center [514, 288] width 1028 height 577
click at [655, 53] on icon "close" at bounding box center [655, 54] width 6 height 6
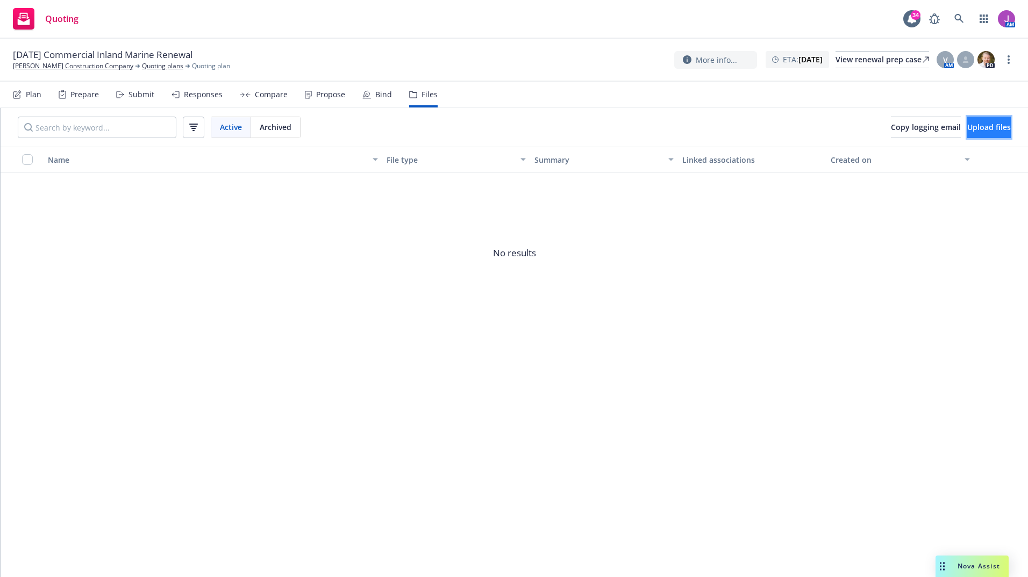
click at [967, 128] on span "Upload files" at bounding box center [989, 127] width 44 height 10
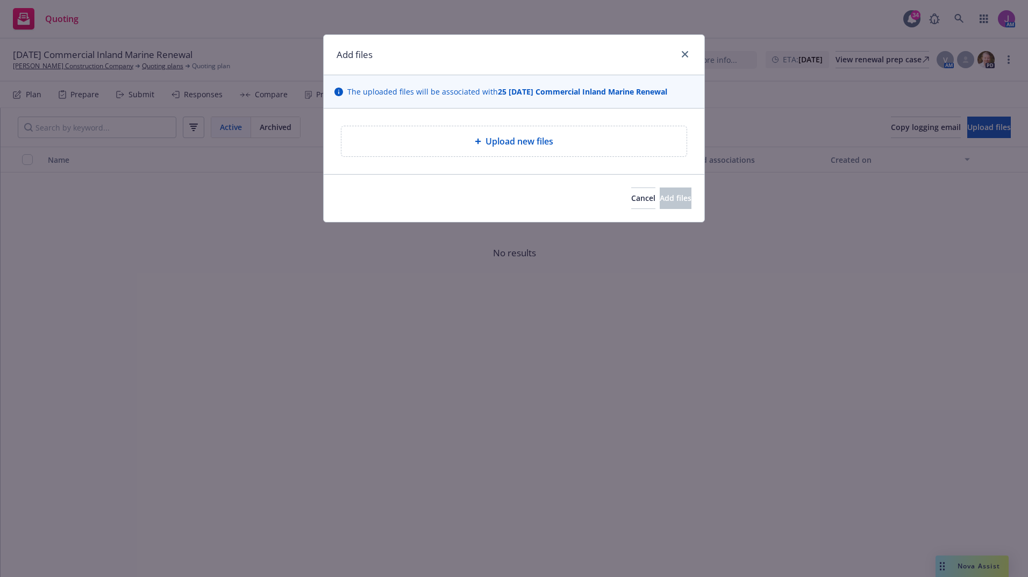
click at [525, 145] on span "Upload new files" at bounding box center [519, 141] width 68 height 13
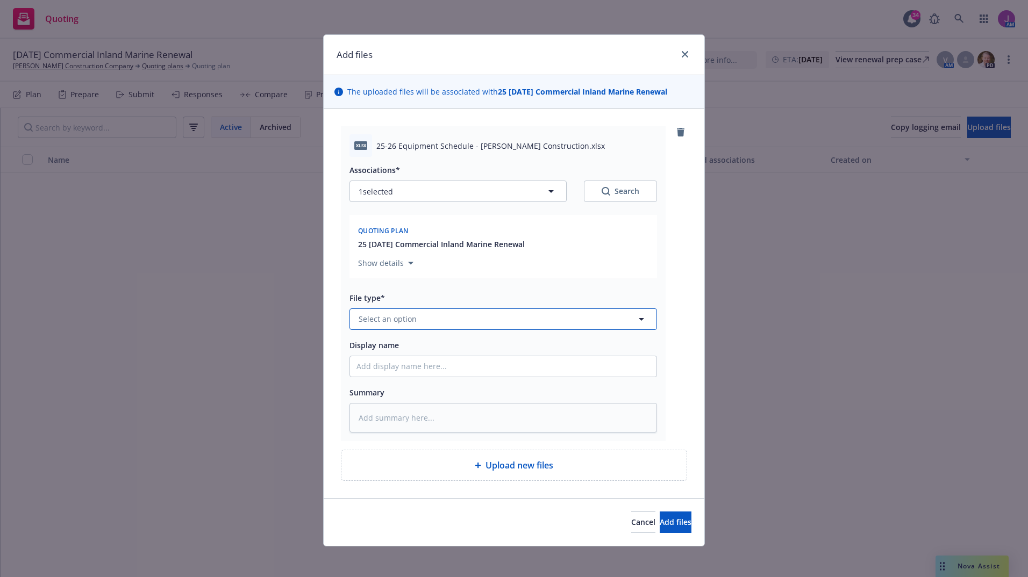
click at [415, 315] on button "Select an option" at bounding box center [503, 320] width 308 height 22
type input "sche"
click at [384, 264] on span "Schedule" at bounding box center [377, 260] width 33 height 11
click at [660, 518] on span "Add files" at bounding box center [676, 522] width 32 height 10
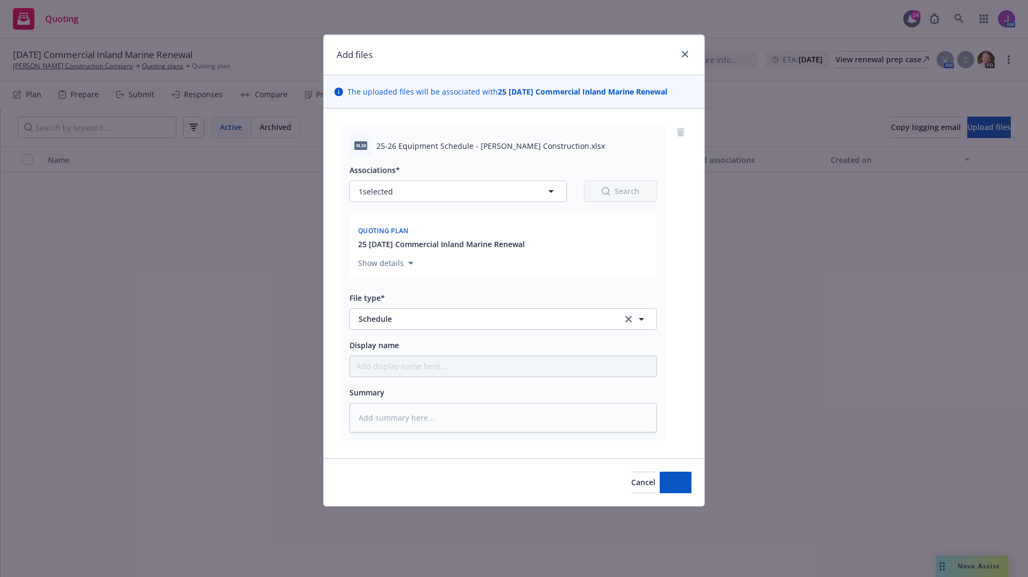
type textarea "x"
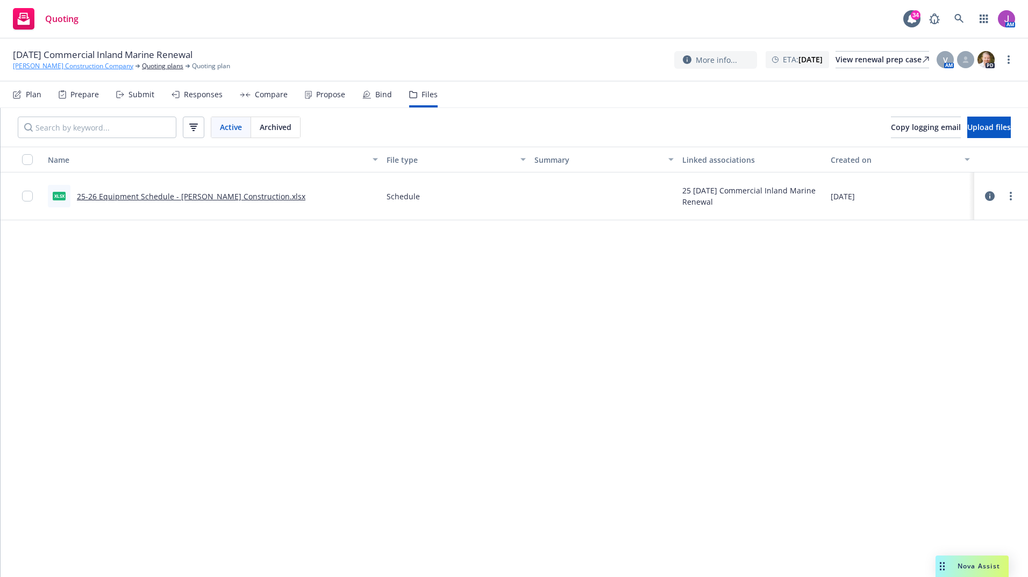
click at [87, 67] on link "[PERSON_NAME] Construction Company" at bounding box center [73, 66] width 120 height 10
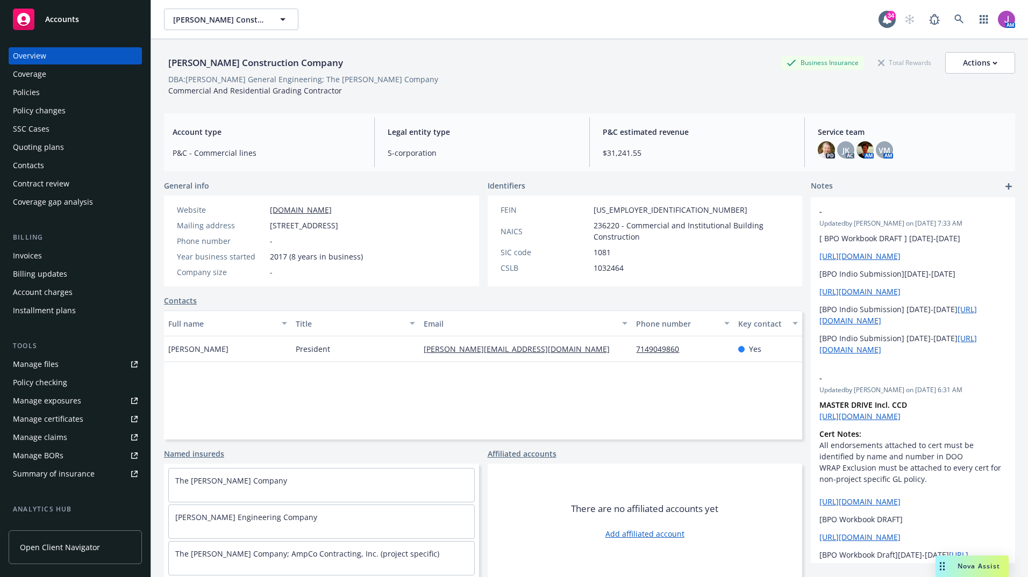
click at [50, 145] on div "Quoting plans" at bounding box center [38, 147] width 51 height 17
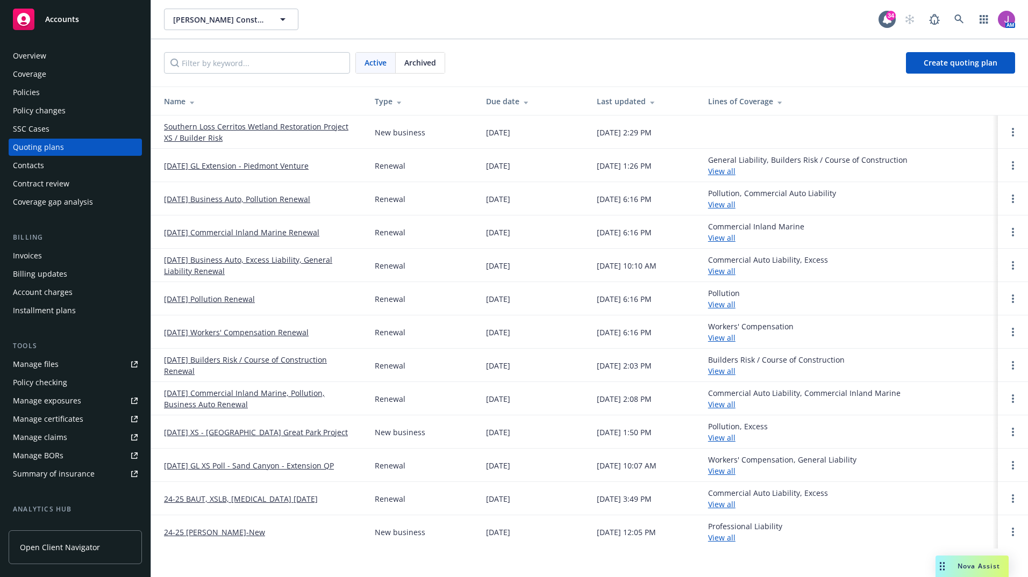
click at [231, 392] on link "[DATE] Commercial Inland Marine, Pollution, Business Auto Renewal" at bounding box center [261, 399] width 194 height 23
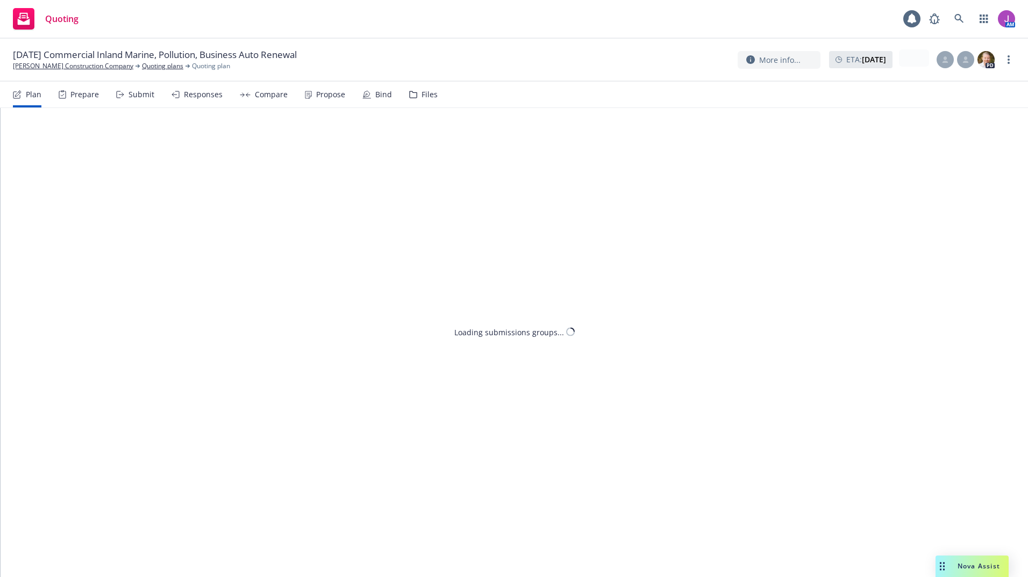
click at [411, 101] on div "Files" at bounding box center [423, 95] width 28 height 26
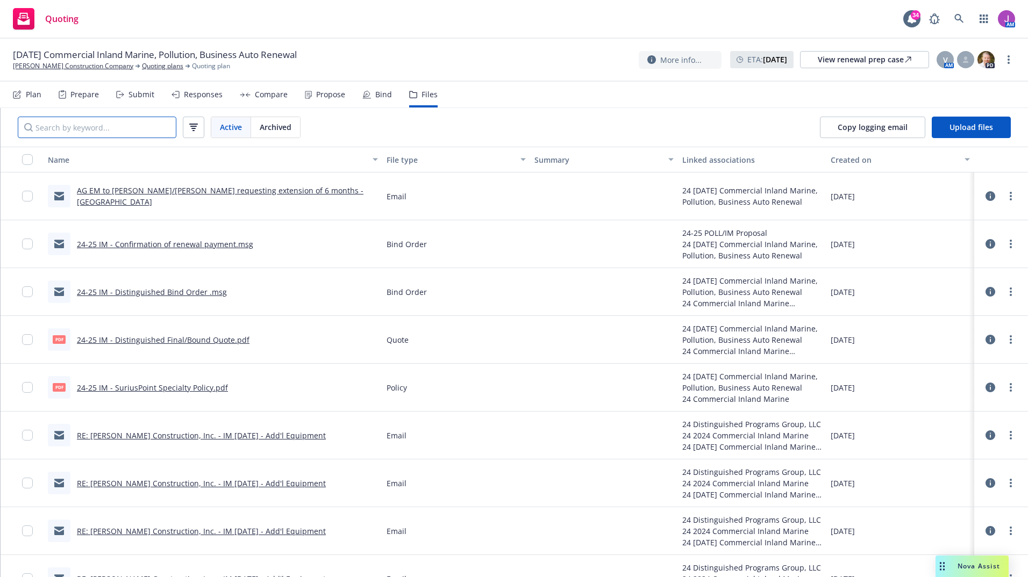
click at [163, 131] on input "Search by keyword..." at bounding box center [97, 128] width 159 height 22
type input "bind"
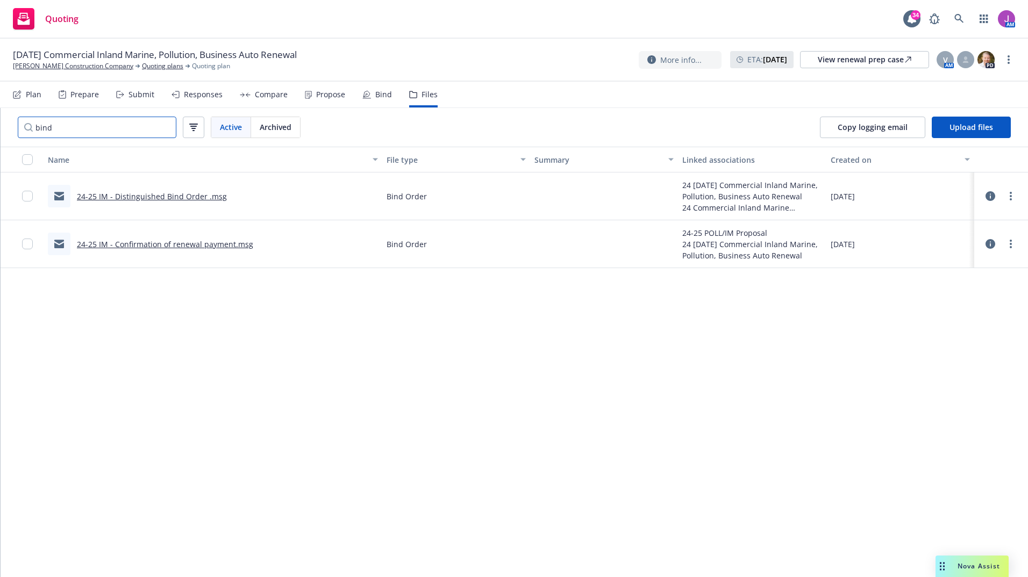
drag, startPoint x: 61, startPoint y: 117, endPoint x: -2, endPoint y: 97, distance: 66.3
click at [0, 97] on html "Quoting 34 AM 12/20/24 Commercial Inland Marine, Pollution, Business Auto Renew…" at bounding box center [514, 288] width 1028 height 577
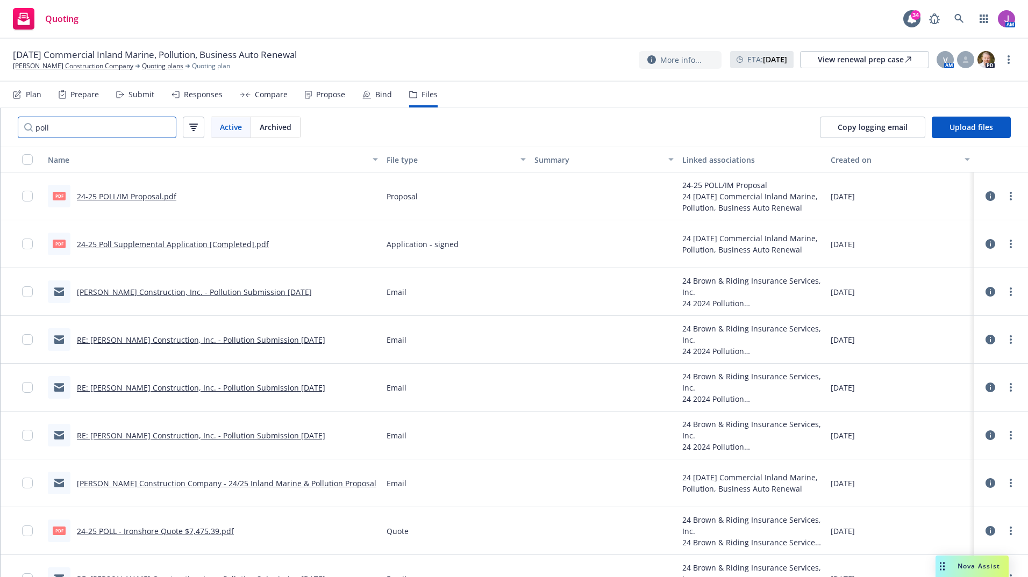
type input "poll"
click at [148, 292] on link "Philbin Construction, Inc. - Pollution Submission 12/20/2024" at bounding box center [194, 292] width 235 height 10
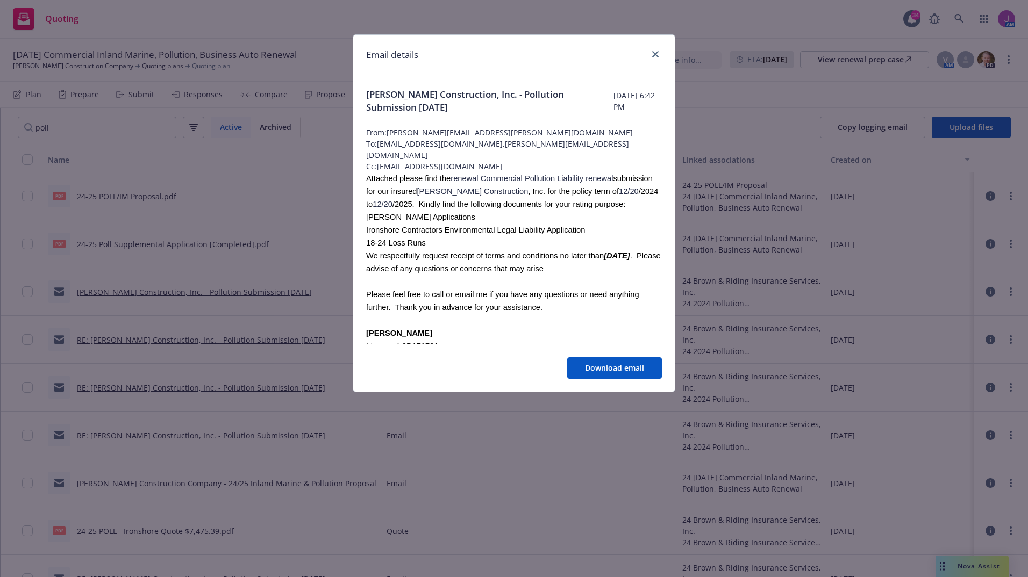
click at [618, 357] on div "Download email" at bounding box center [514, 368] width 322 height 48
click at [618, 365] on span "Download email" at bounding box center [614, 368] width 59 height 10
click at [653, 57] on icon "close" at bounding box center [655, 54] width 6 height 6
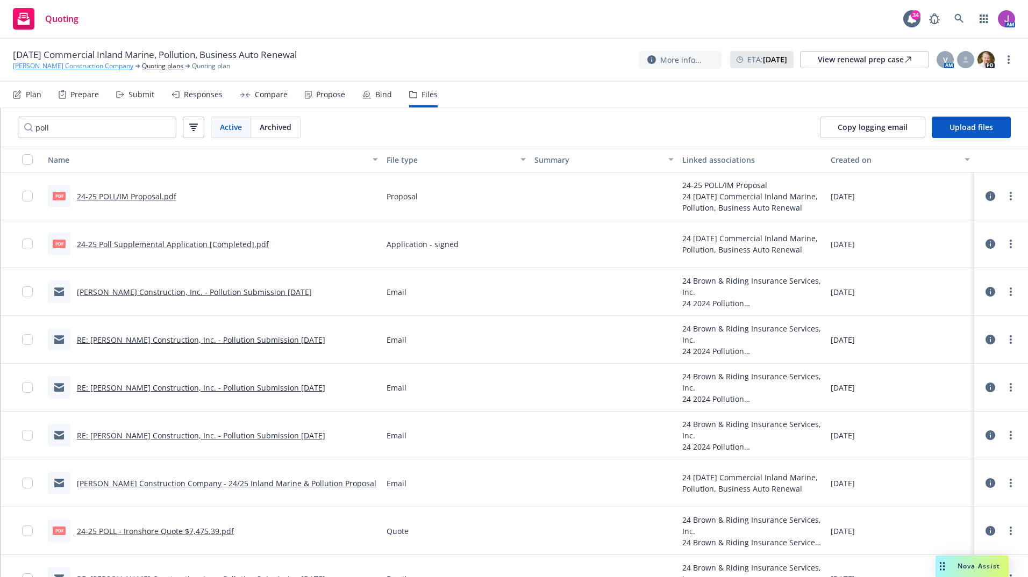
click at [65, 70] on link "[PERSON_NAME] Construction Company" at bounding box center [73, 66] width 120 height 10
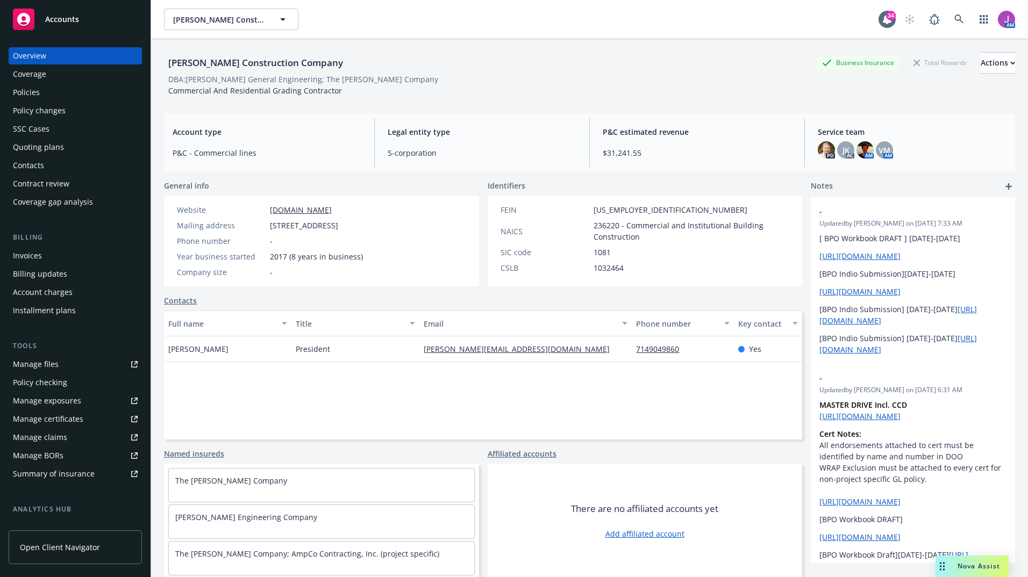
drag, startPoint x: 269, startPoint y: 230, endPoint x: 301, endPoint y: 245, distance: 34.4
click at [301, 245] on div "Website [DOMAIN_NAME] Mailing address [STREET_ADDRESS] Phone number - Year busi…" at bounding box center [270, 241] width 195 height 74
drag, startPoint x: 301, startPoint y: 245, endPoint x: 260, endPoint y: 223, distance: 46.2
click at [250, 231] on div "Mailing address [STREET_ADDRESS]" at bounding box center [270, 225] width 195 height 11
drag, startPoint x: 262, startPoint y: 222, endPoint x: 301, endPoint y: 242, distance: 44.2
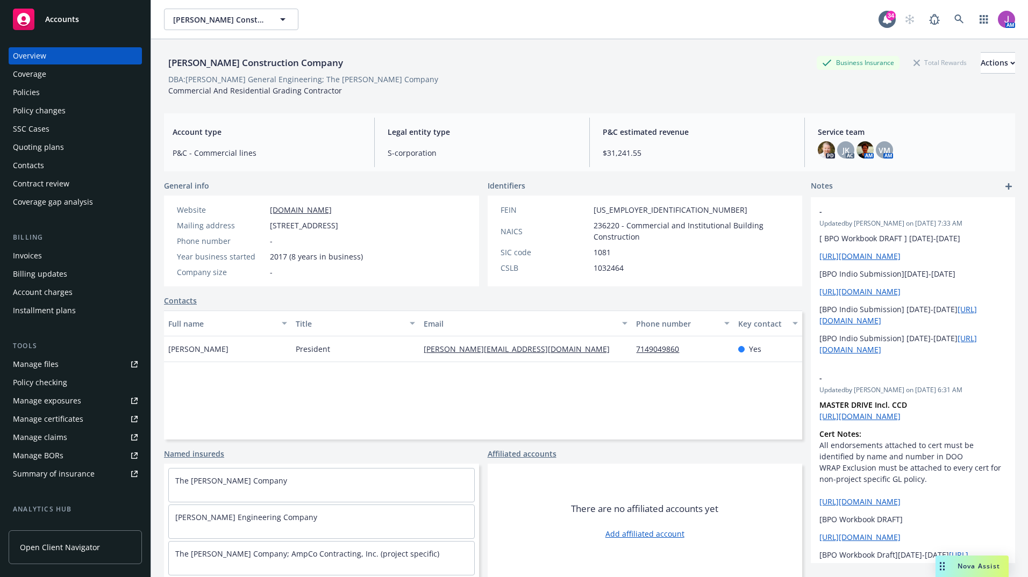
click at [301, 242] on div "Website [DOMAIN_NAME] Mailing address [STREET_ADDRESS] Phone number - Year busi…" at bounding box center [270, 241] width 195 height 74
copy div "[STREET_ADDRESS]"
click at [367, 247] on div "Phone number -" at bounding box center [270, 240] width 195 height 11
drag, startPoint x: 374, startPoint y: 225, endPoint x: 423, endPoint y: 228, distance: 48.5
click at [338, 228] on span "[STREET_ADDRESS]" at bounding box center [304, 225] width 68 height 11
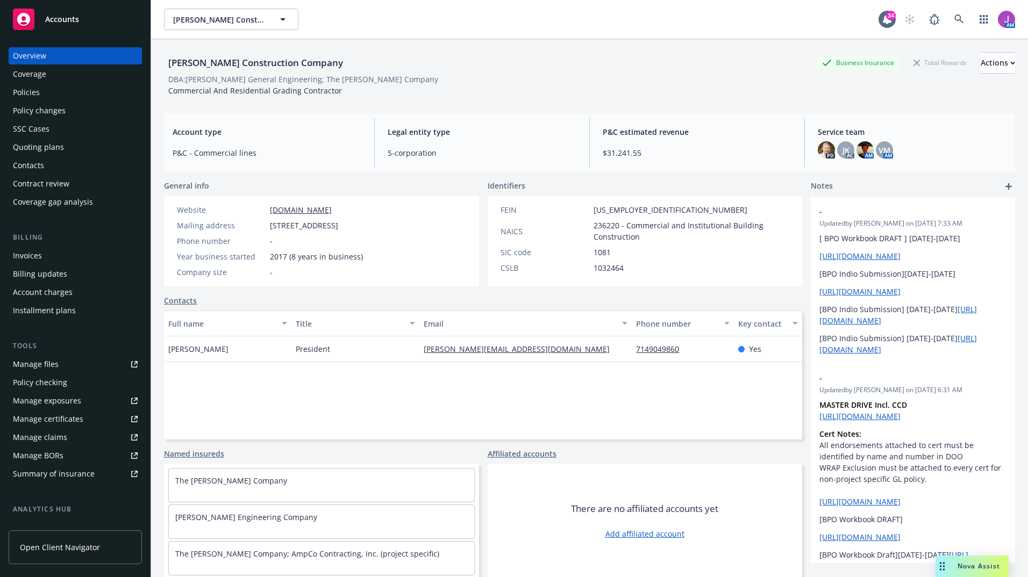
copy span "[GEOGRAPHIC_DATA]"
click at [338, 231] on span "[STREET_ADDRESS]" at bounding box center [304, 225] width 68 height 11
click at [289, 231] on span "[STREET_ADDRESS]" at bounding box center [304, 225] width 68 height 11
copy span "92672"
